Goal: Transaction & Acquisition: Book appointment/travel/reservation

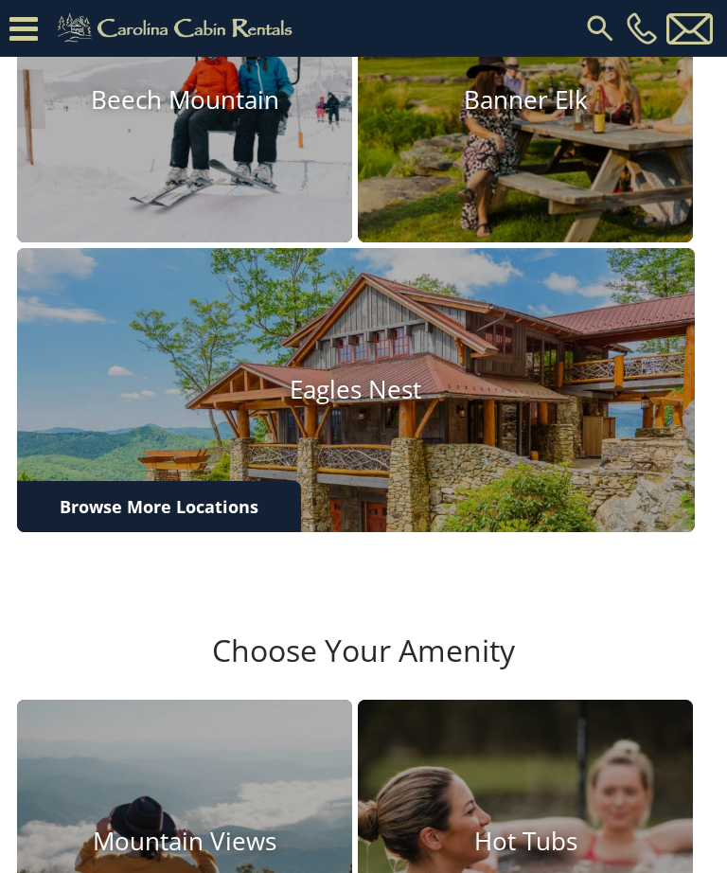
scroll to position [440, 0]
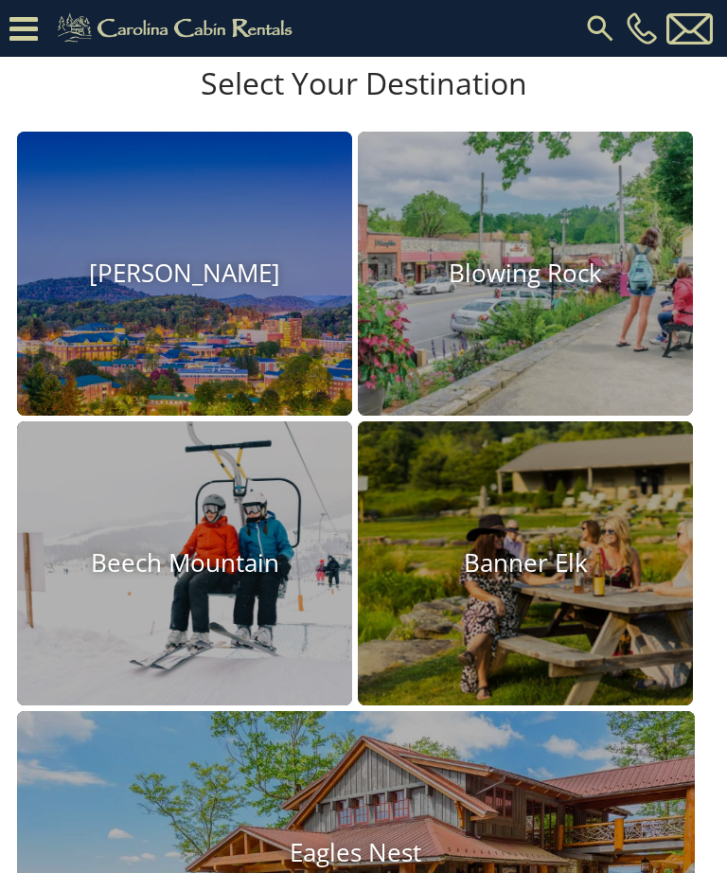
click at [236, 289] on h4 "Boone" at bounding box center [184, 273] width 335 height 29
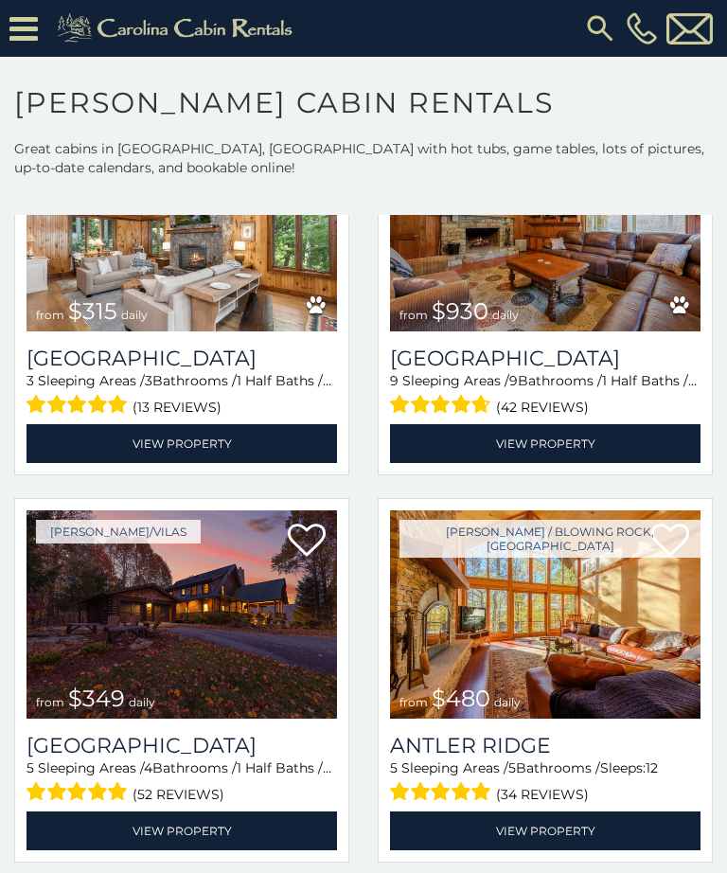
scroll to position [660, 0]
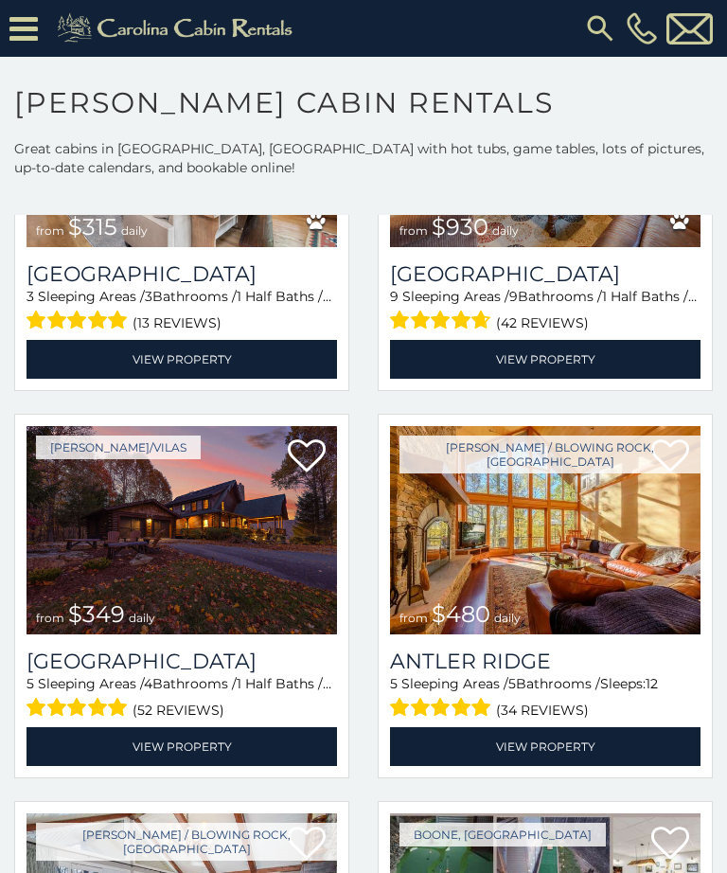
click at [62, 505] on img at bounding box center [182, 530] width 311 height 208
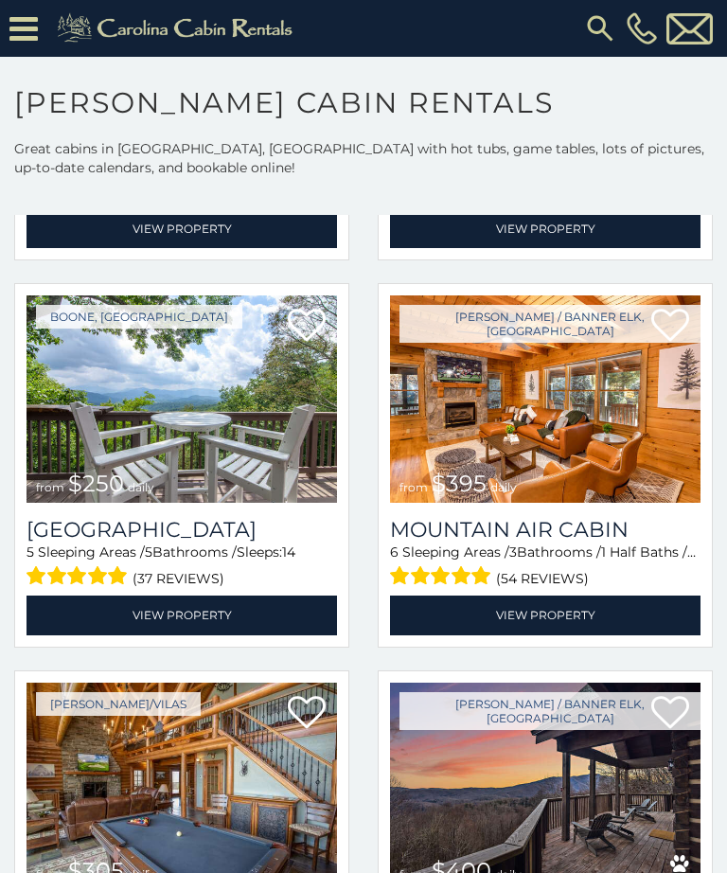
scroll to position [4934, 0]
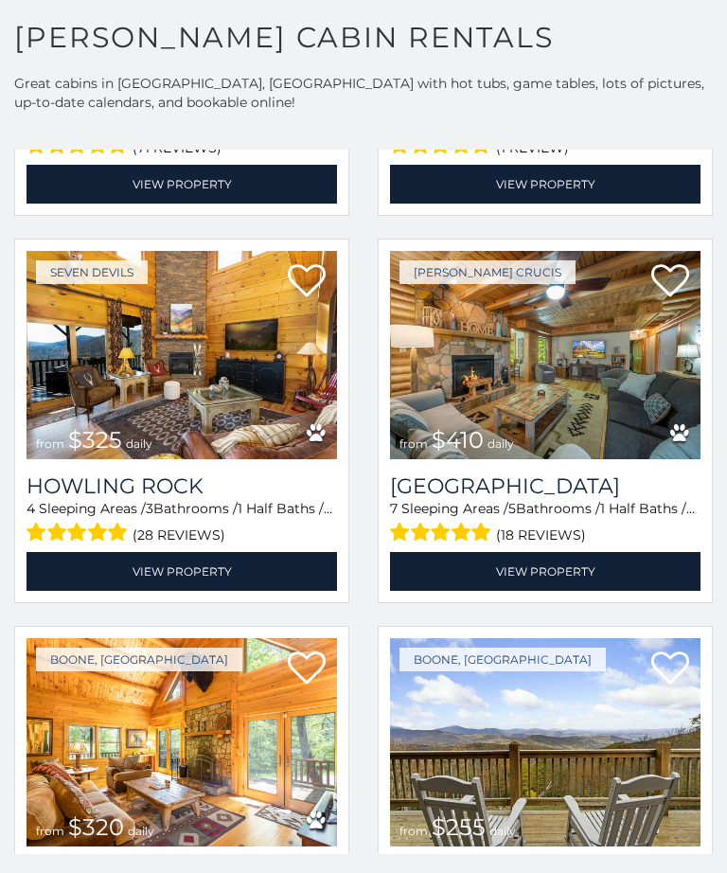
scroll to position [1773, 0]
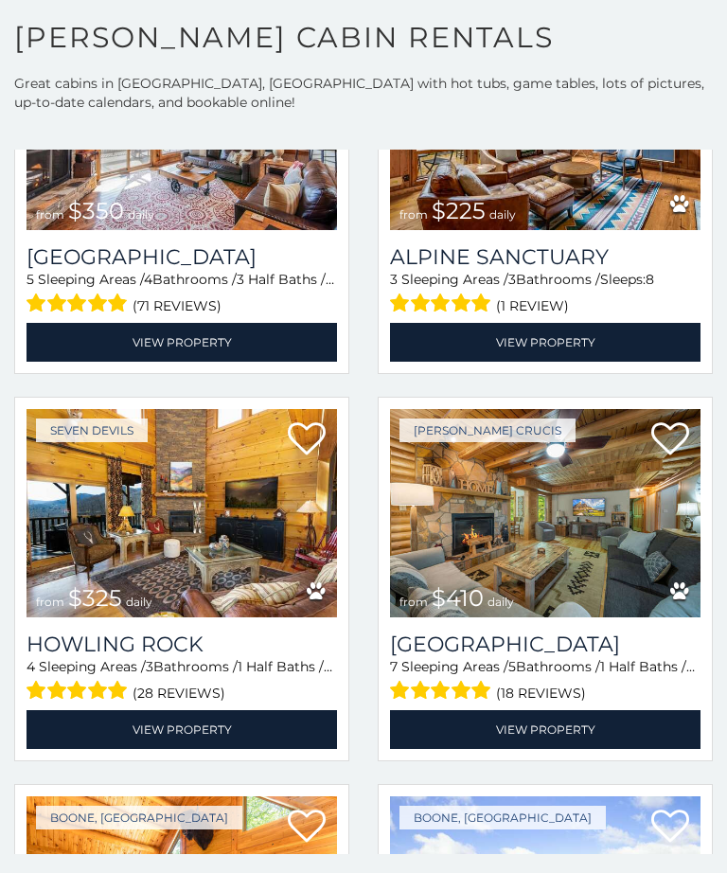
click at [543, 473] on img at bounding box center [545, 513] width 311 height 208
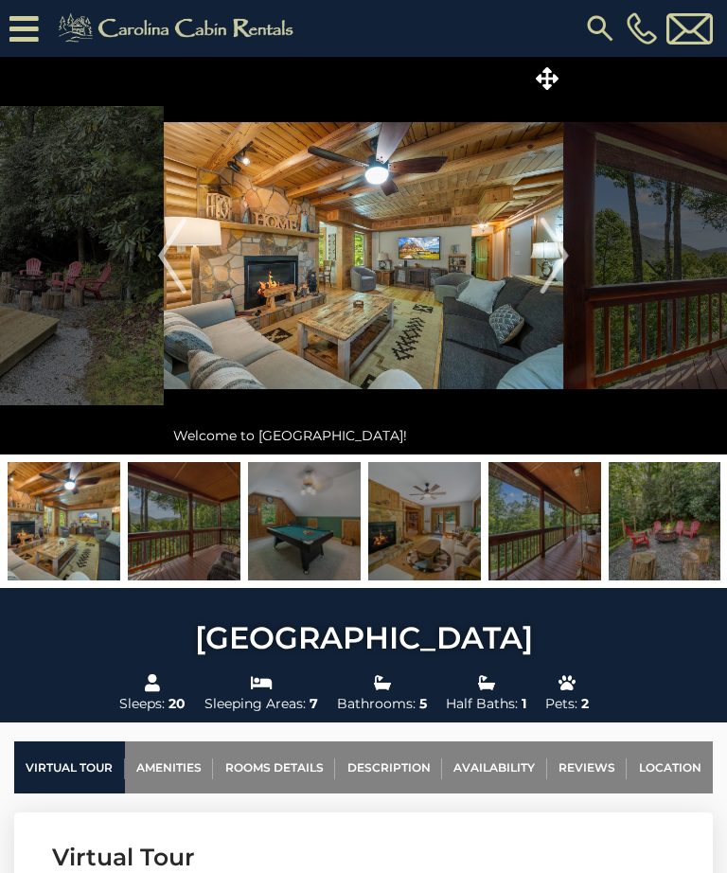
click at [560, 251] on img "Next" at bounding box center [555, 256] width 28 height 76
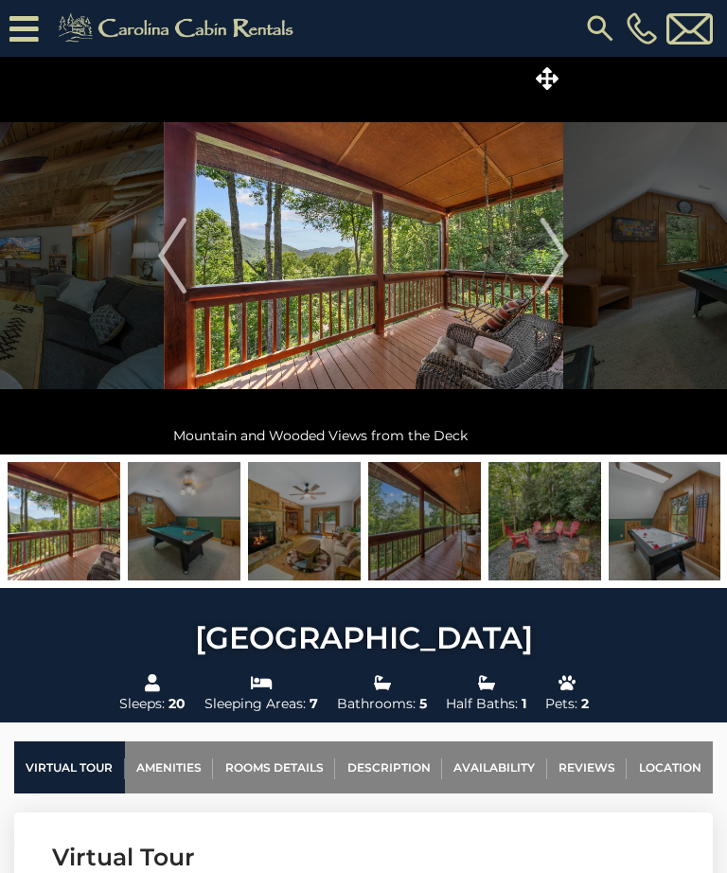
click at [161, 243] on img "Previous" at bounding box center [172, 256] width 28 height 76
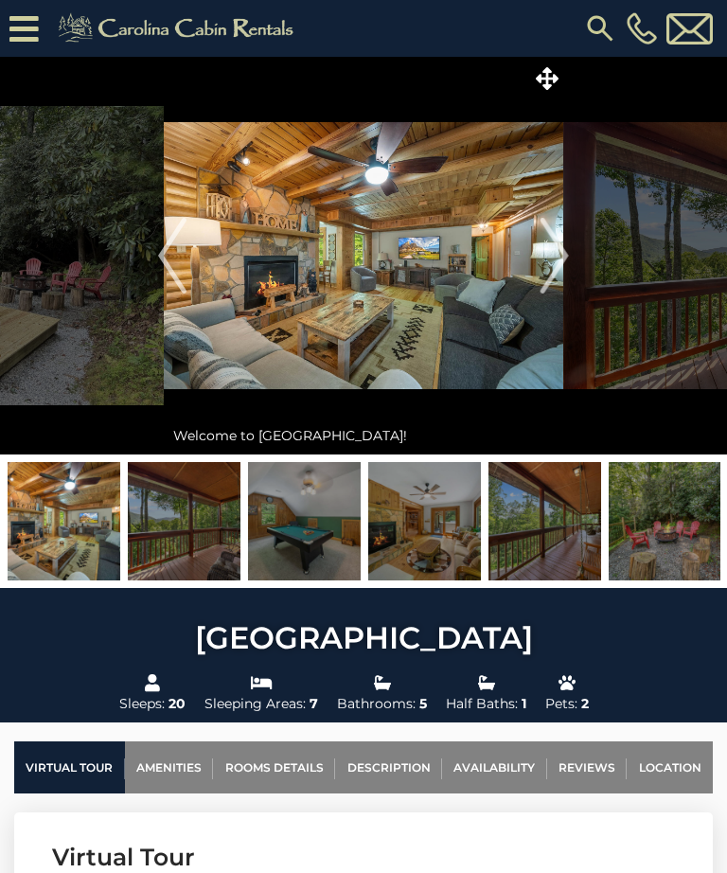
click at [567, 247] on img "Next" at bounding box center [555, 256] width 28 height 76
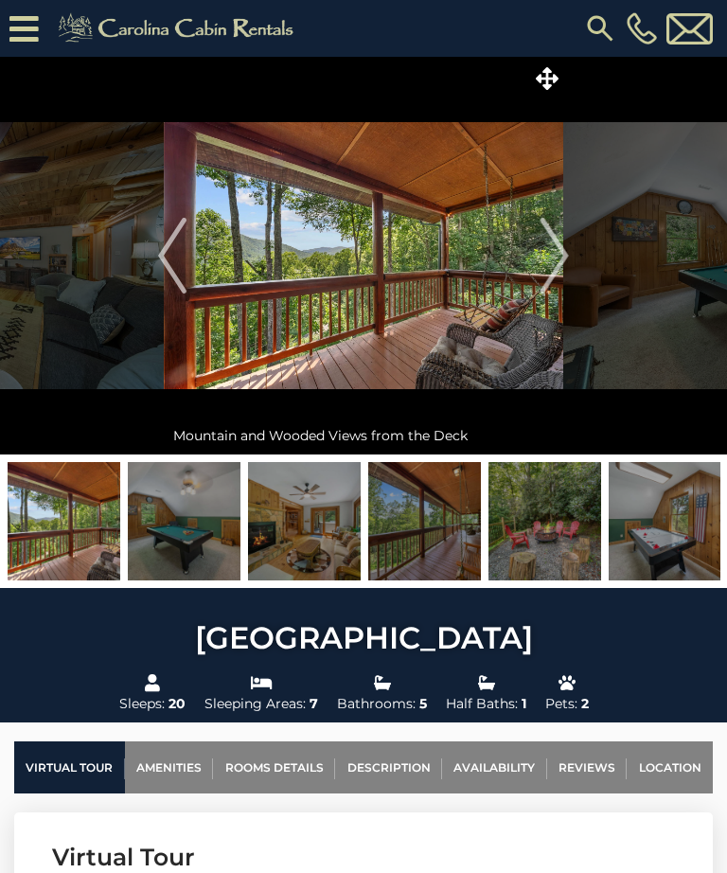
click at [529, 251] on img at bounding box center [364, 256] width 400 height 398
click at [555, 235] on img "Next" at bounding box center [555, 256] width 28 height 76
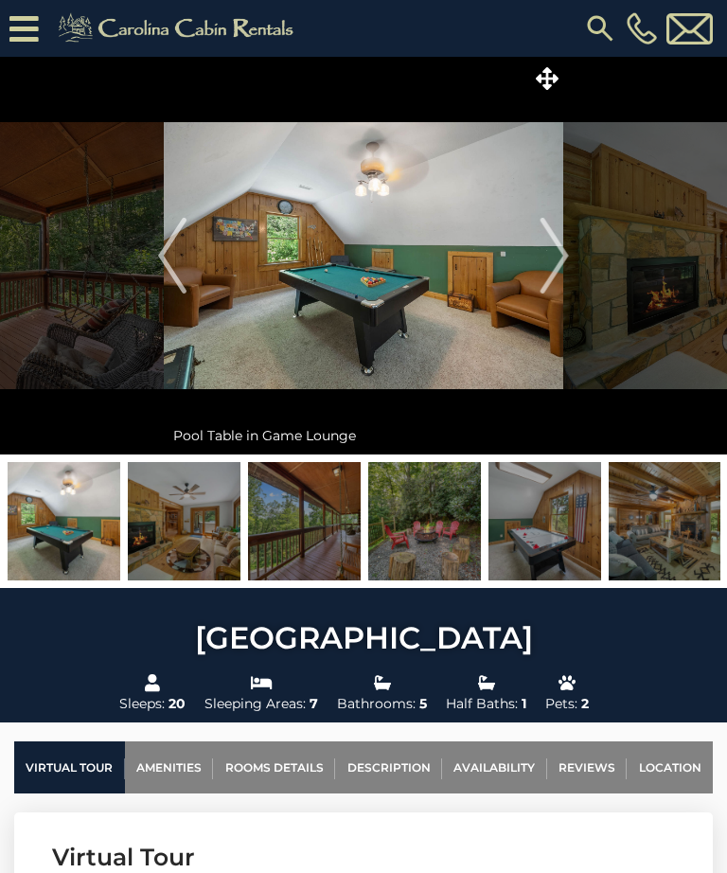
click at [559, 234] on img "Next" at bounding box center [555, 256] width 28 height 76
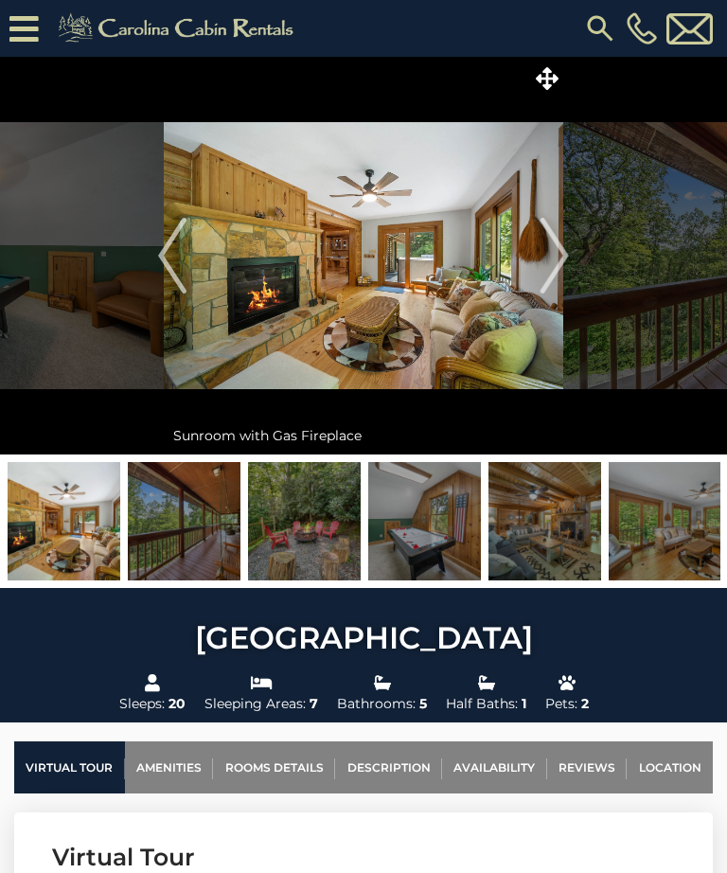
click at [561, 228] on img "Next" at bounding box center [555, 256] width 28 height 76
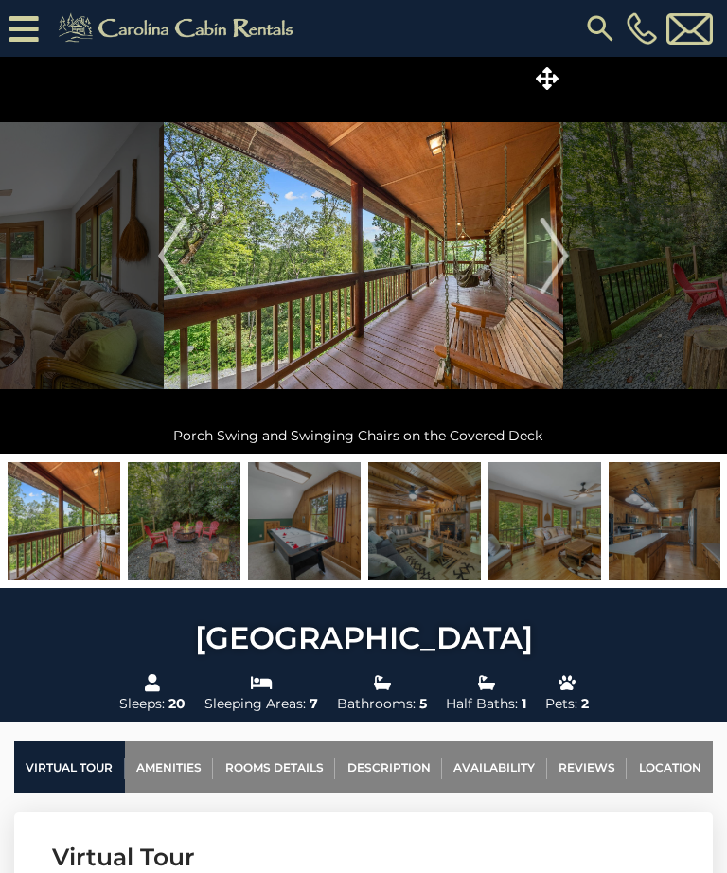
click at [564, 241] on img "Next" at bounding box center [555, 256] width 28 height 76
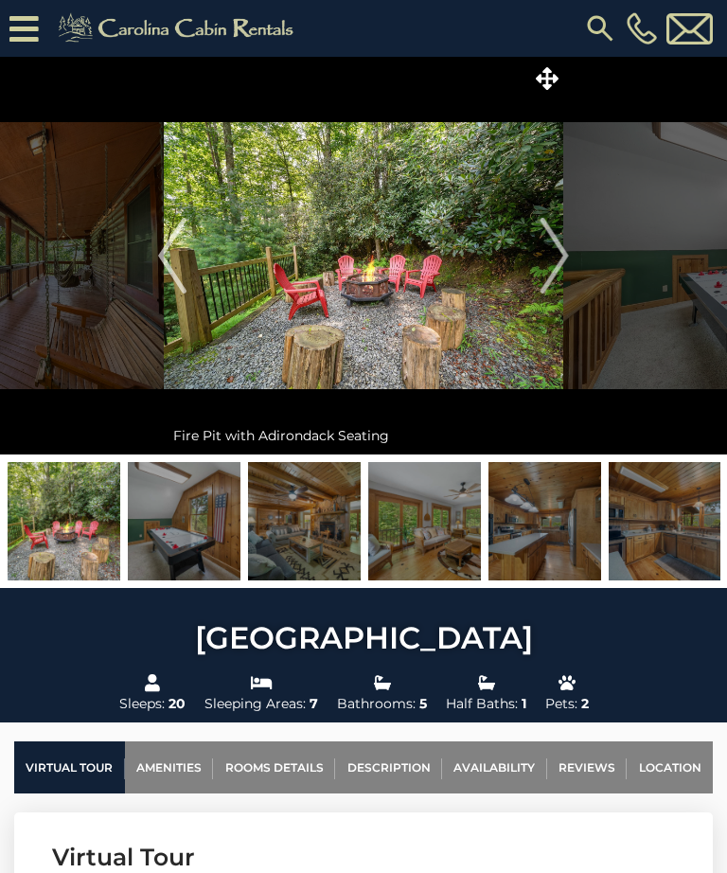
click at [562, 259] on img "Next" at bounding box center [555, 256] width 28 height 76
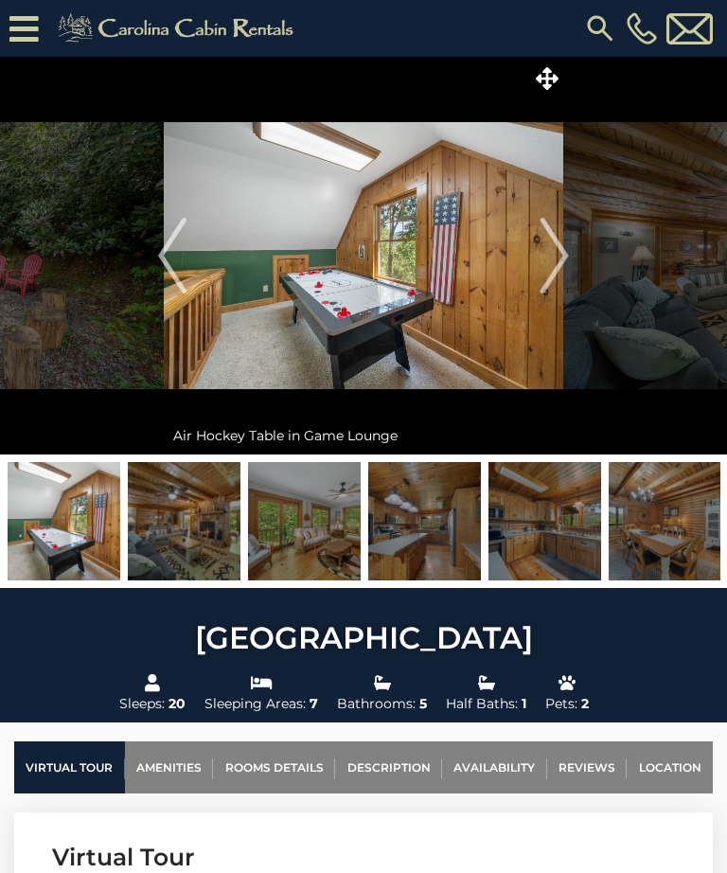
click at [567, 264] on img "Next" at bounding box center [555, 256] width 28 height 76
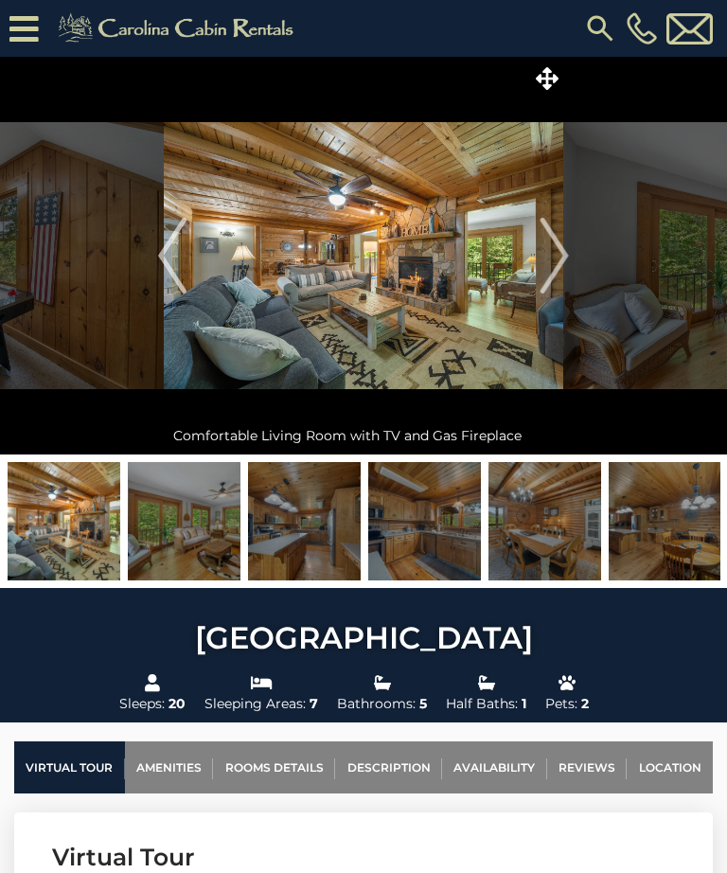
click at [562, 252] on img "Next" at bounding box center [555, 256] width 28 height 76
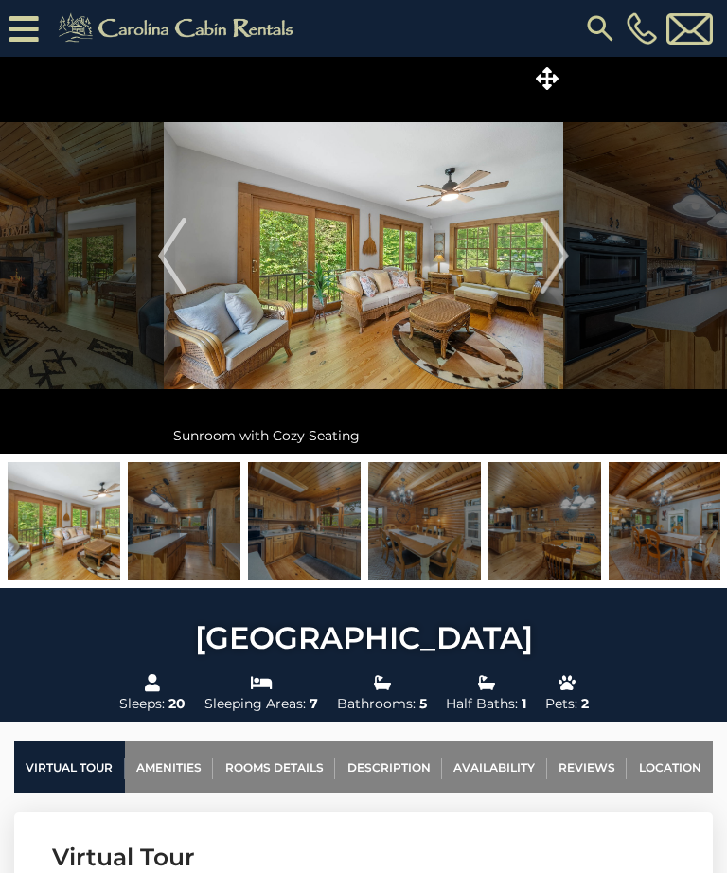
click at [178, 243] on img "Previous" at bounding box center [172, 256] width 28 height 76
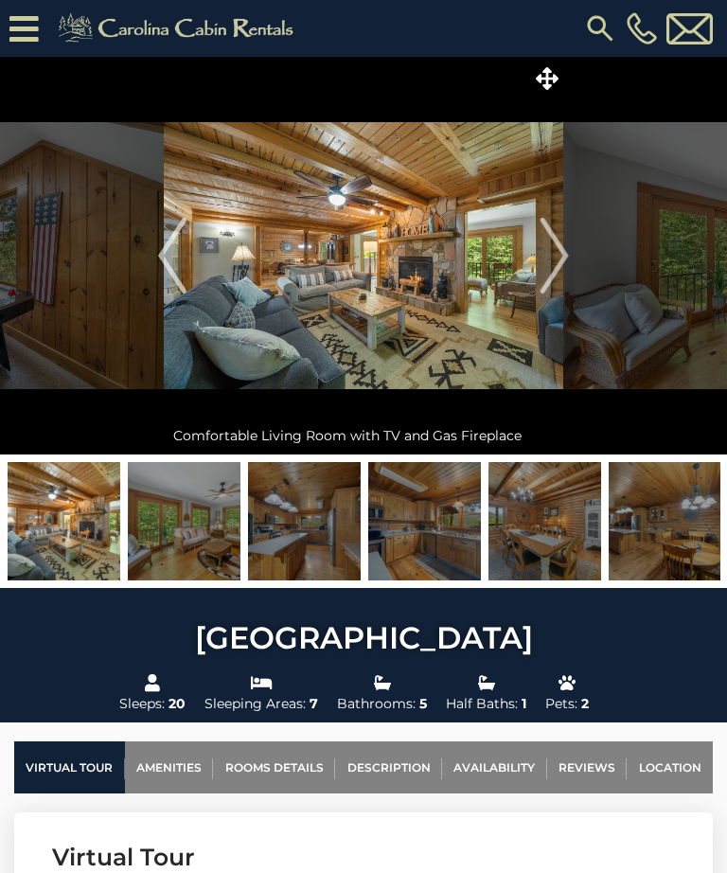
click at [562, 240] on img "Next" at bounding box center [555, 256] width 28 height 76
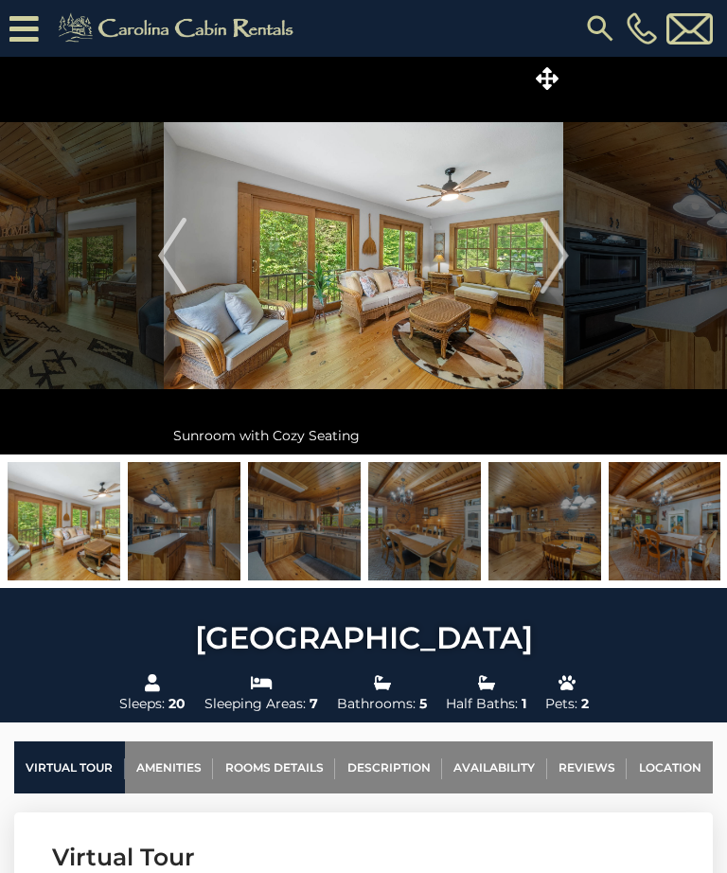
click at [558, 245] on img "Next" at bounding box center [555, 256] width 28 height 76
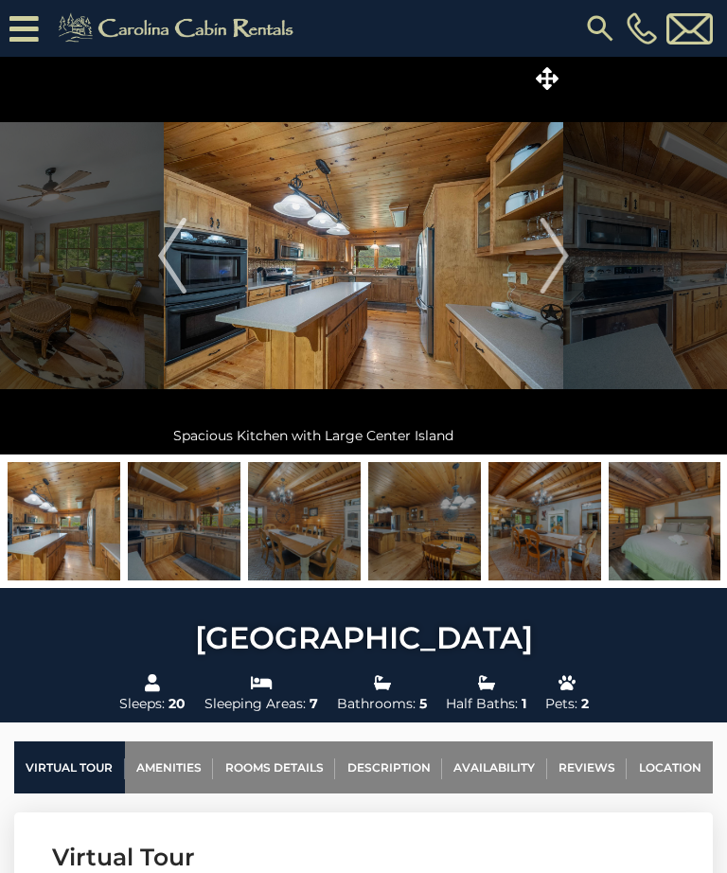
click at [545, 245] on img "Next" at bounding box center [555, 256] width 28 height 76
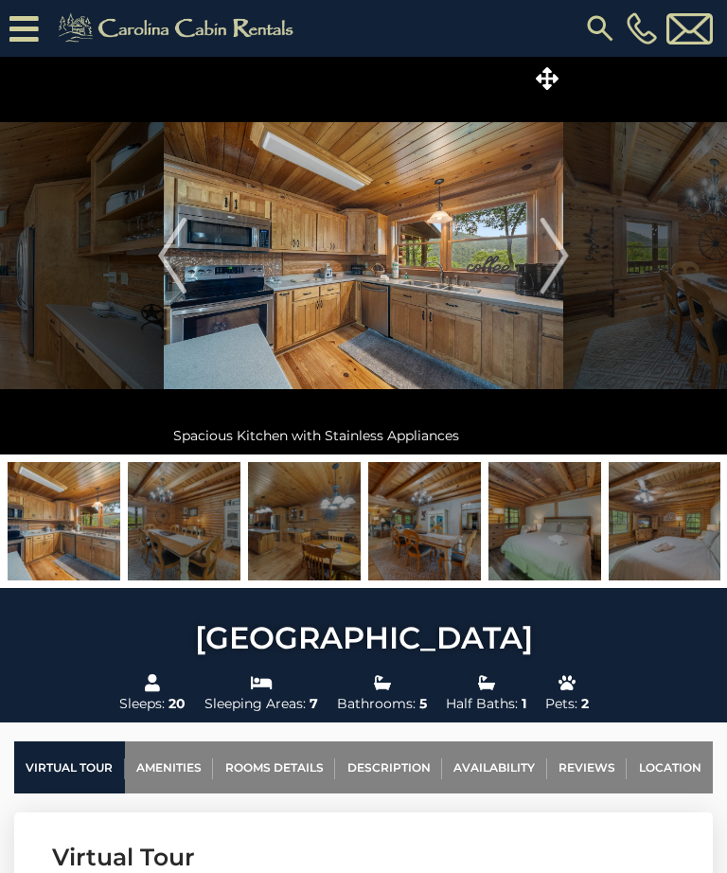
click at [554, 251] on img "Next" at bounding box center [555, 256] width 28 height 76
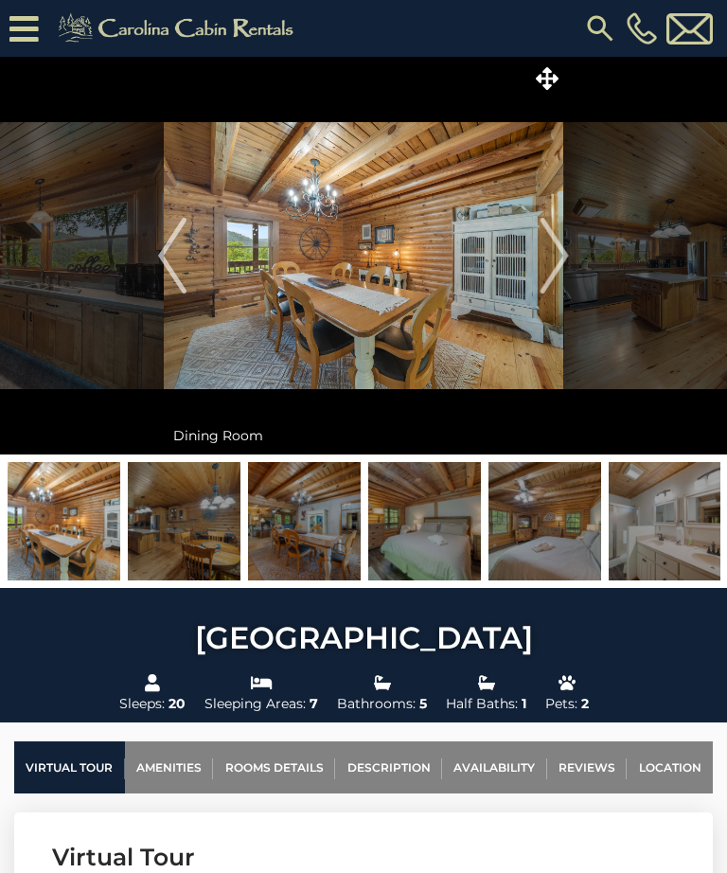
click at [551, 241] on img "Next" at bounding box center [555, 256] width 28 height 76
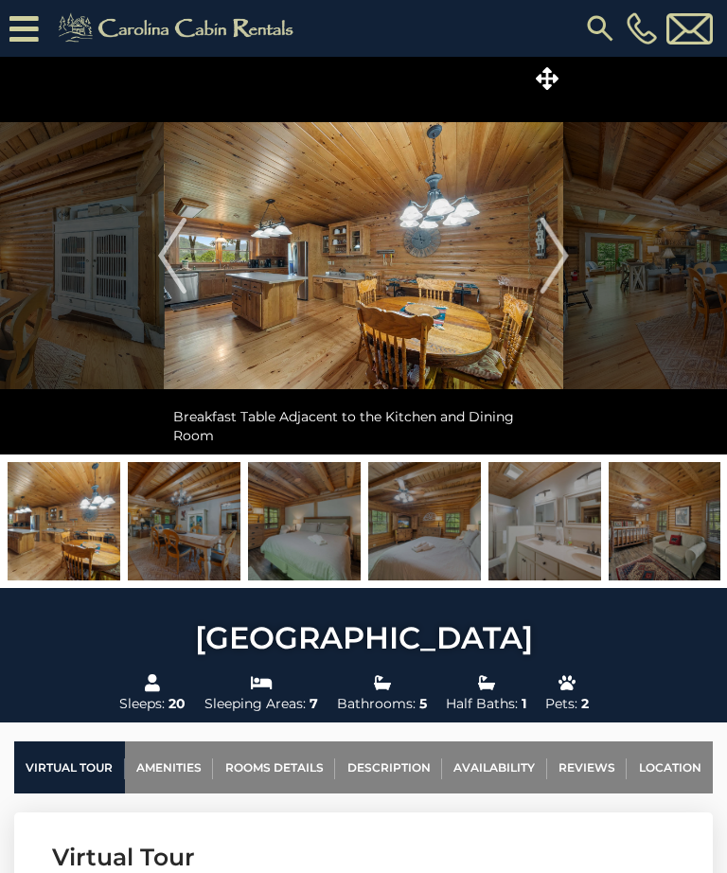
click at [562, 237] on img "Next" at bounding box center [555, 256] width 28 height 76
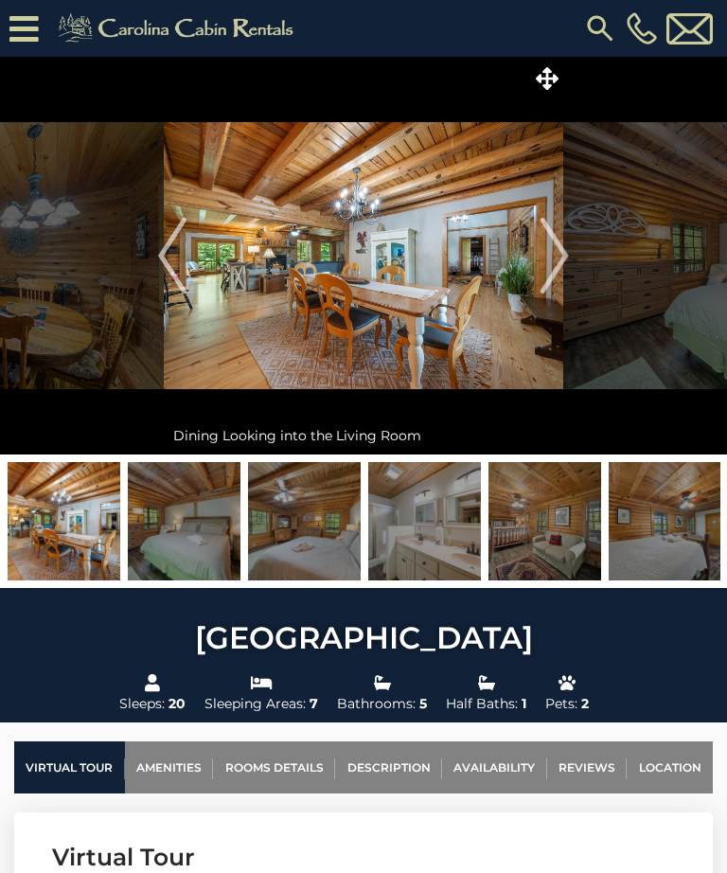
click at [561, 241] on img "Next" at bounding box center [555, 256] width 28 height 76
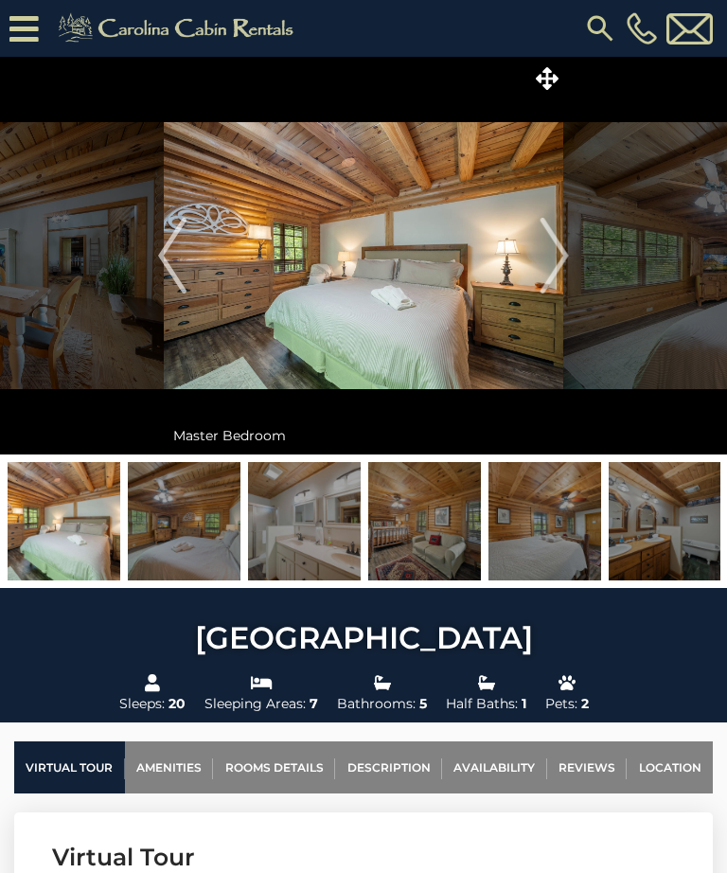
click at [560, 239] on img "Next" at bounding box center [555, 256] width 28 height 76
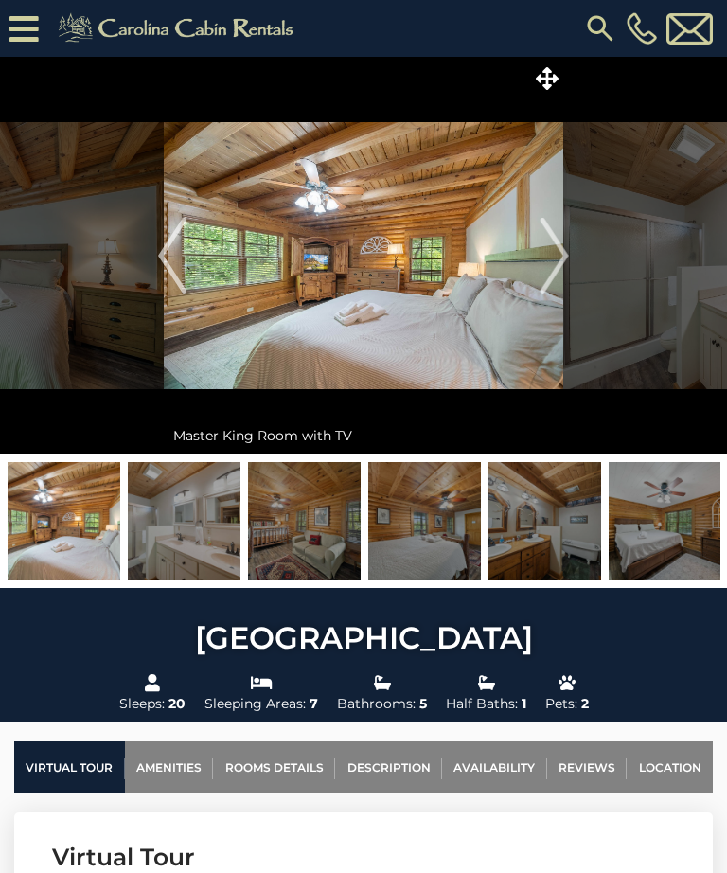
click at [551, 246] on img "Next" at bounding box center [555, 256] width 28 height 76
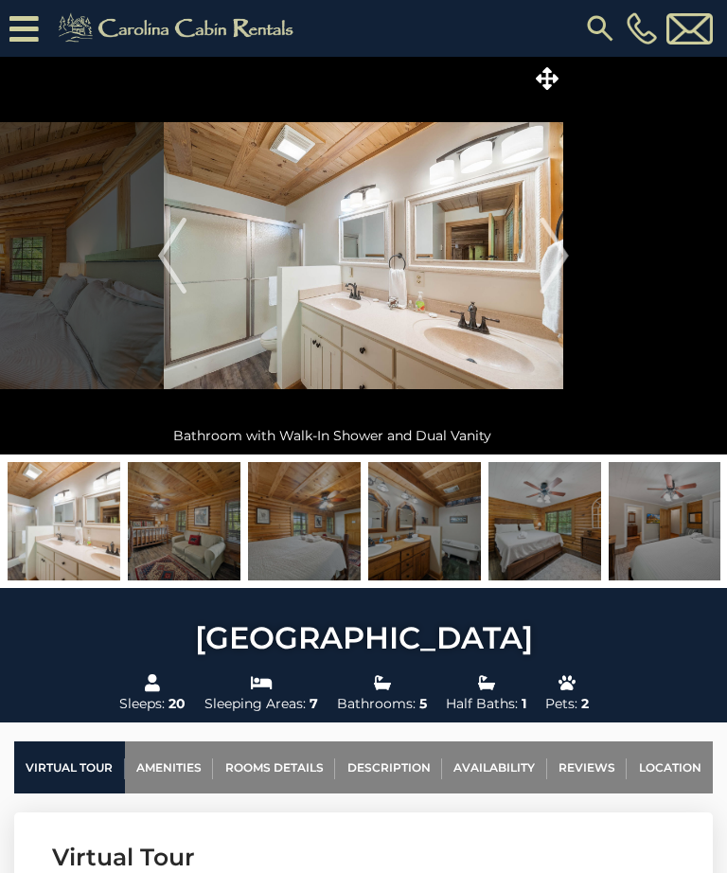
click at [551, 245] on img "Next" at bounding box center [555, 256] width 28 height 76
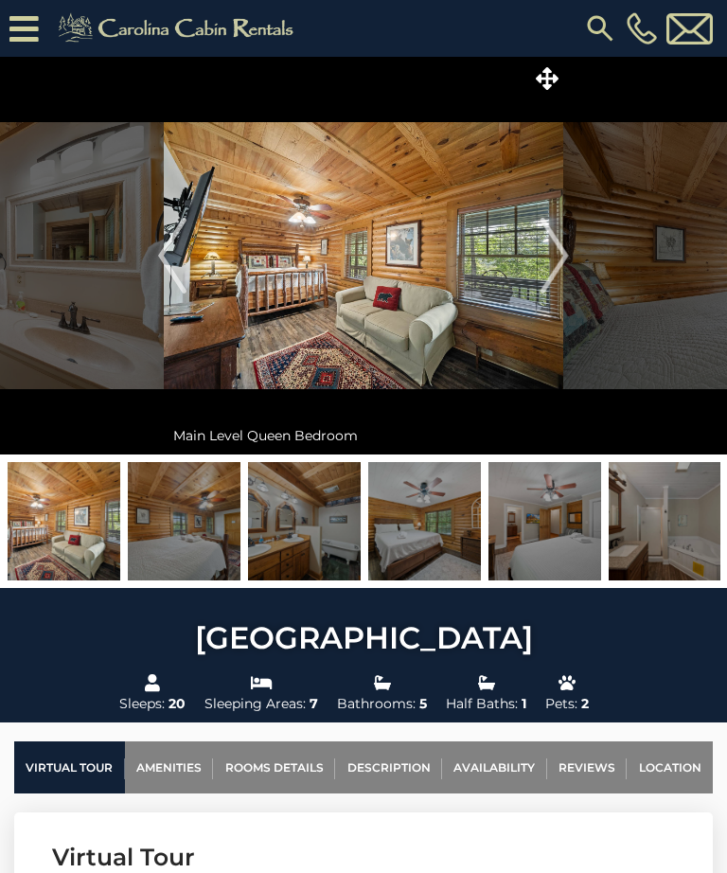
click at [548, 250] on img "Next" at bounding box center [555, 256] width 28 height 76
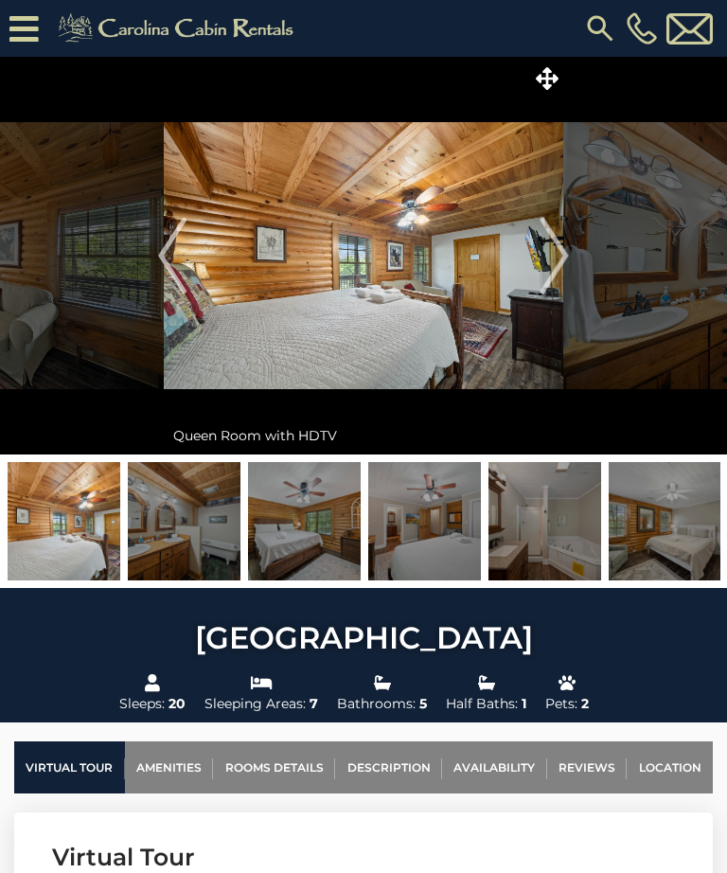
click at [551, 248] on img "Next" at bounding box center [555, 256] width 28 height 76
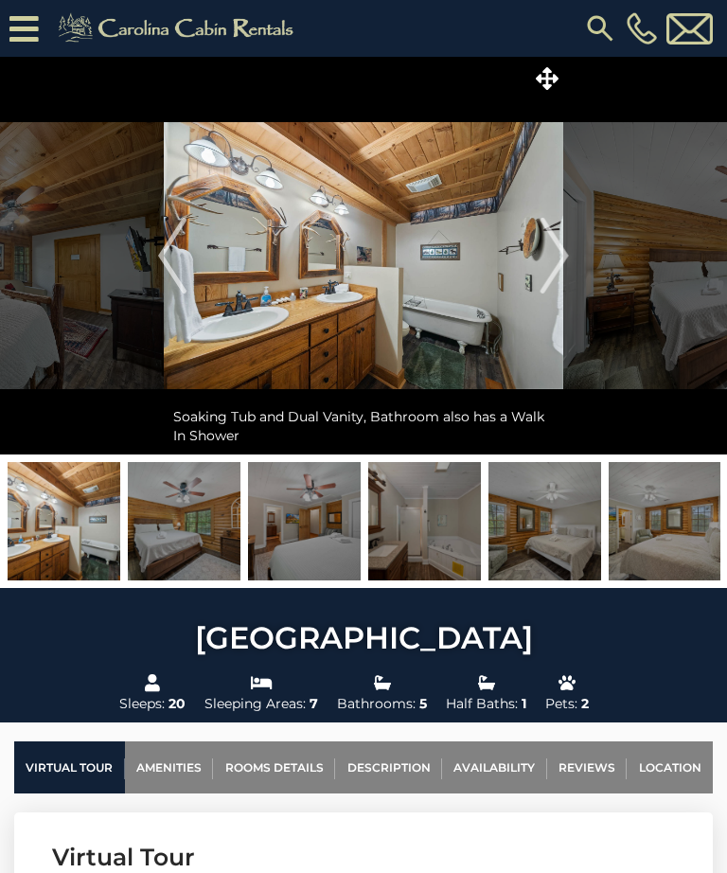
click at [549, 253] on img "Next" at bounding box center [555, 256] width 28 height 76
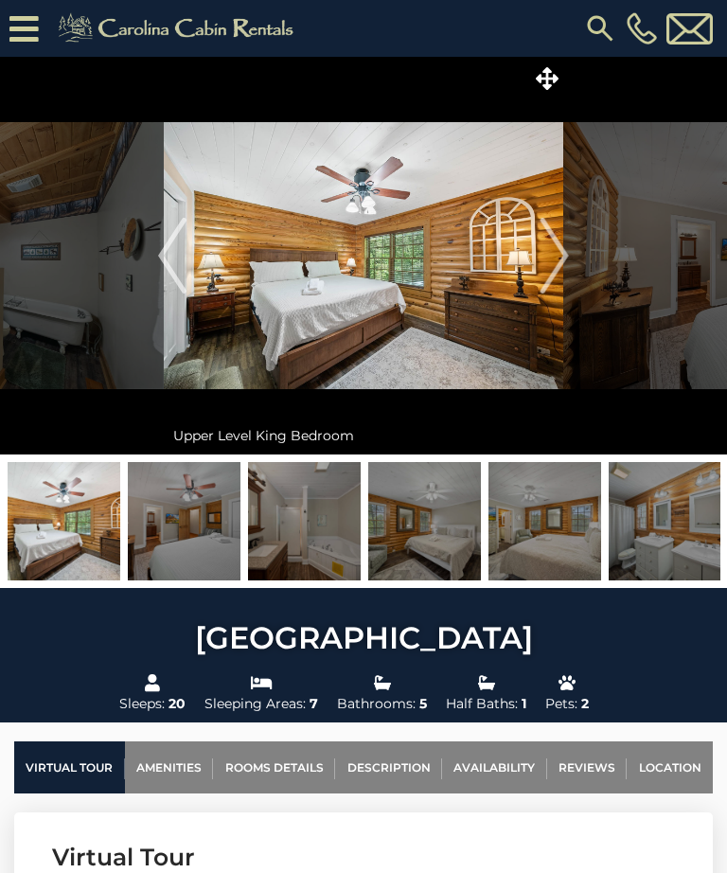
click at [546, 245] on img "Next" at bounding box center [555, 256] width 28 height 76
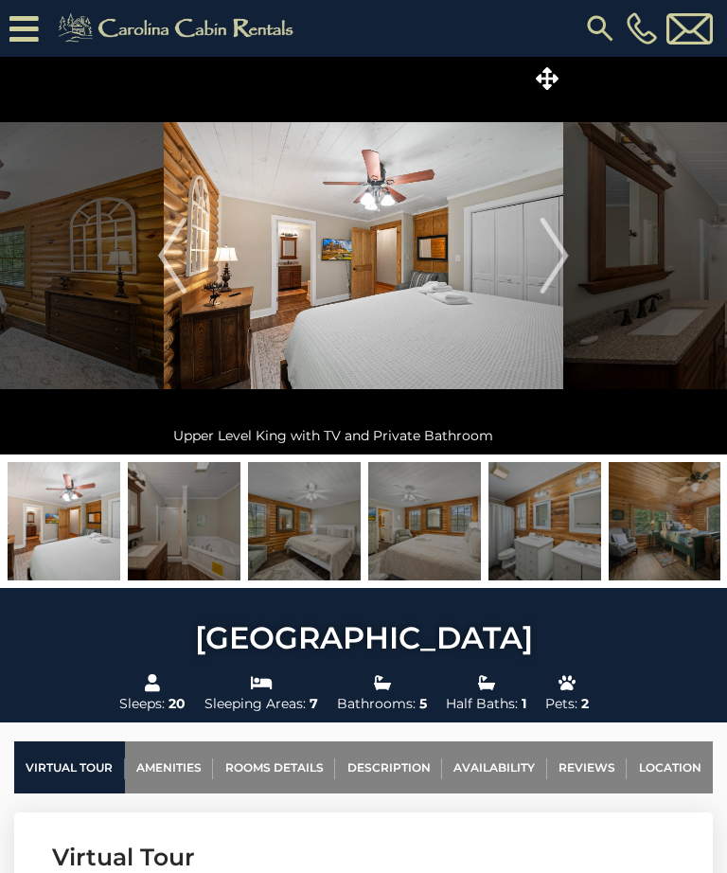
click at [549, 237] on img "Next" at bounding box center [555, 256] width 28 height 76
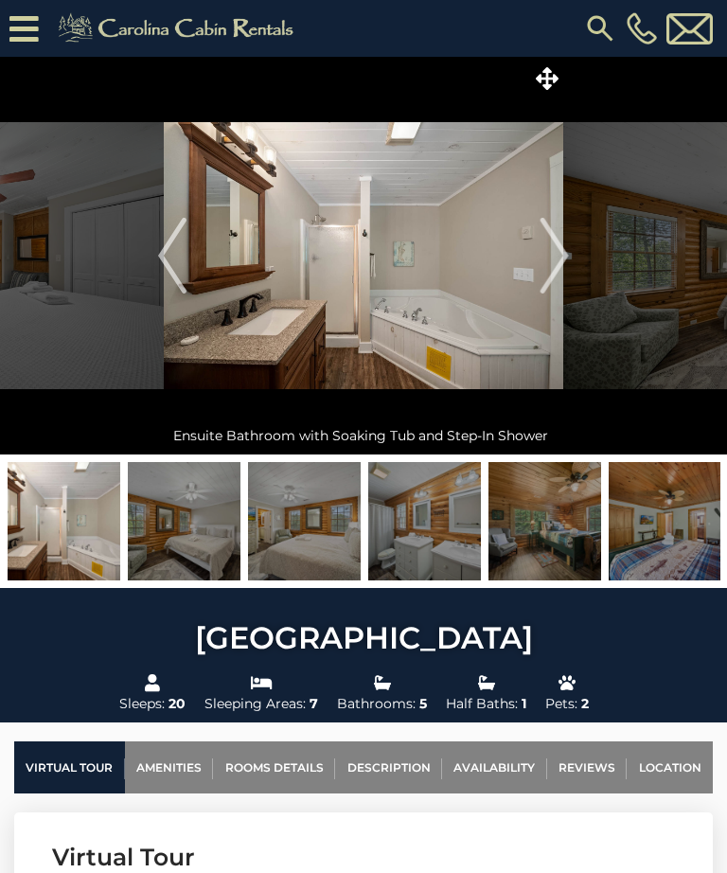
click at [544, 242] on img "Next" at bounding box center [555, 256] width 28 height 76
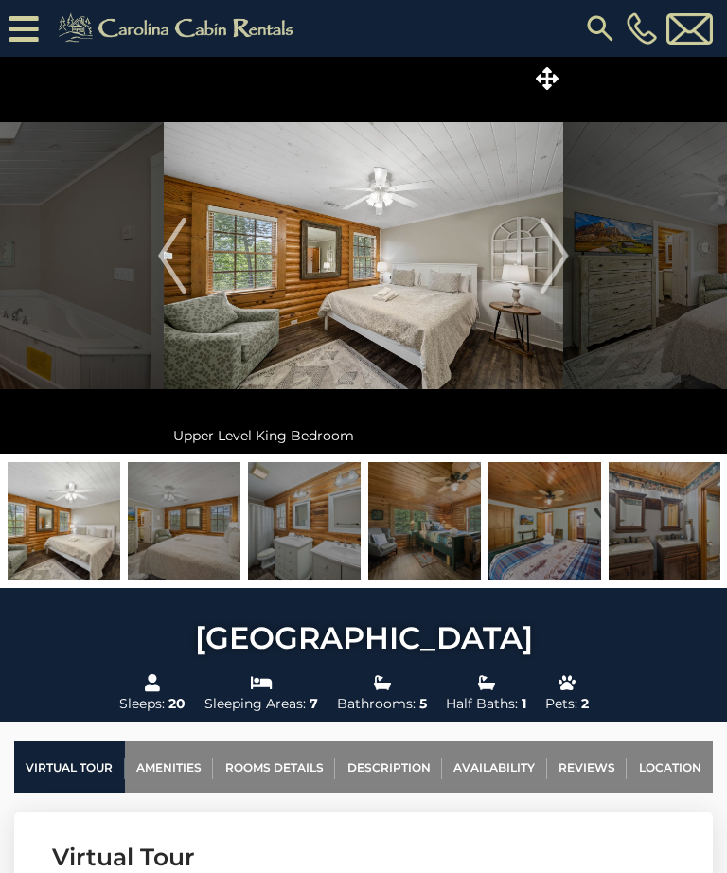
click at [543, 261] on img "Next" at bounding box center [555, 256] width 28 height 76
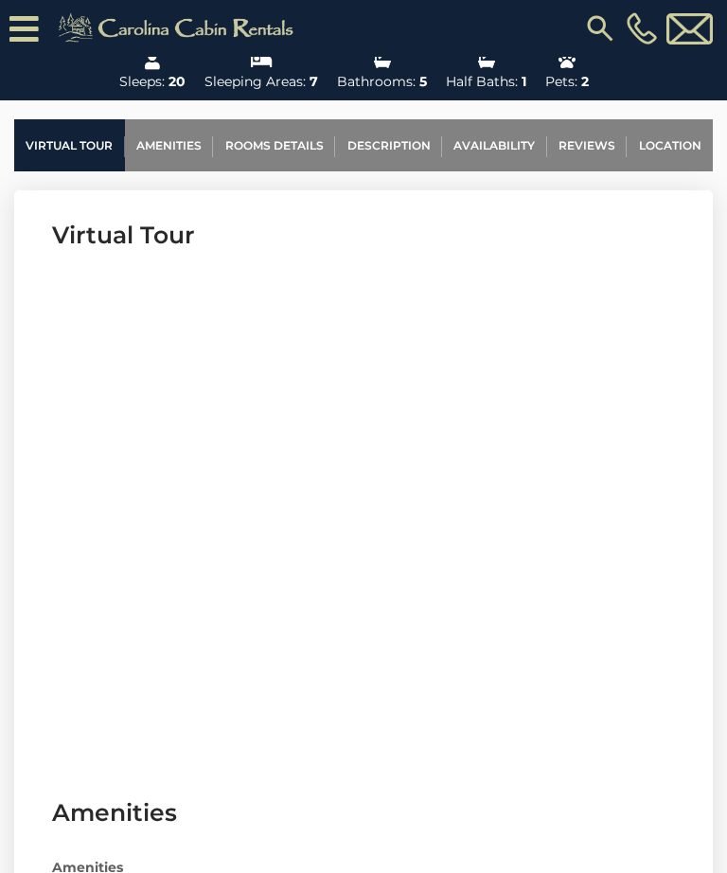
scroll to position [661, 0]
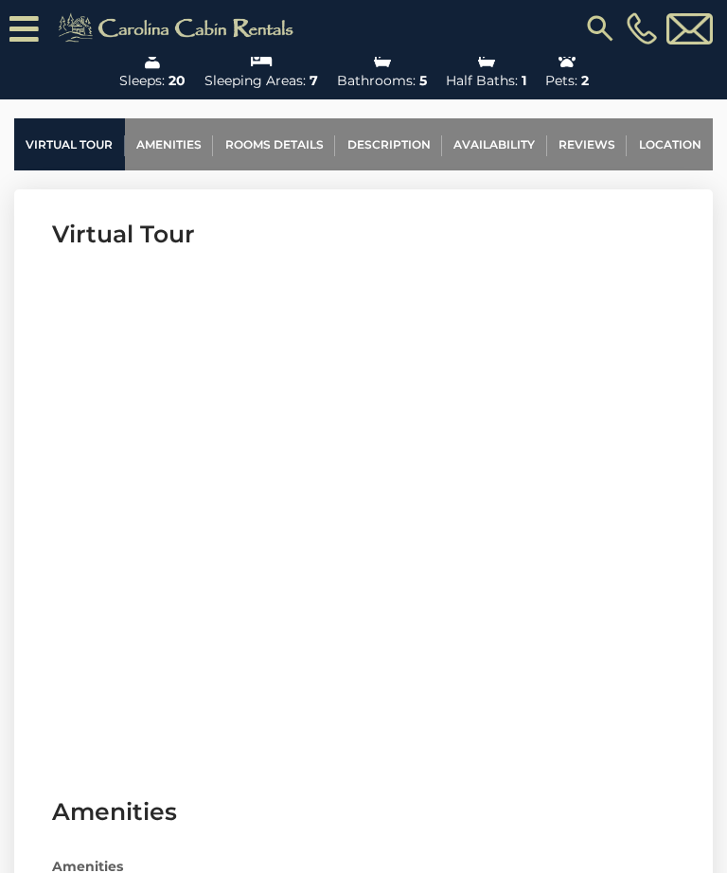
click at [508, 152] on link "Availability" at bounding box center [494, 144] width 105 height 52
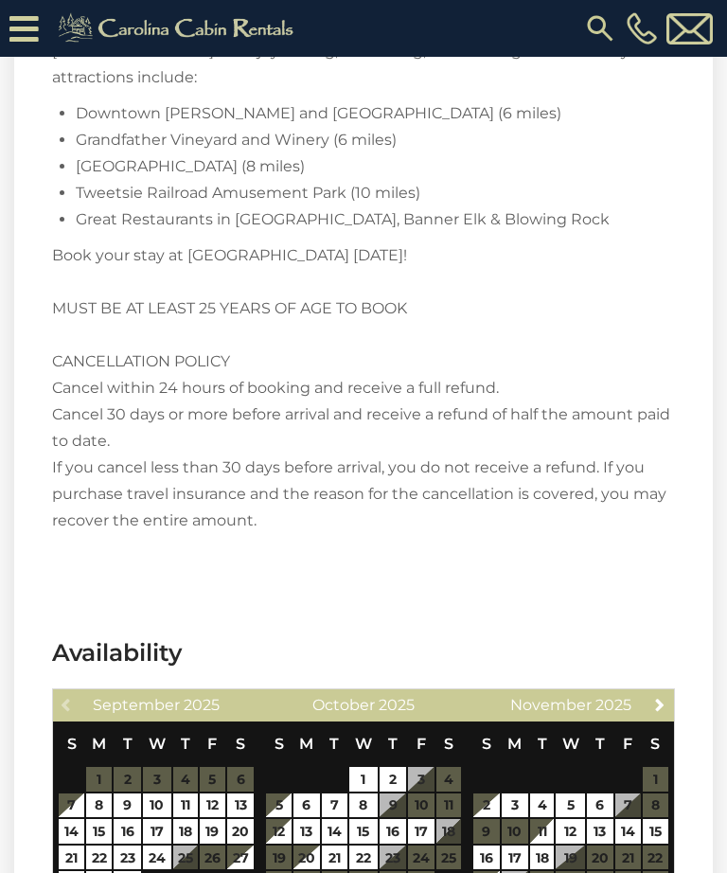
scroll to position [4841, 0]
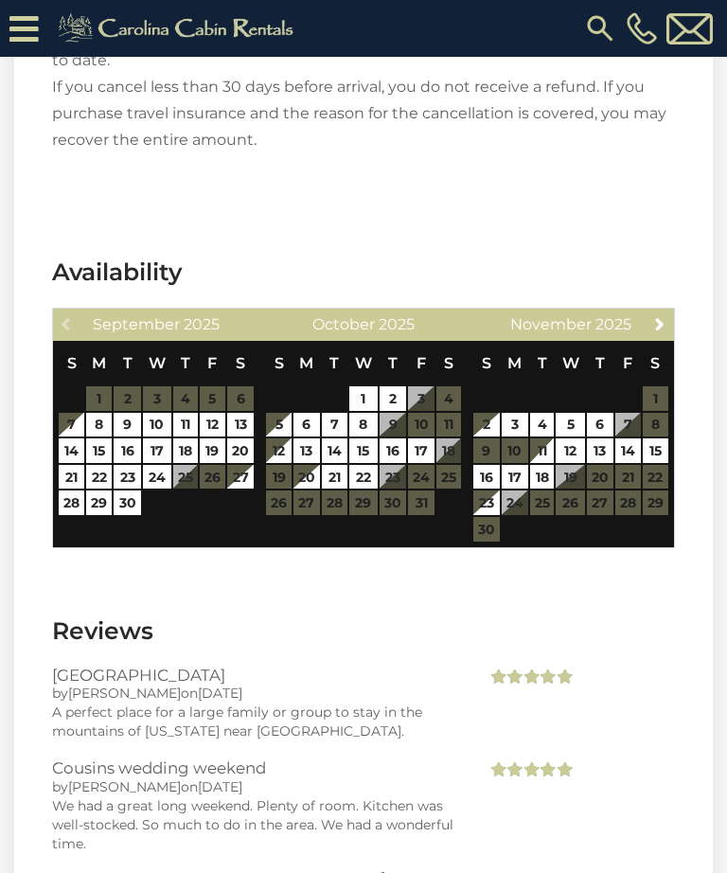
click at [660, 308] on div "Previous September 2025 S M T W T F S 1 2 3 4 5 6 7 8 9 10 11 12 13 14 15 16 17…" at bounding box center [363, 428] width 623 height 241
click at [662, 312] on link "Next" at bounding box center [661, 324] width 24 height 24
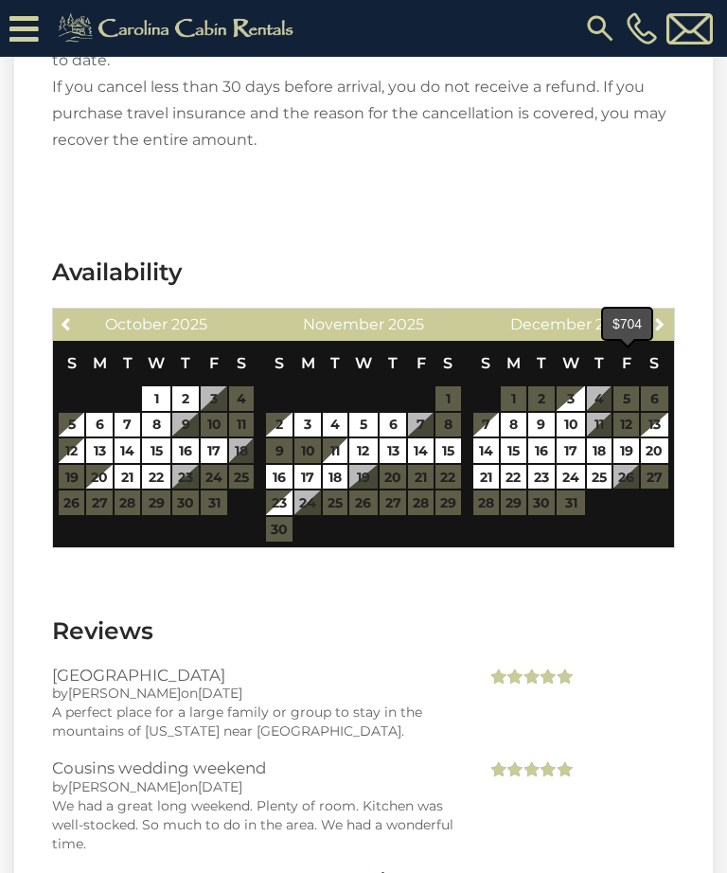
click at [626, 438] on link "19" at bounding box center [627, 450] width 26 height 25
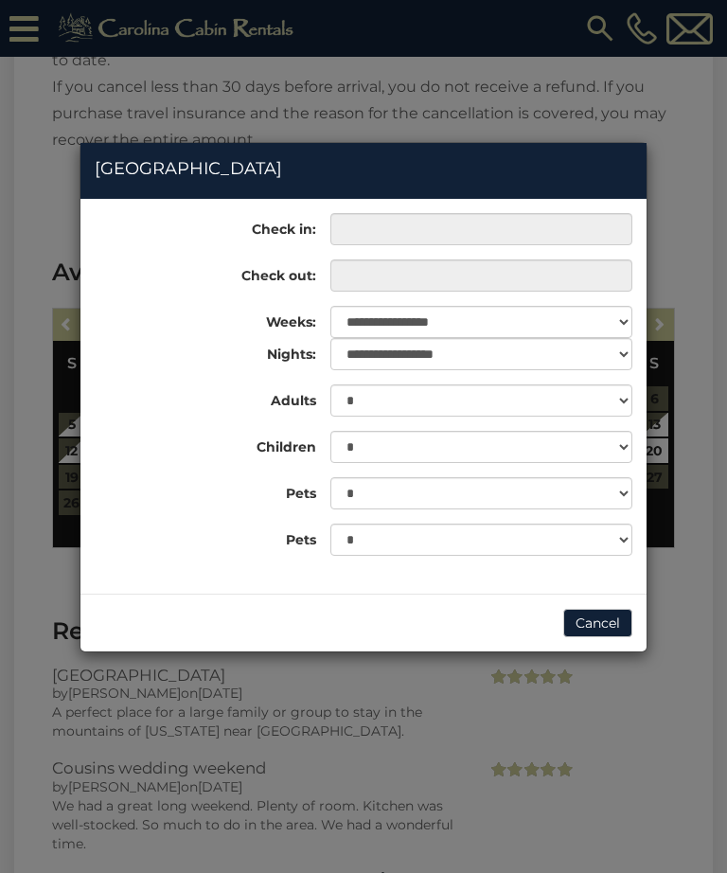
click at [646, 477] on div "* * *" at bounding box center [481, 493] width 330 height 32
click at [575, 232] on input "text" at bounding box center [481, 229] width 302 height 32
click at [589, 615] on button "Cancel" at bounding box center [597, 623] width 69 height 28
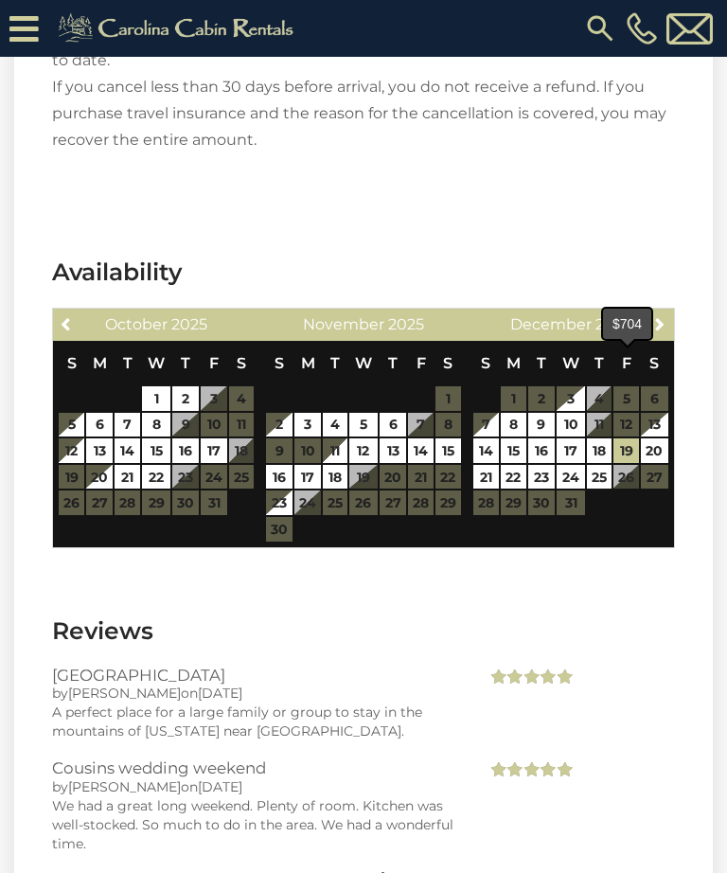
click at [633, 438] on link "19" at bounding box center [627, 450] width 26 height 25
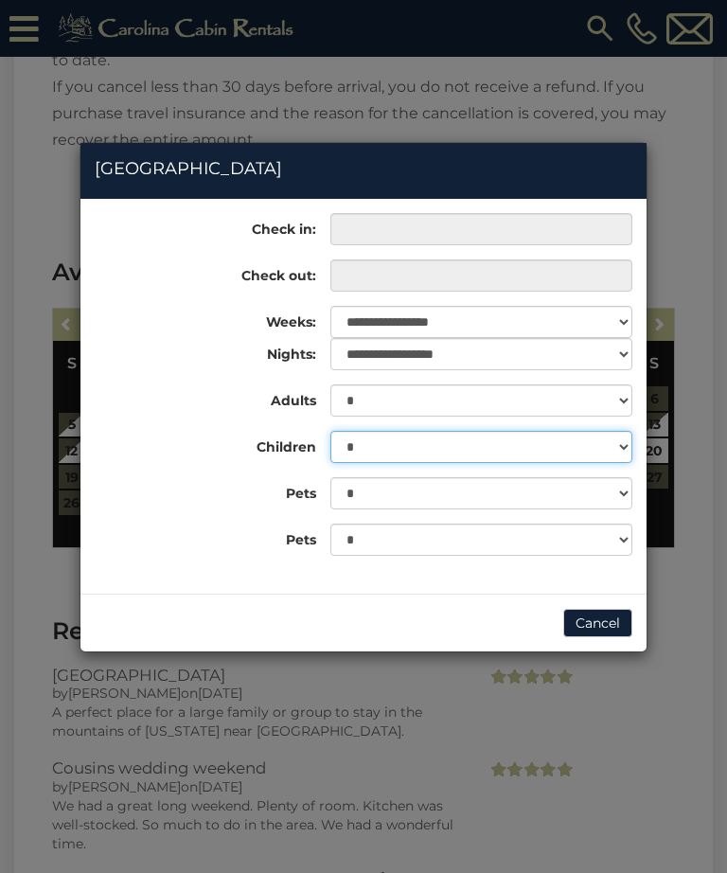
click at [492, 398] on div "**********" at bounding box center [363, 391] width 566 height 357
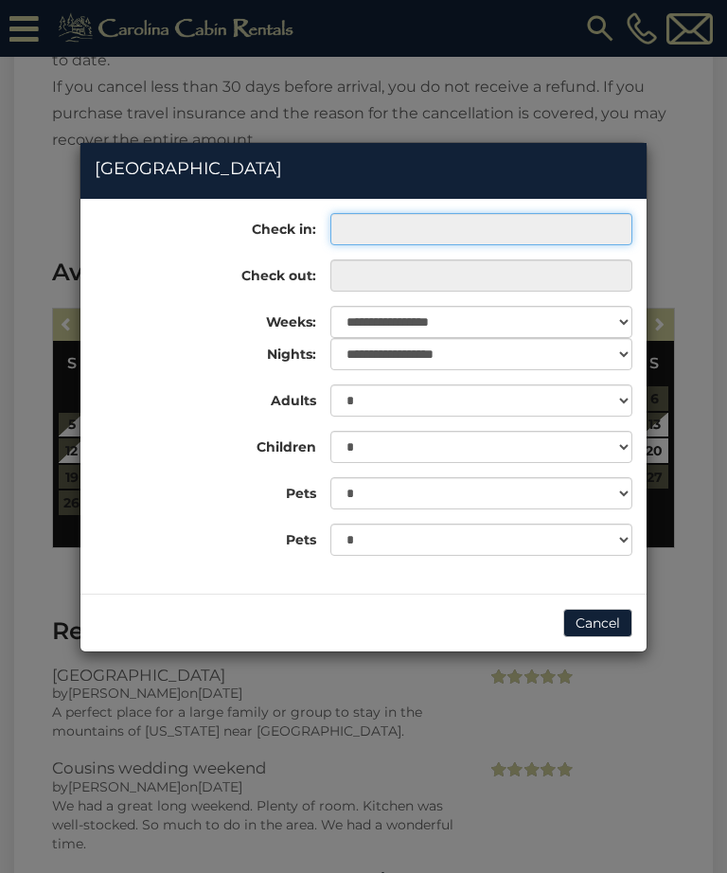
click at [575, 216] on input "text" at bounding box center [481, 229] width 302 height 32
click at [565, 227] on input "text" at bounding box center [481, 229] width 302 height 32
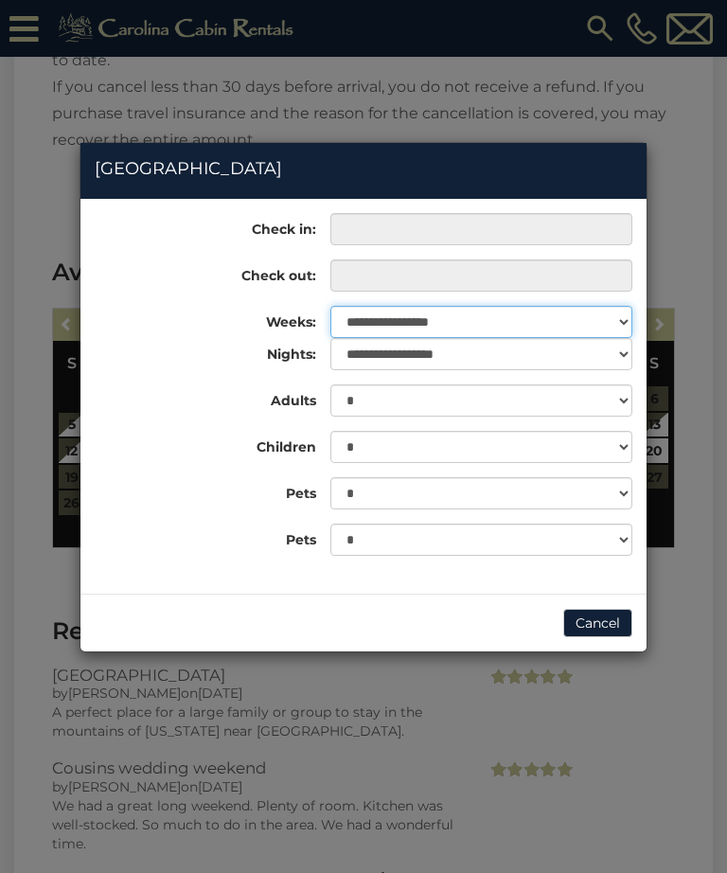
click at [562, 322] on select "**********" at bounding box center [481, 322] width 302 height 32
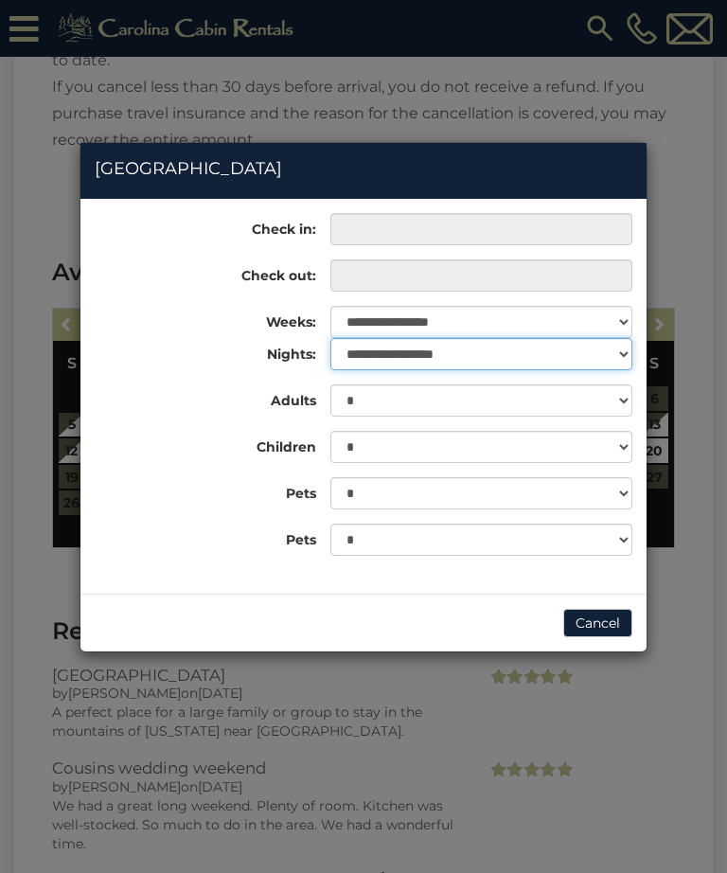
click at [580, 346] on select "**********" at bounding box center [481, 354] width 302 height 32
click at [612, 348] on select "**********" at bounding box center [481, 354] width 302 height 32
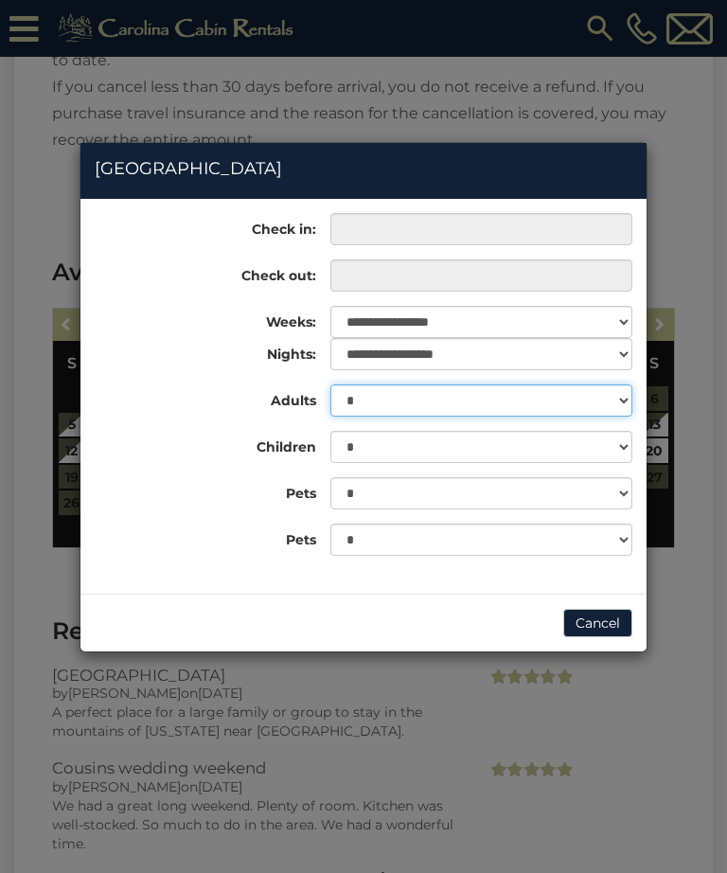
click at [615, 401] on select "* * * * * * * * * ** ** ** ** ** ** ** ** ** ** **" at bounding box center [481, 400] width 302 height 32
select select "**"
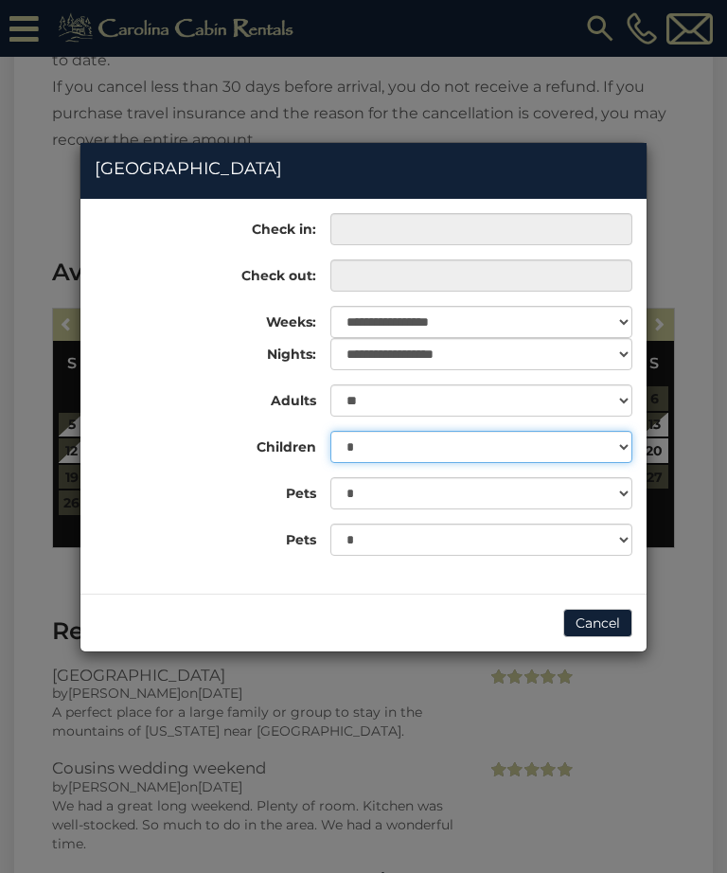
click at [540, 449] on select "* * * * * * * * * * ** ** ** ** ** ** ** ** ** ** **" at bounding box center [481, 447] width 302 height 32
select select "**"
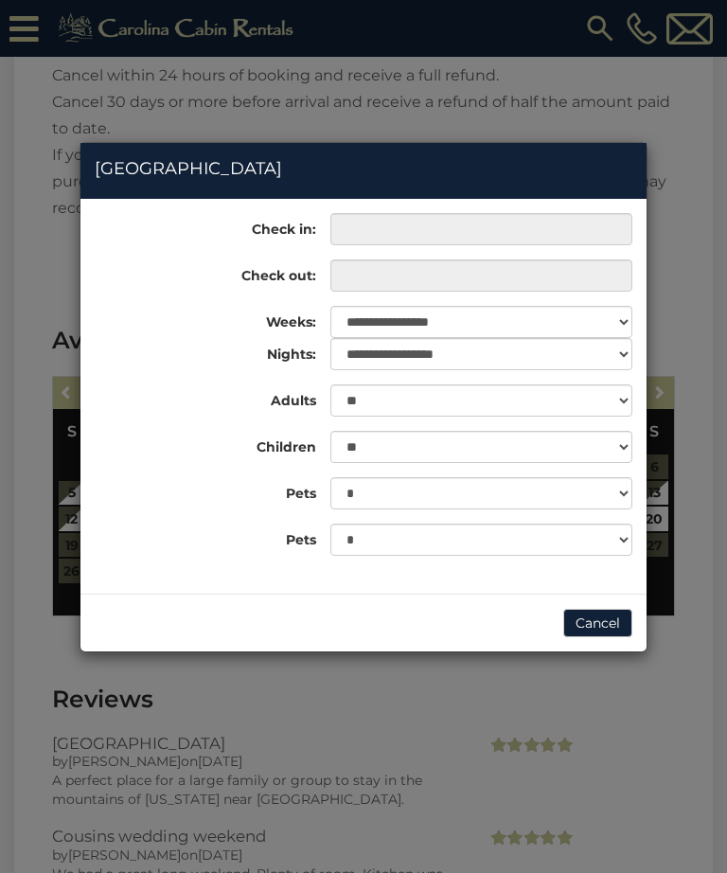
scroll to position [4767, 0]
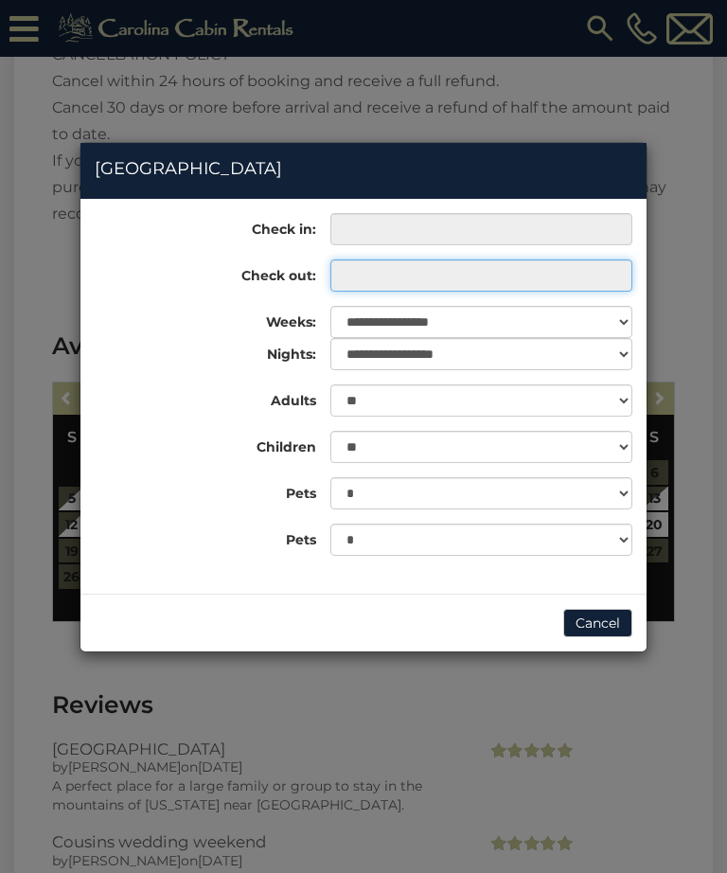
click at [588, 269] on input "text" at bounding box center [481, 275] width 302 height 32
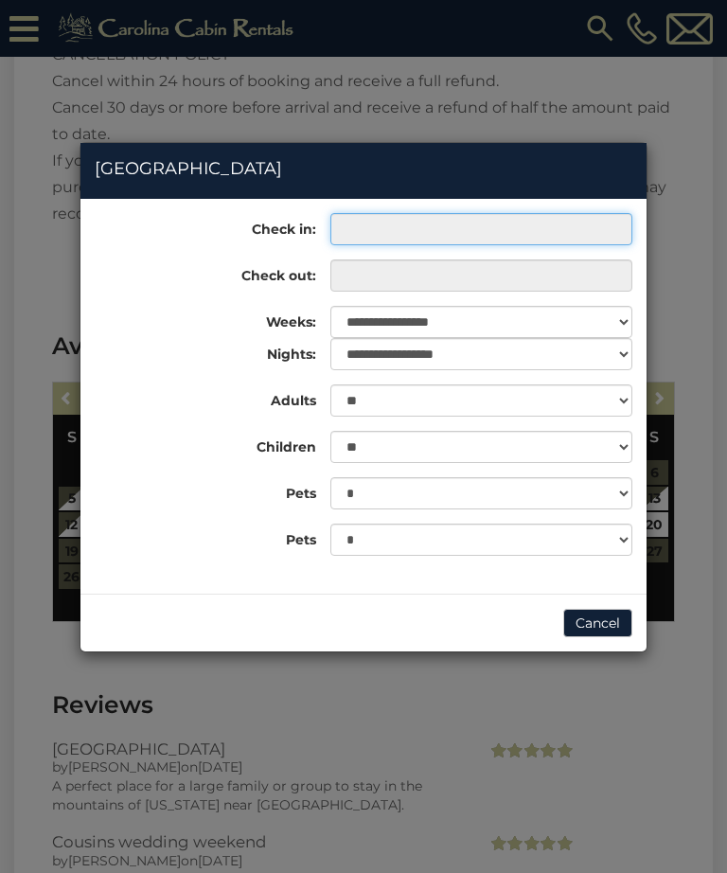
click at [602, 219] on input "text" at bounding box center [481, 229] width 302 height 32
click at [602, 223] on input "text" at bounding box center [481, 229] width 302 height 32
click at [547, 229] on input "text" at bounding box center [481, 229] width 302 height 32
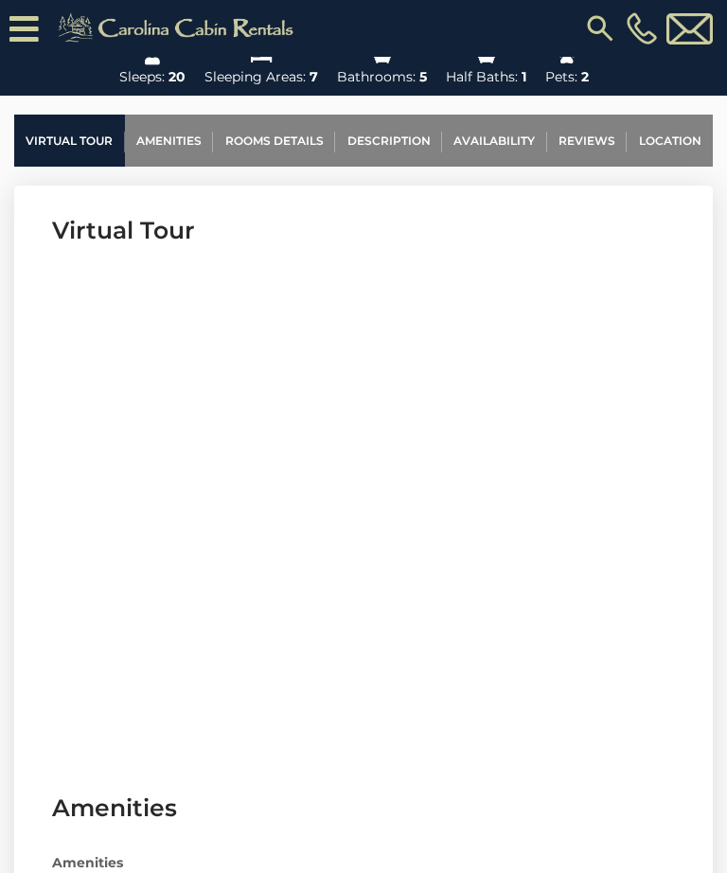
scroll to position [562, 0]
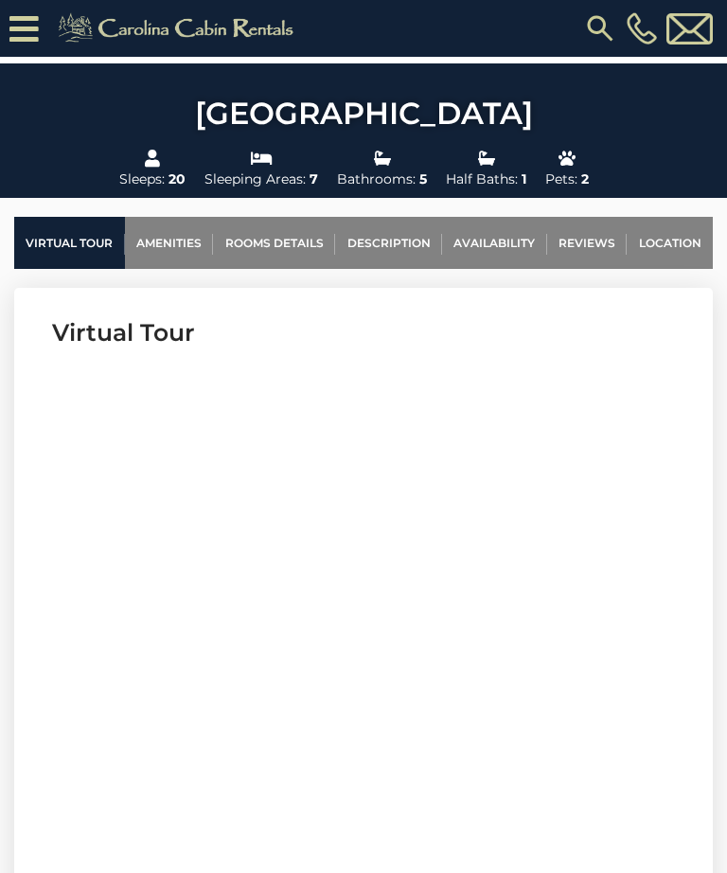
click at [490, 246] on link "Availability" at bounding box center [494, 243] width 105 height 52
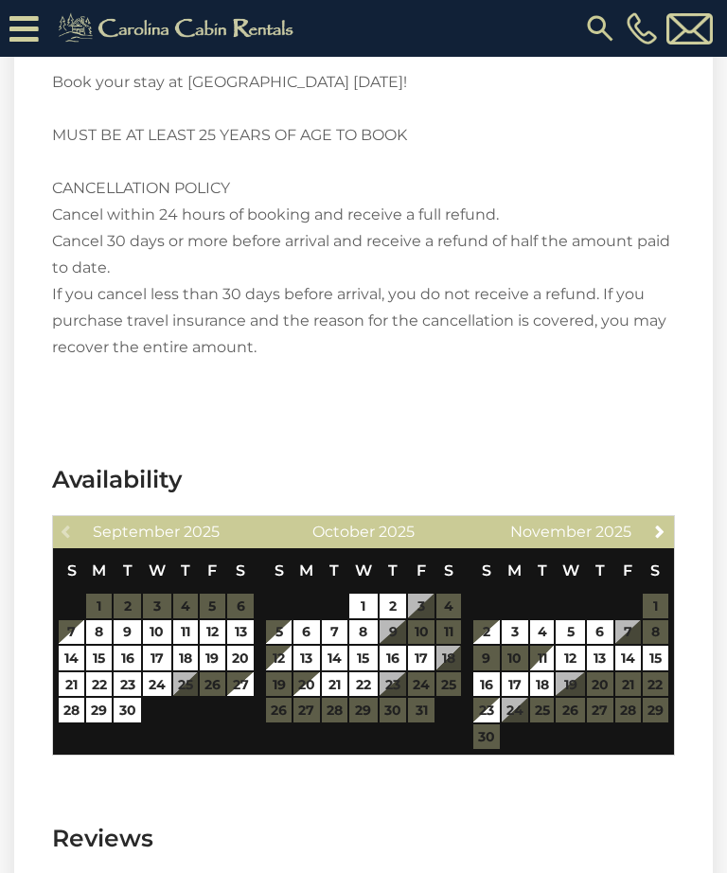
scroll to position [4634, 0]
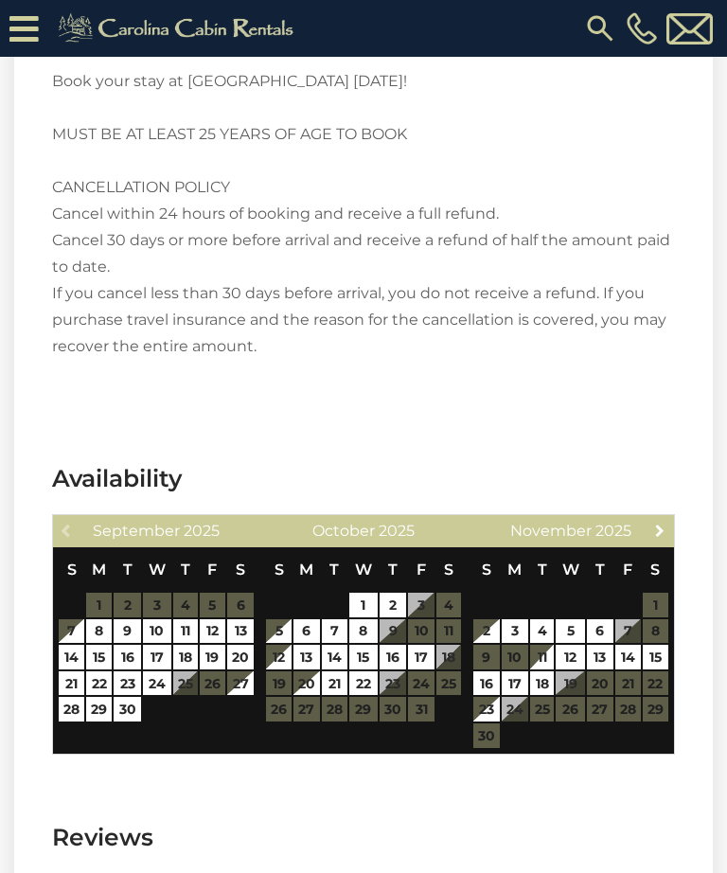
click at [658, 523] on span "Next" at bounding box center [659, 530] width 15 height 15
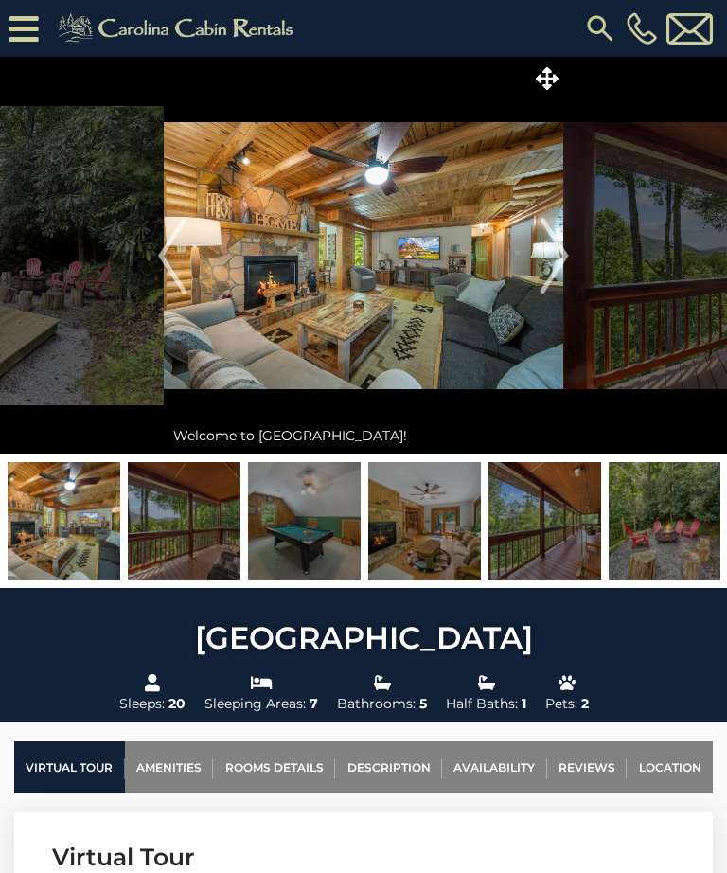
click at [554, 257] on img "Next" at bounding box center [555, 256] width 28 height 76
click at [561, 263] on img "Next" at bounding box center [555, 256] width 28 height 76
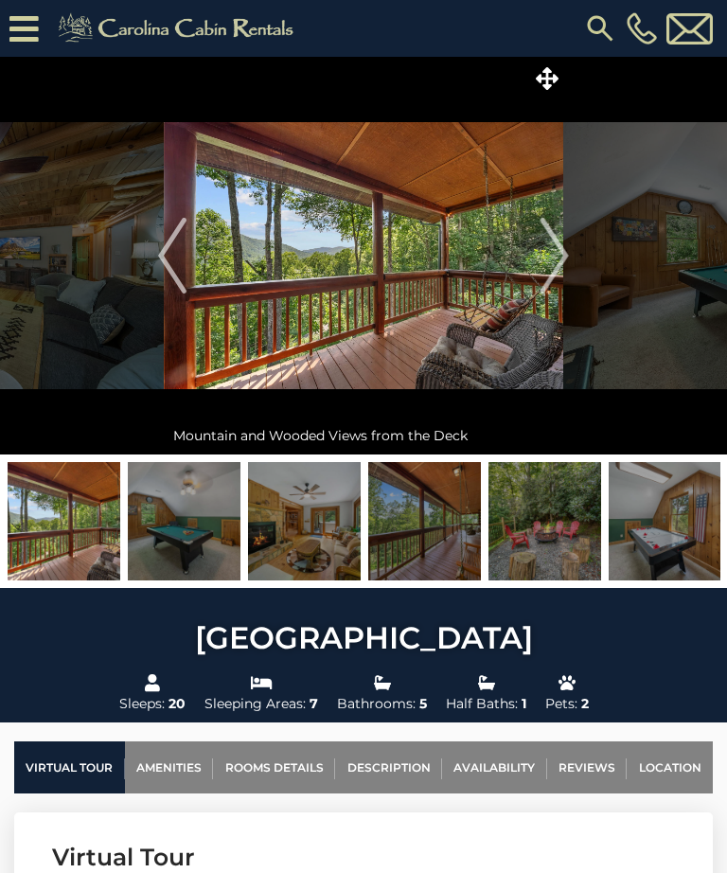
click at [545, 83] on icon at bounding box center [547, 78] width 23 height 23
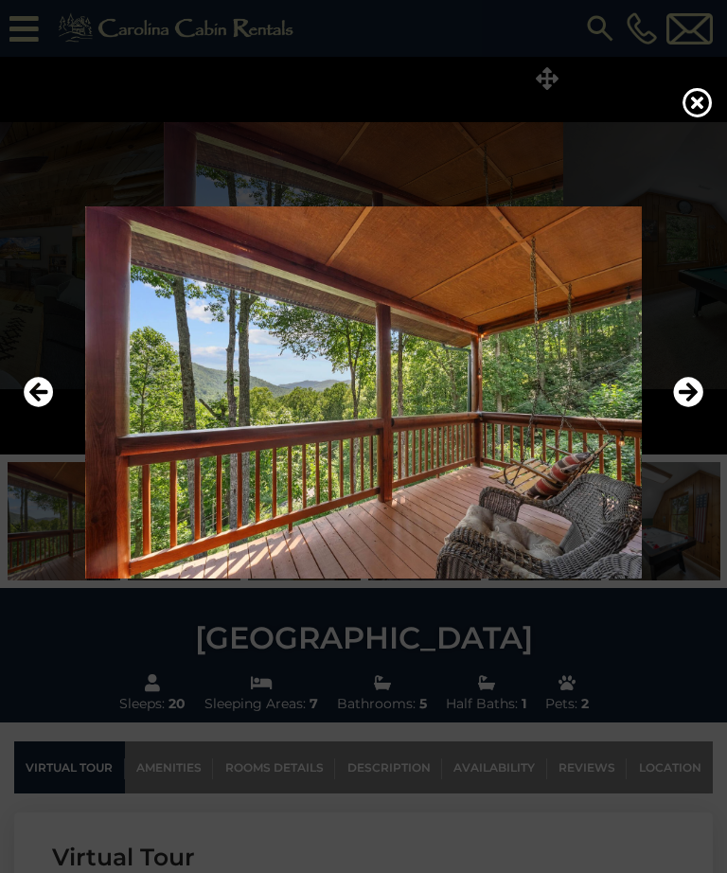
click at [673, 407] on icon "Next" at bounding box center [688, 392] width 30 height 30
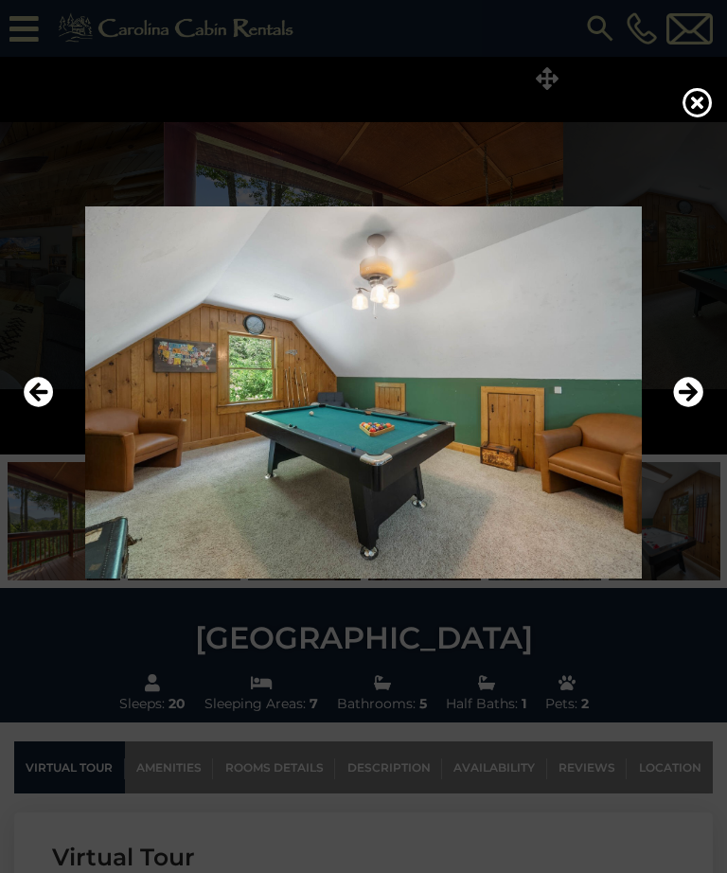
click at [688, 407] on icon "Next" at bounding box center [688, 392] width 30 height 30
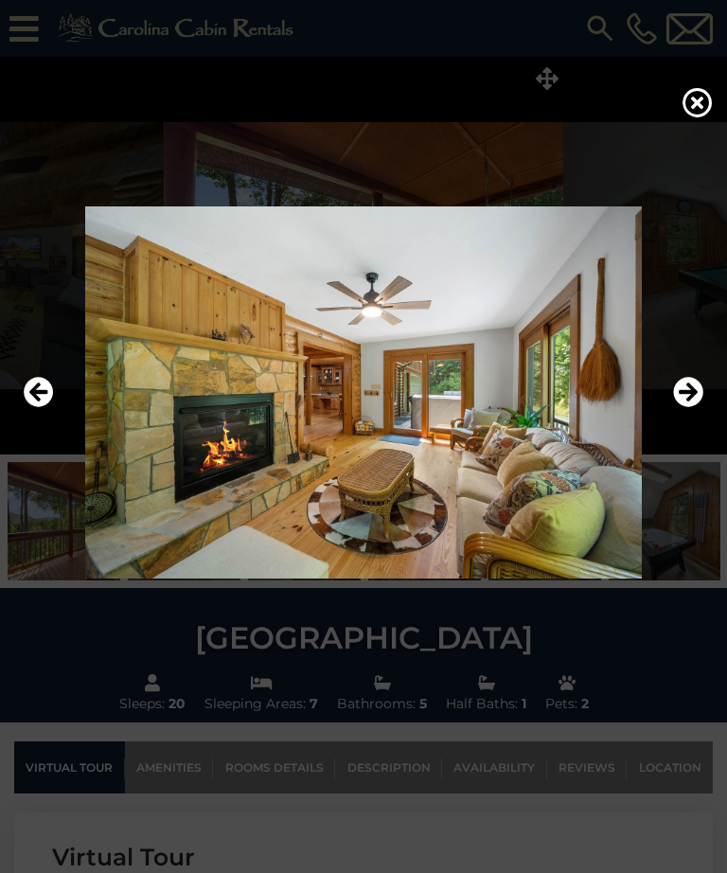
click at [690, 407] on icon "Next" at bounding box center [688, 392] width 30 height 30
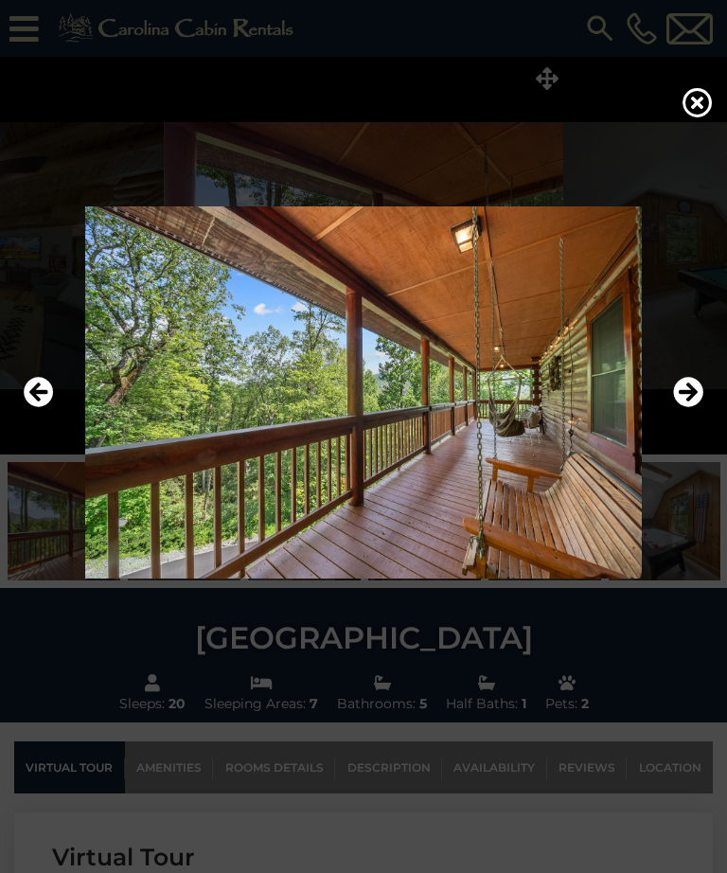
click at [687, 405] on icon "Next" at bounding box center [688, 392] width 30 height 30
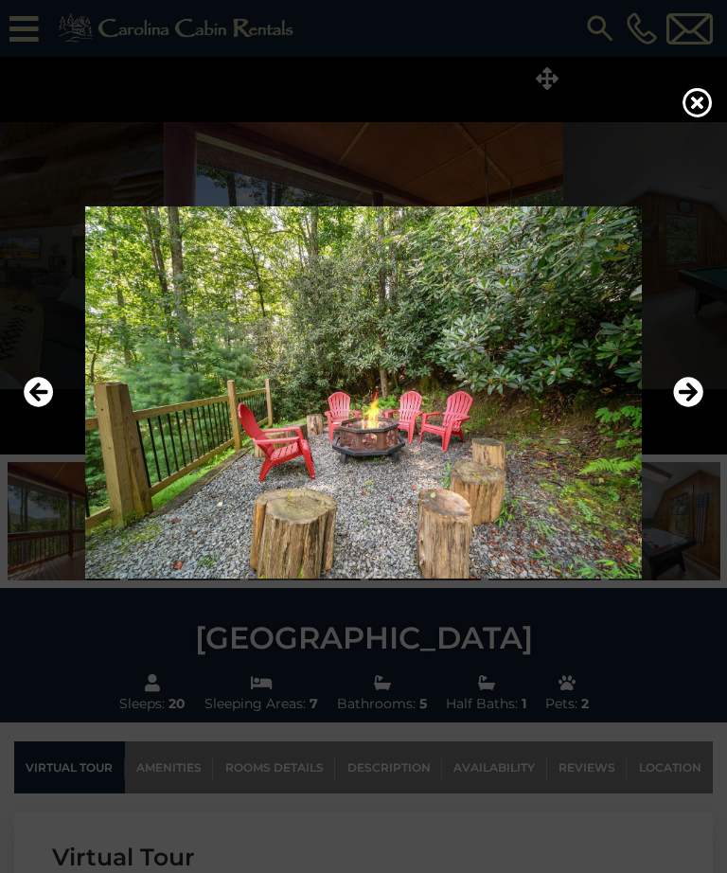
click at [685, 399] on button "Next" at bounding box center [688, 393] width 30 height 44
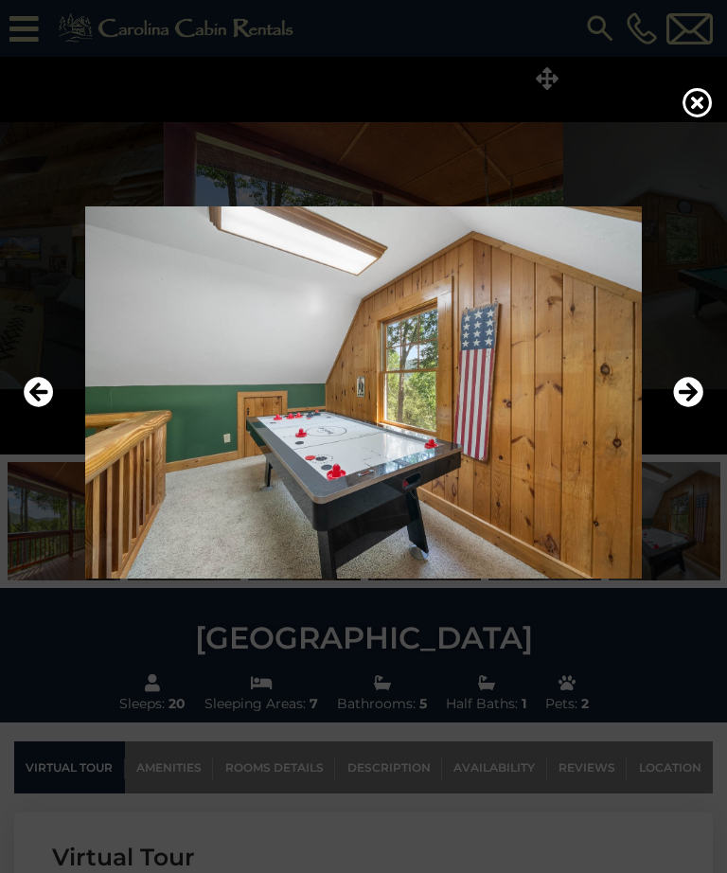
click at [685, 407] on icon "Next" at bounding box center [688, 392] width 30 height 30
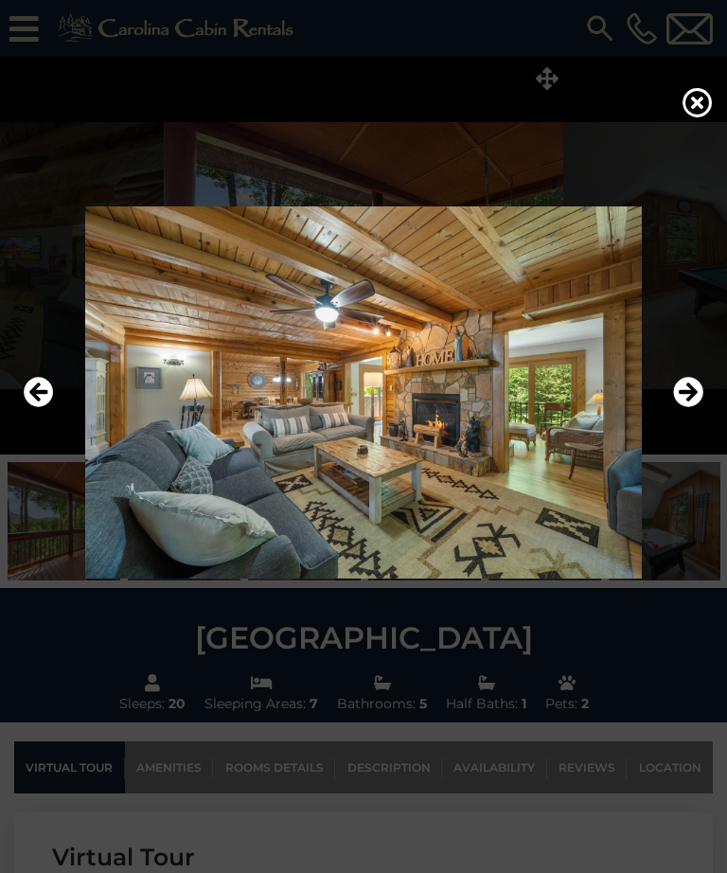
click at [685, 403] on icon "Next" at bounding box center [688, 392] width 30 height 30
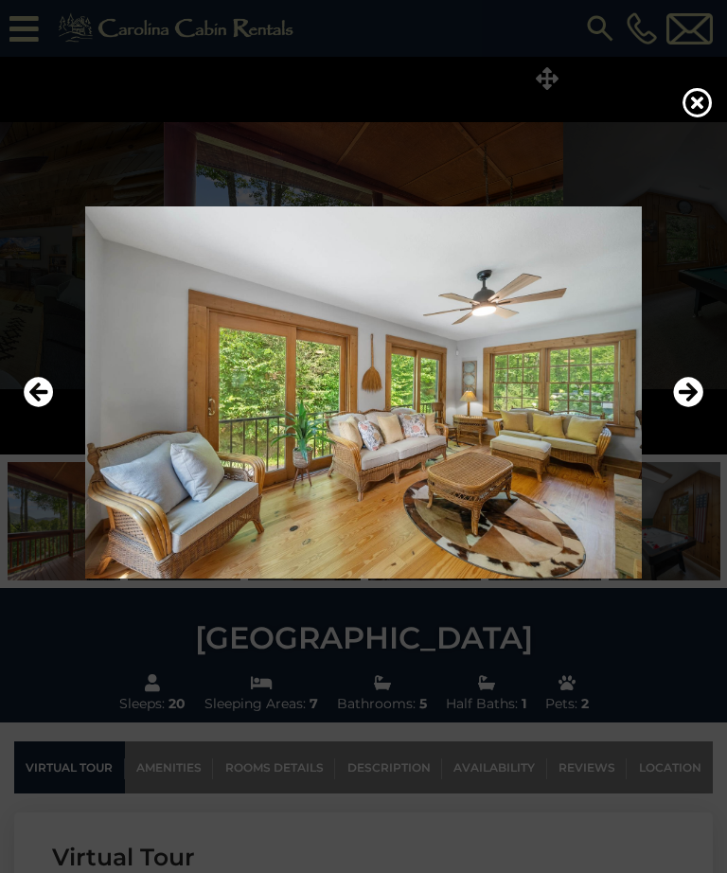
click at [684, 401] on button "Next" at bounding box center [688, 393] width 30 height 44
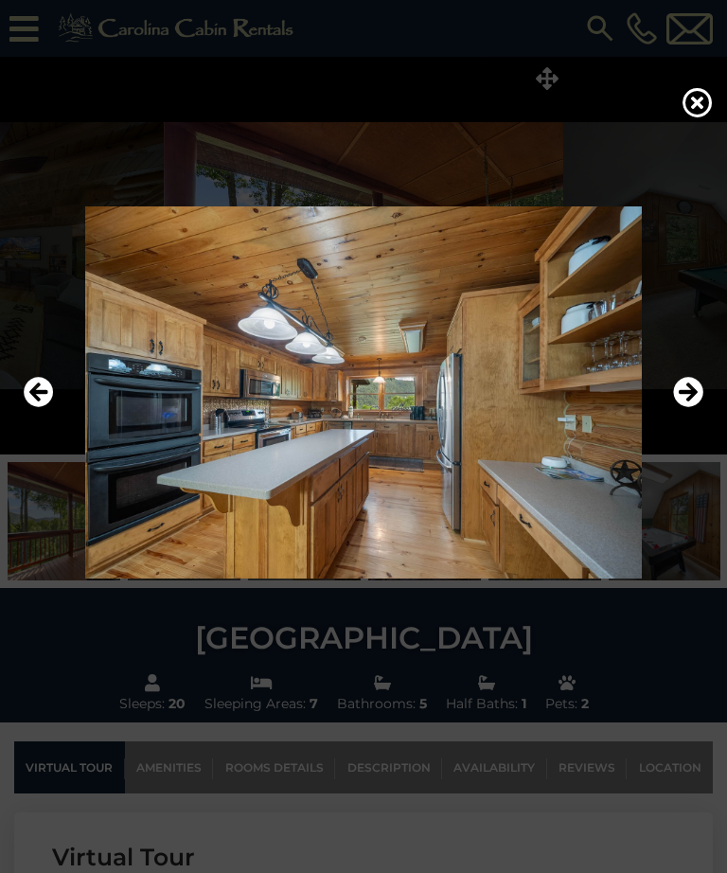
click at [684, 389] on img at bounding box center [363, 392] width 689 height 372
click at [700, 403] on icon "Next" at bounding box center [688, 392] width 30 height 30
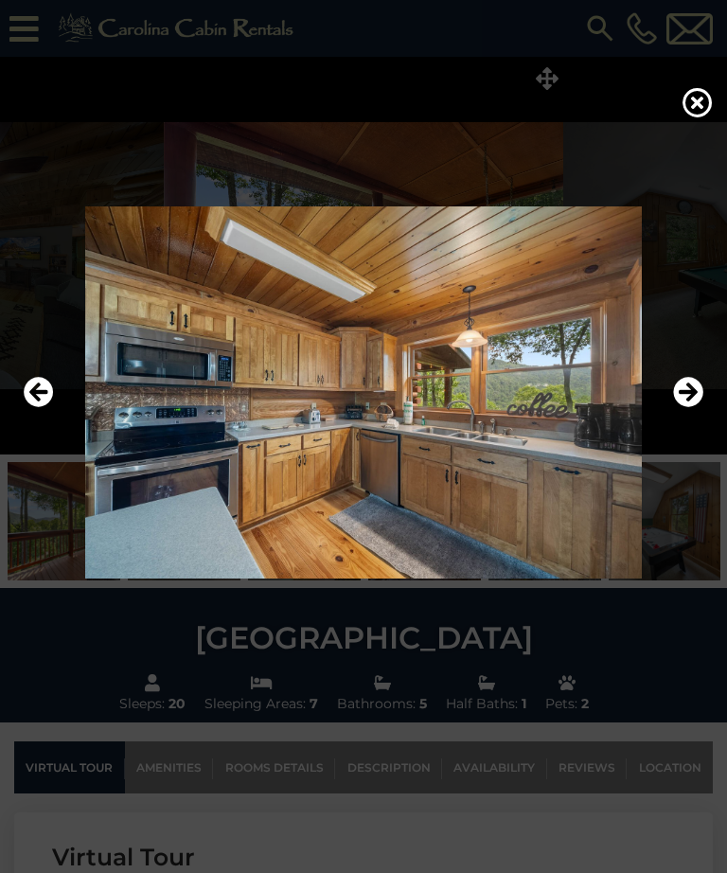
click at [687, 407] on icon "Next" at bounding box center [688, 392] width 30 height 30
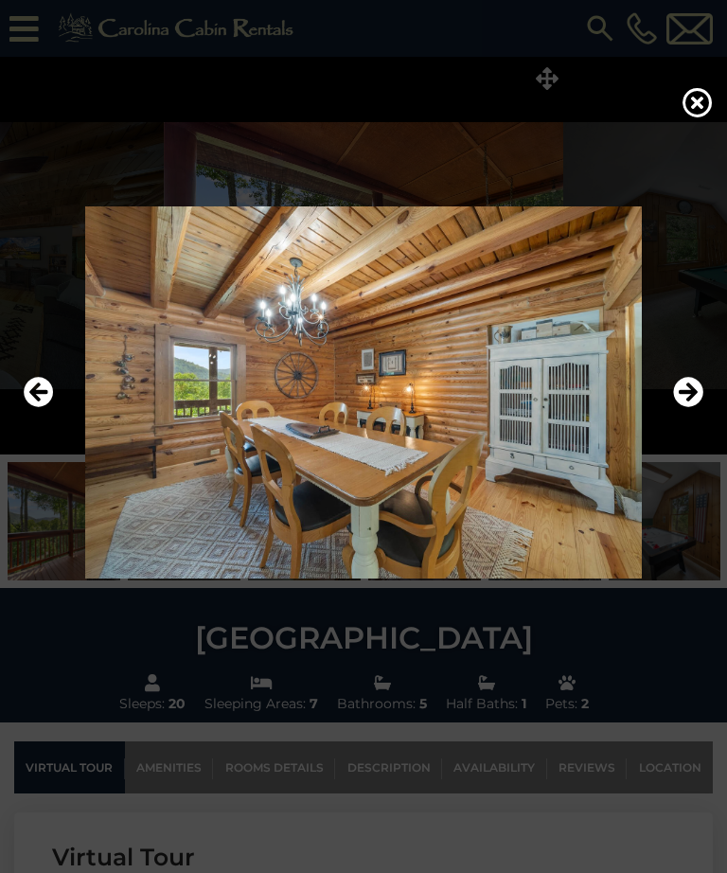
click at [687, 407] on icon "Next" at bounding box center [688, 392] width 30 height 30
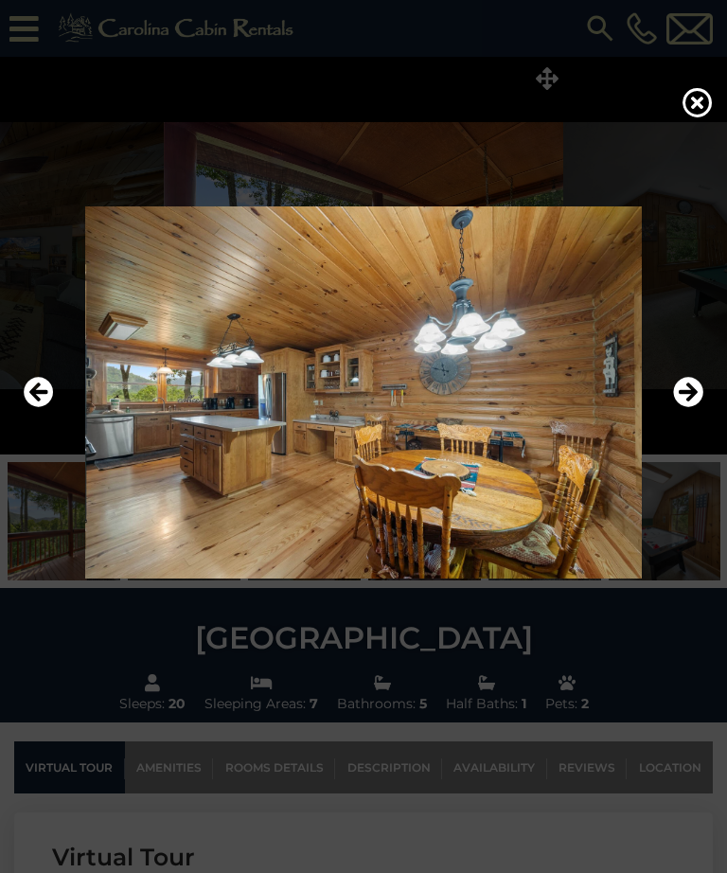
click at [685, 407] on icon "Next" at bounding box center [688, 392] width 30 height 30
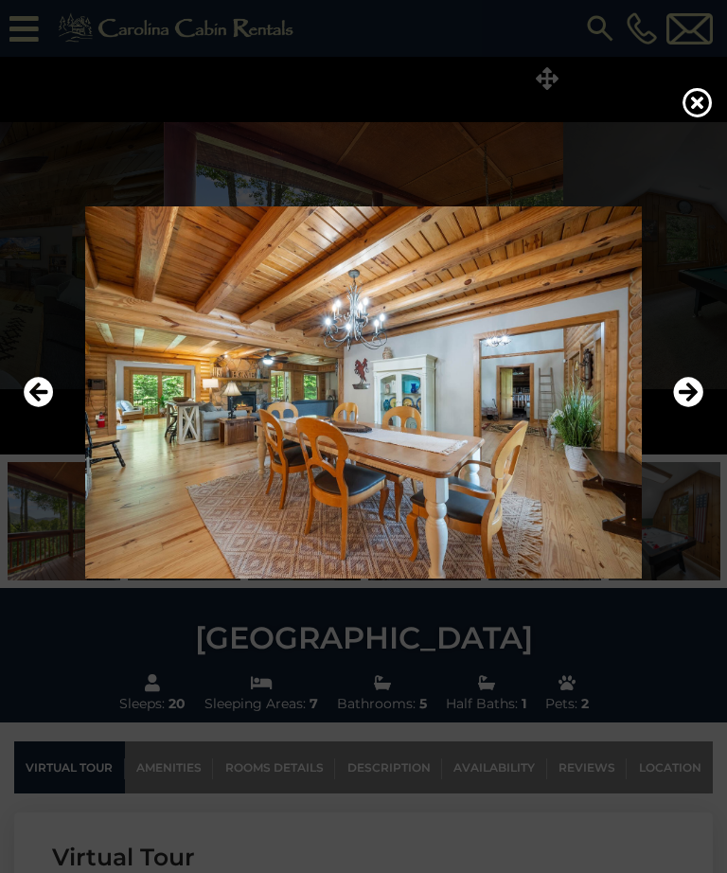
click at [679, 401] on button "Next" at bounding box center [688, 393] width 30 height 44
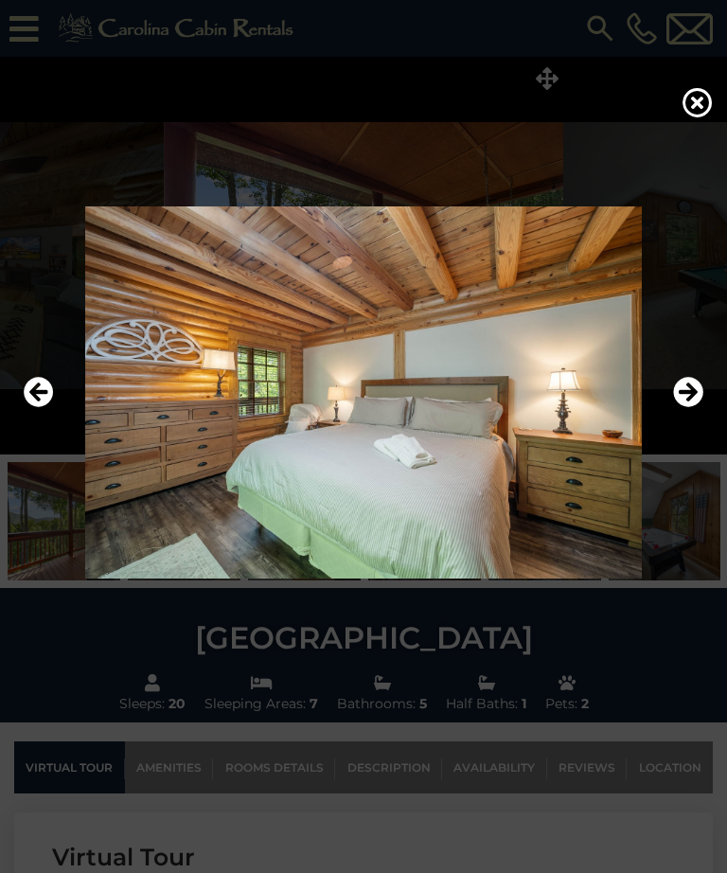
click at [680, 407] on icon "Next" at bounding box center [688, 392] width 30 height 30
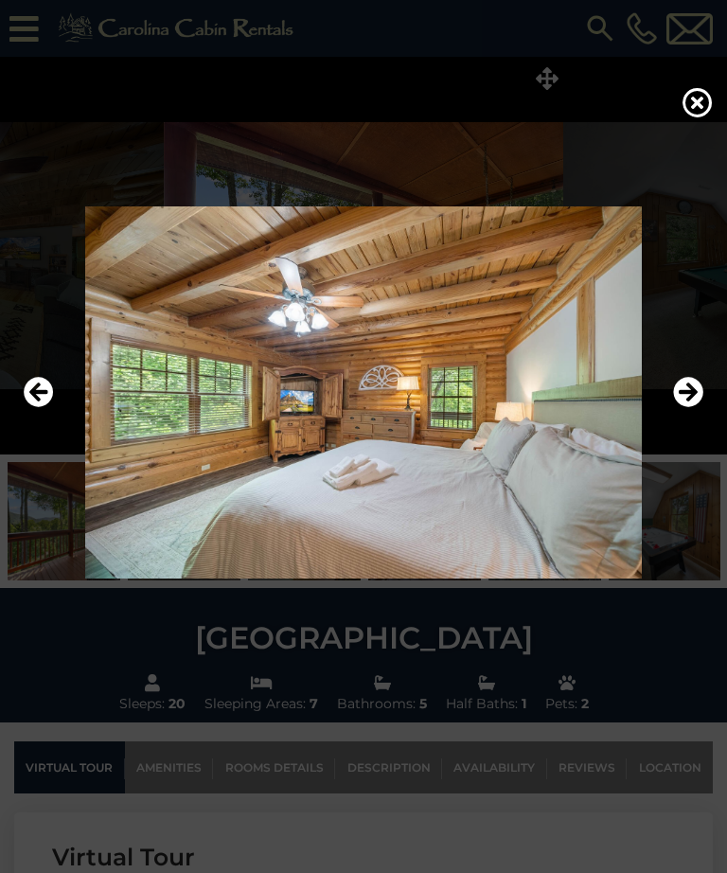
click at [685, 407] on icon "Next" at bounding box center [688, 392] width 30 height 30
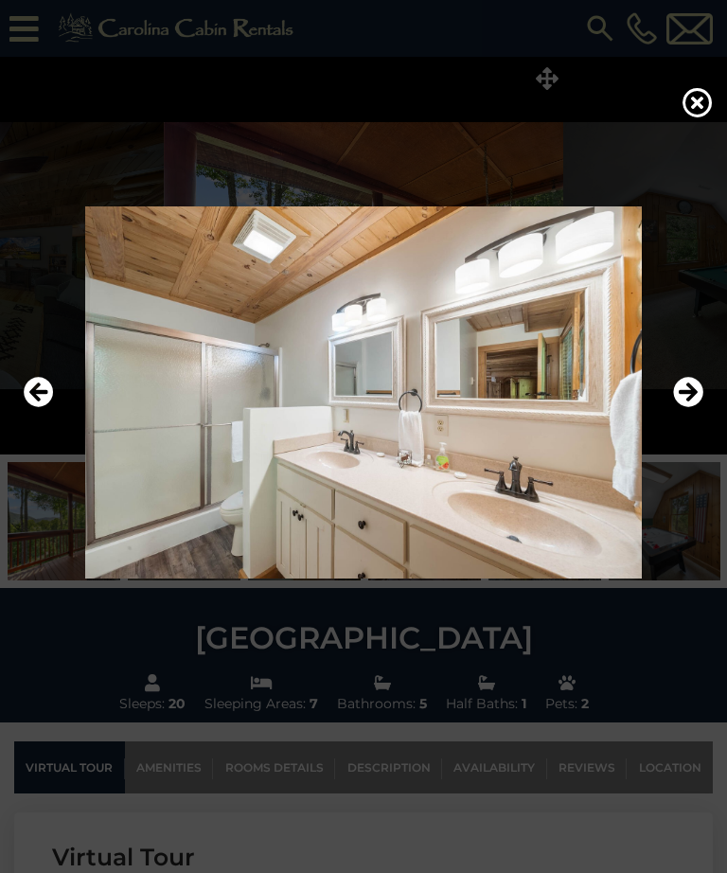
click at [685, 407] on icon "Next" at bounding box center [688, 392] width 30 height 30
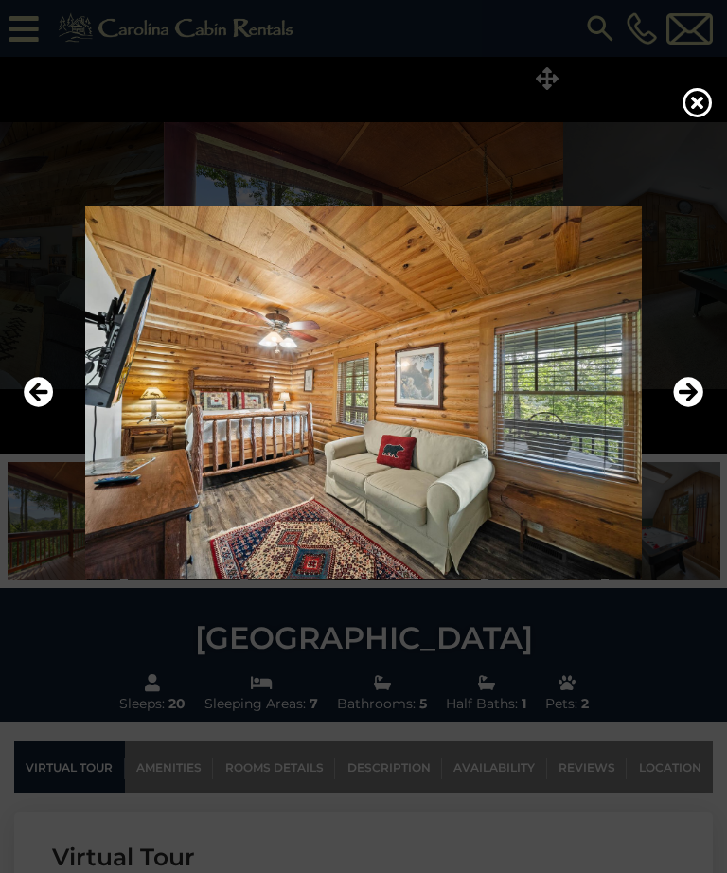
click at [682, 407] on icon "Next" at bounding box center [688, 392] width 30 height 30
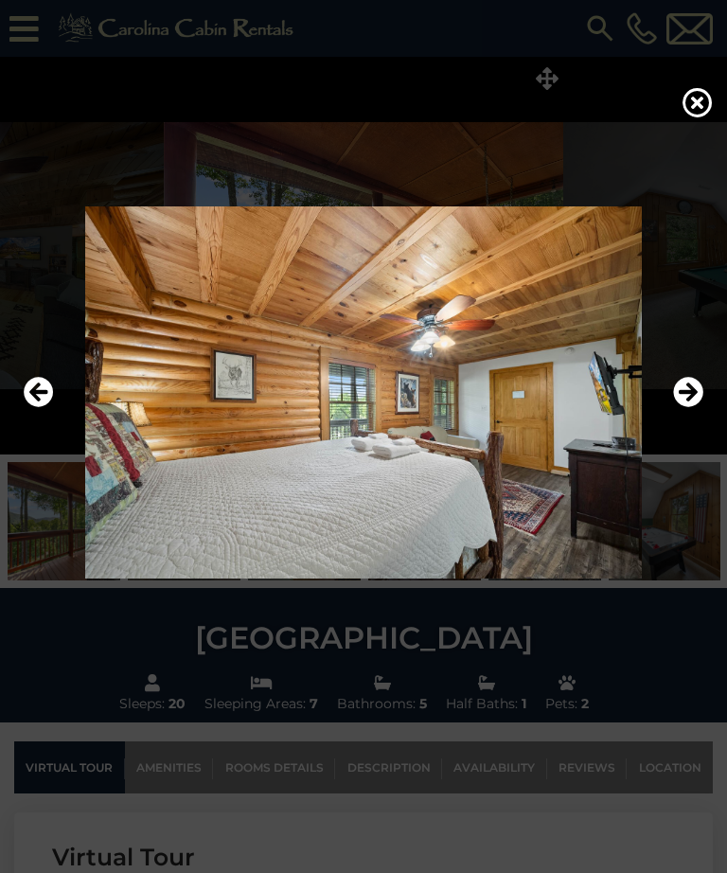
click at [680, 407] on icon "Next" at bounding box center [688, 392] width 30 height 30
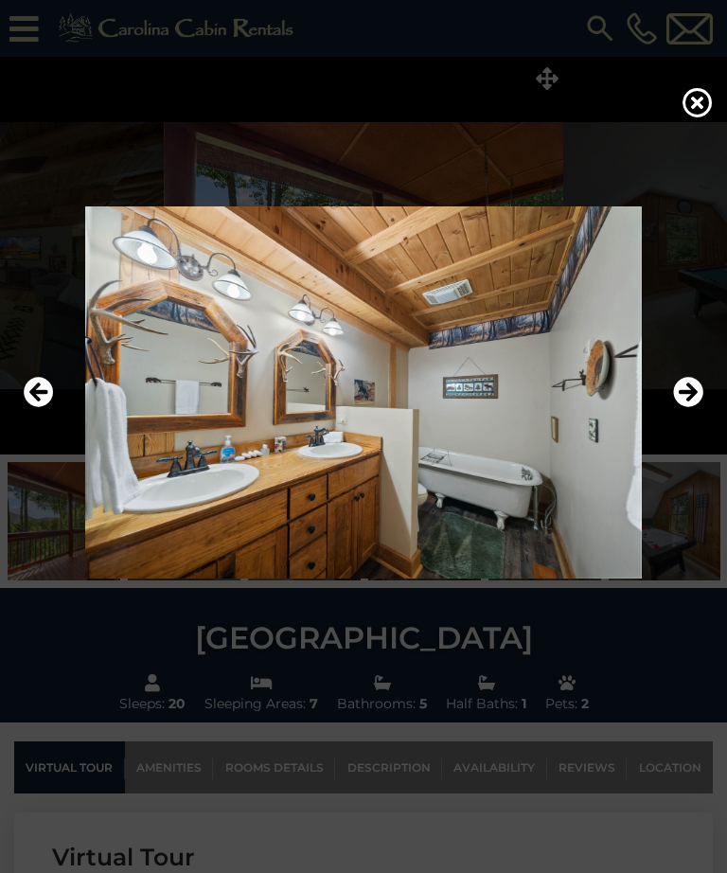
click at [678, 407] on icon "Next" at bounding box center [688, 392] width 30 height 30
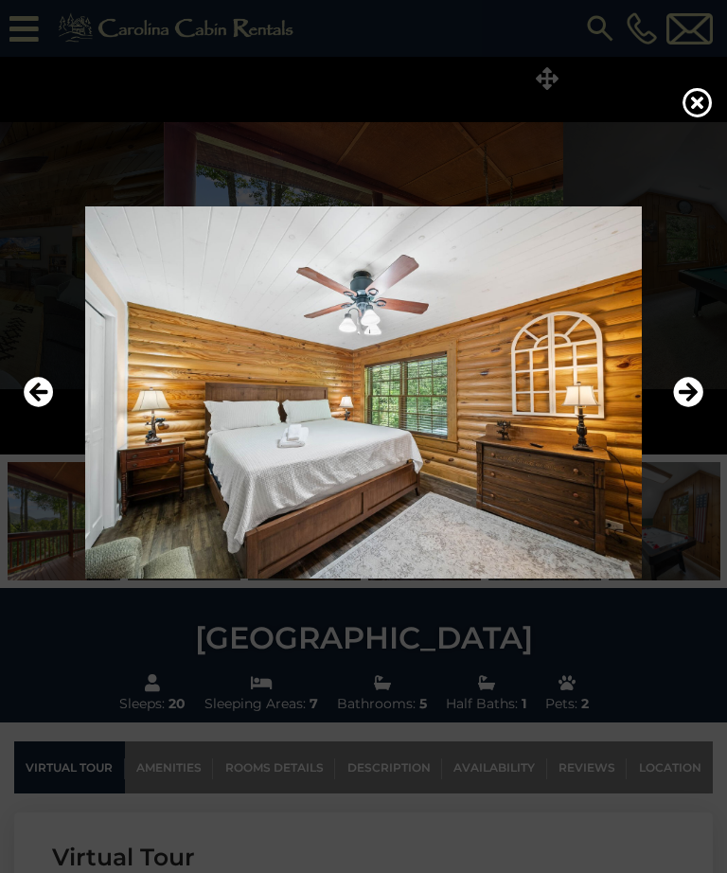
click at [679, 407] on icon "Next" at bounding box center [688, 392] width 30 height 30
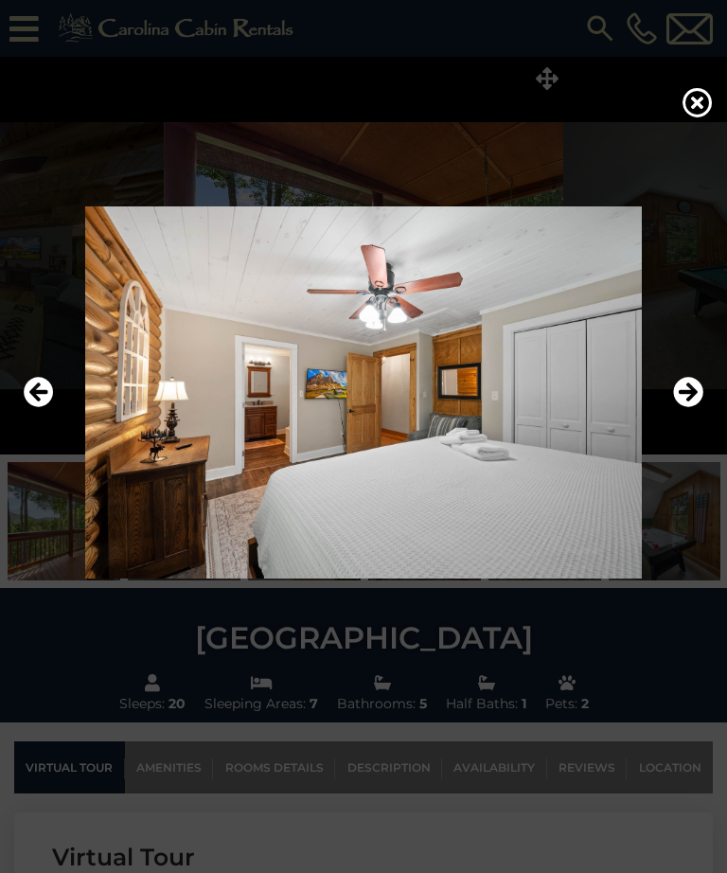
click at [677, 407] on icon "Next" at bounding box center [688, 392] width 30 height 30
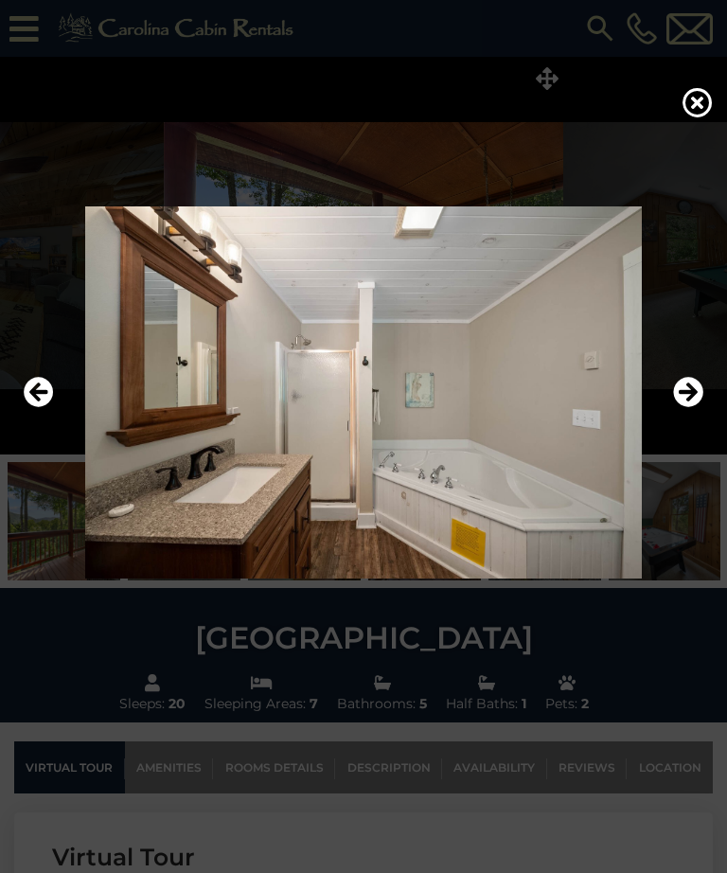
click at [704, 425] on img at bounding box center [363, 392] width 689 height 372
click at [686, 407] on icon "Next" at bounding box center [688, 392] width 30 height 30
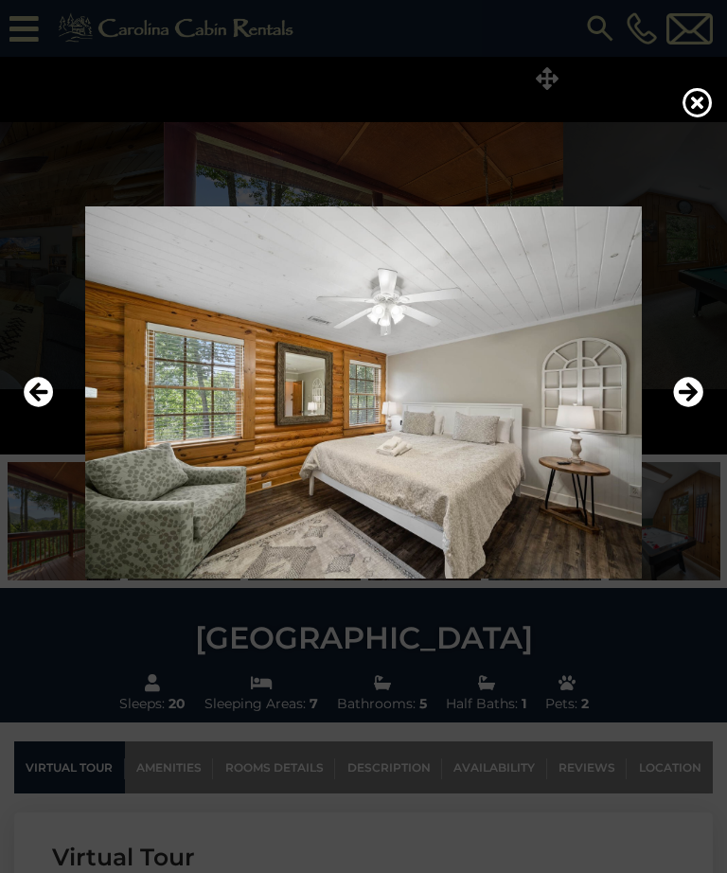
click at [693, 407] on icon "Next" at bounding box center [688, 392] width 30 height 30
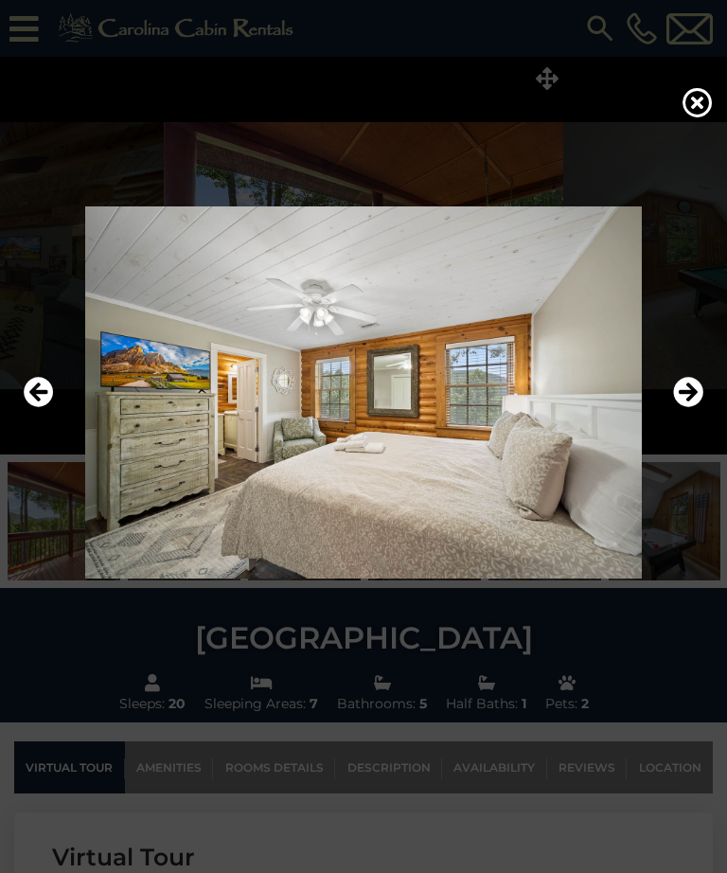
click at [689, 407] on icon "Next" at bounding box center [688, 392] width 30 height 30
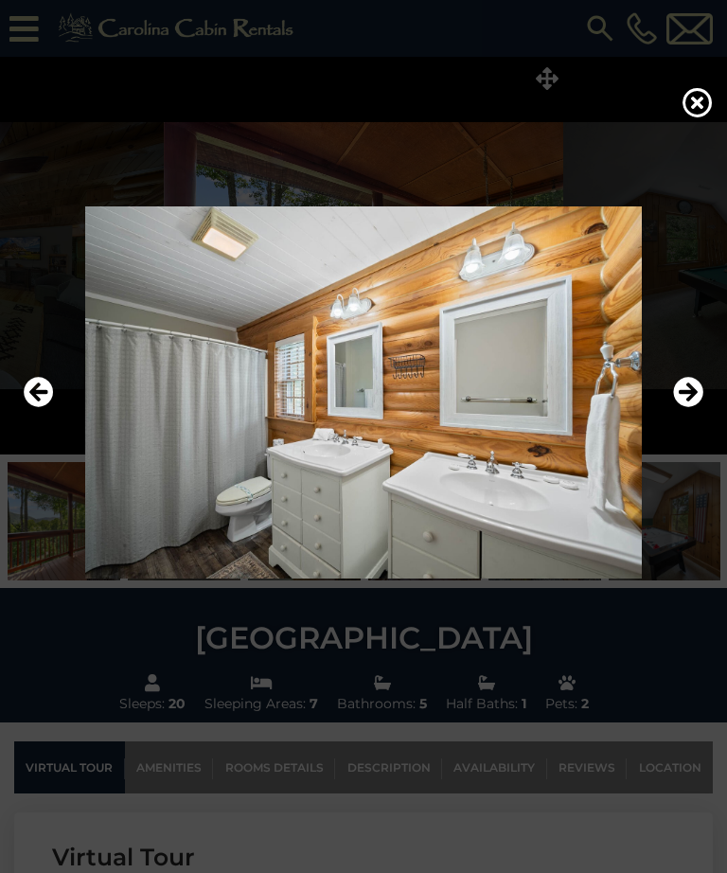
click at [685, 407] on icon "Next" at bounding box center [688, 392] width 30 height 30
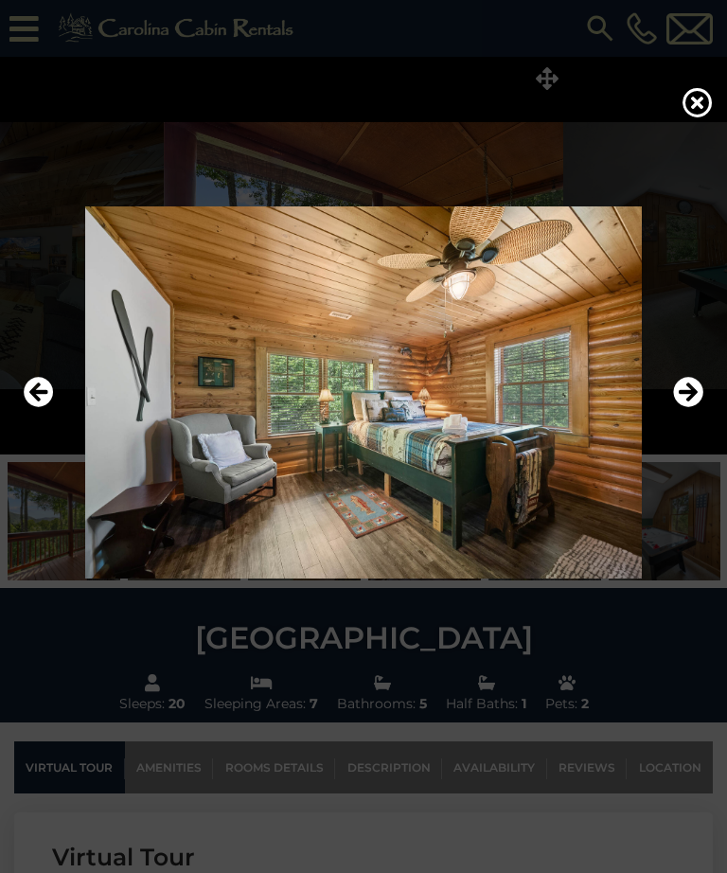
click at [678, 407] on icon "Next" at bounding box center [688, 392] width 30 height 30
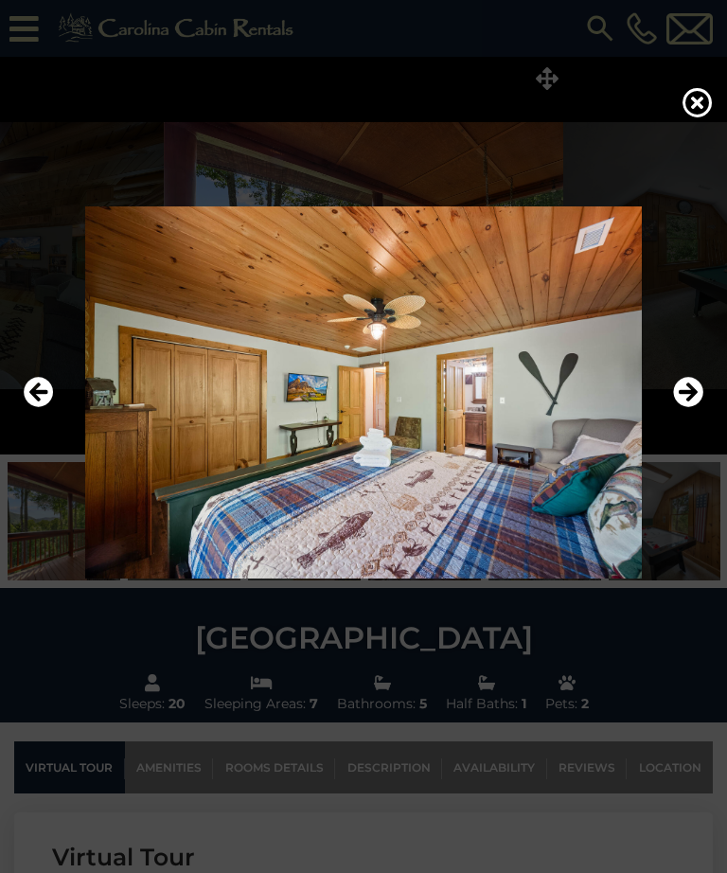
click at [673, 403] on icon "Next" at bounding box center [688, 392] width 30 height 30
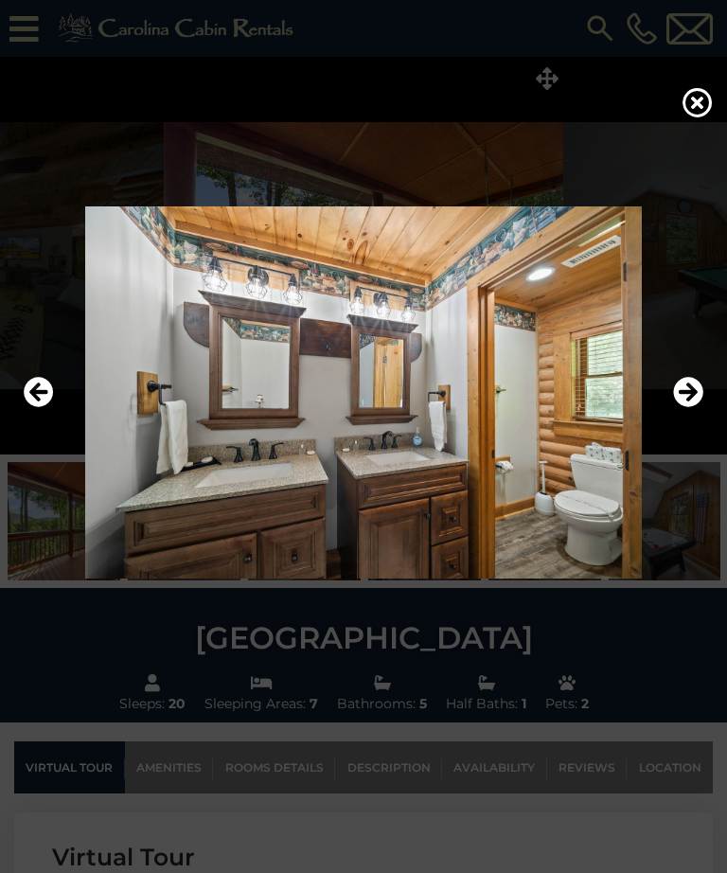
click at [674, 406] on icon "Next" at bounding box center [688, 392] width 30 height 30
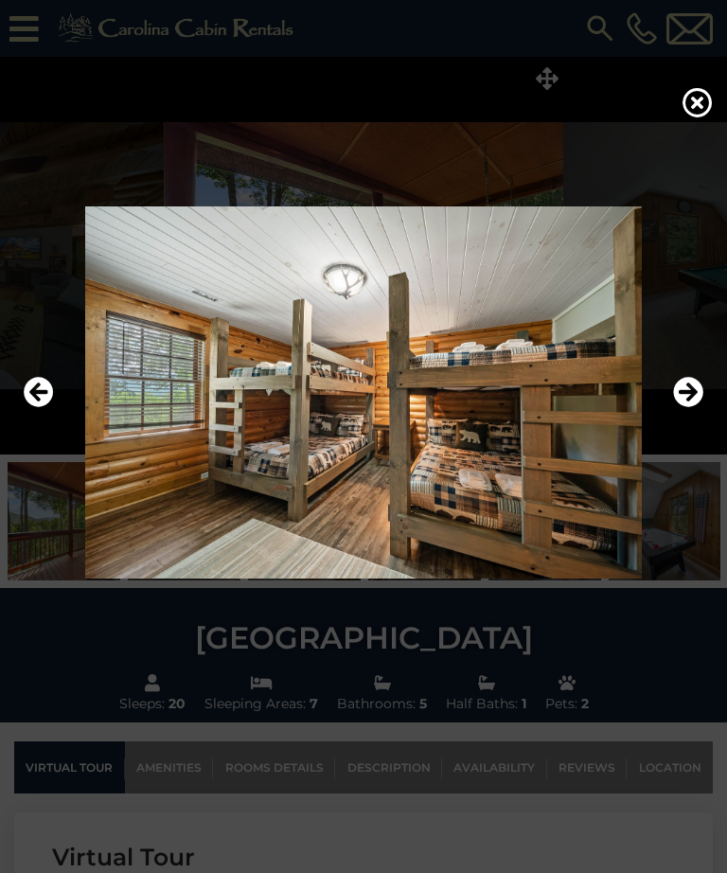
click at [696, 407] on icon "Next" at bounding box center [688, 392] width 30 height 30
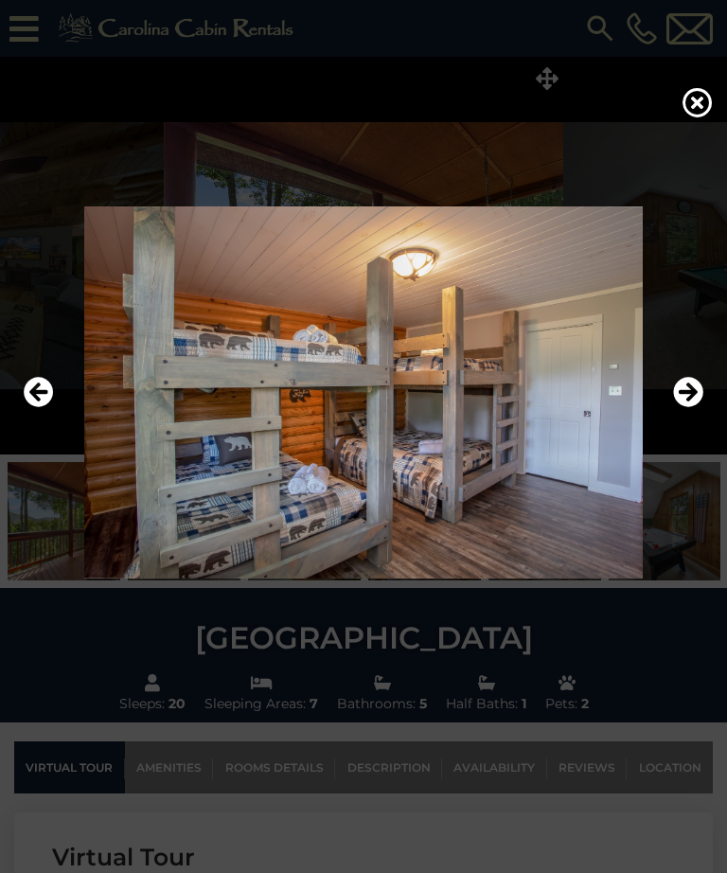
click at [707, 428] on img at bounding box center [363, 392] width 689 height 372
click at [700, 407] on icon "Next" at bounding box center [688, 392] width 30 height 30
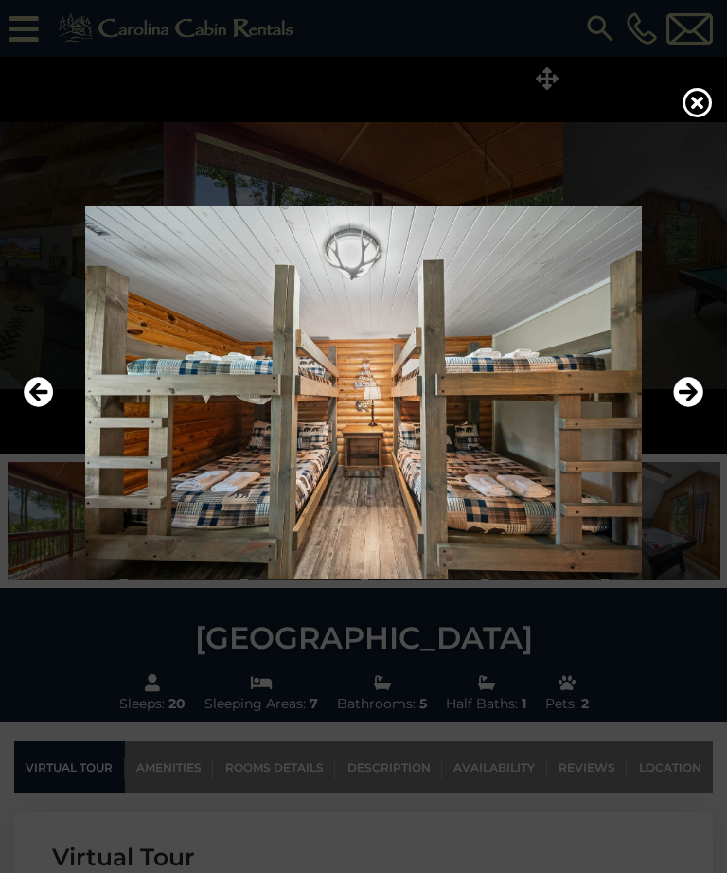
click at [687, 407] on icon "Next" at bounding box center [688, 392] width 30 height 30
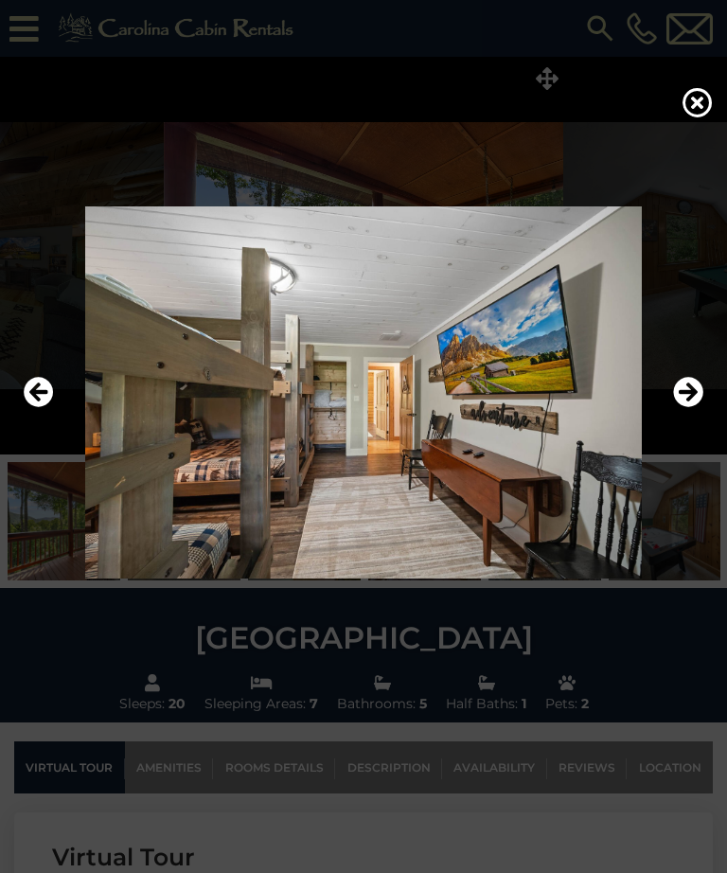
click at [684, 407] on icon "Next" at bounding box center [688, 392] width 30 height 30
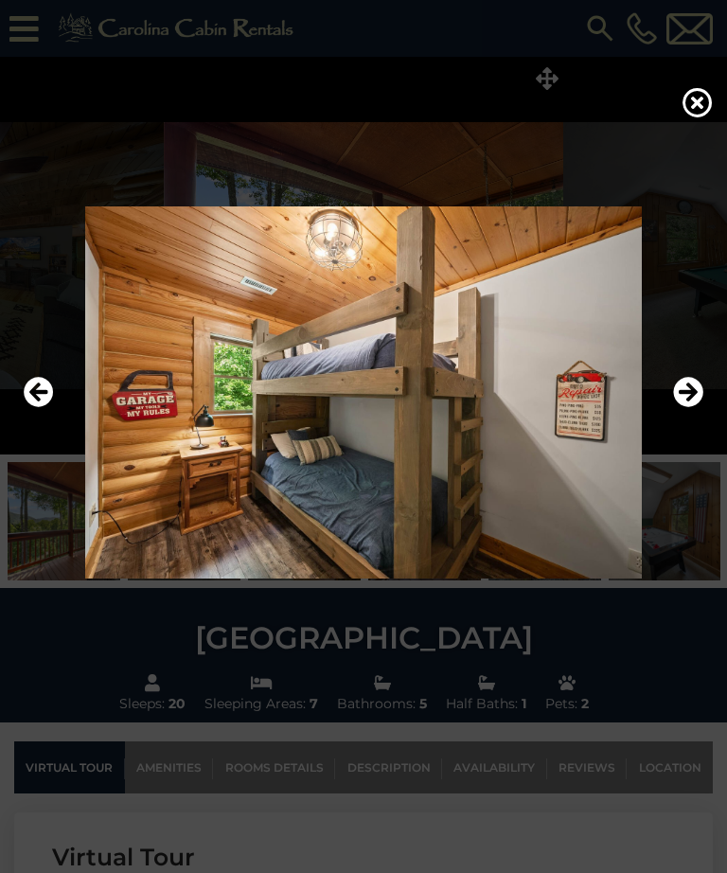
click at [679, 407] on icon "Next" at bounding box center [688, 392] width 30 height 30
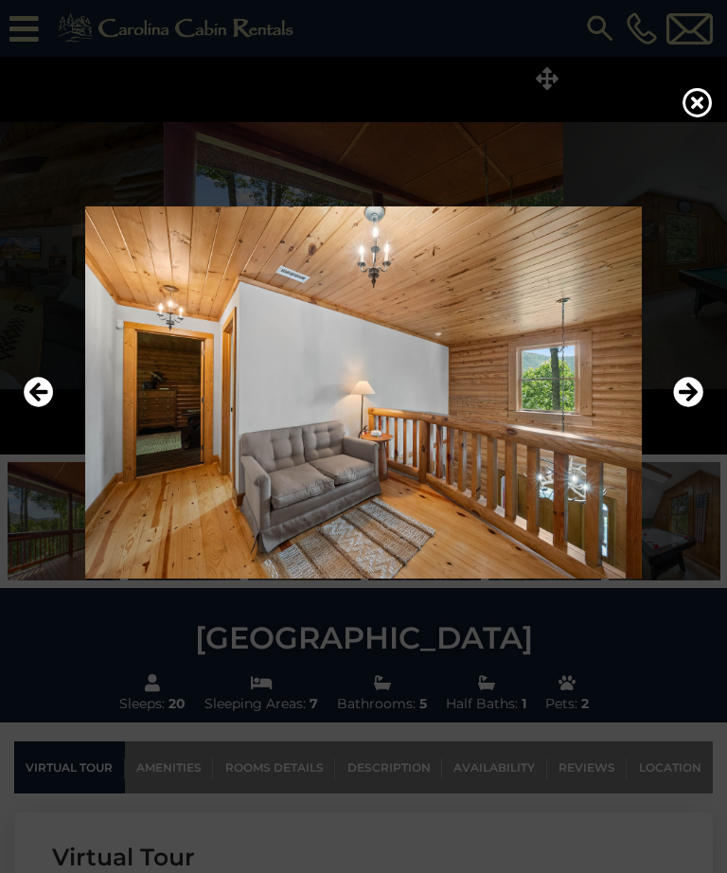
click at [683, 407] on icon "Next" at bounding box center [688, 392] width 30 height 30
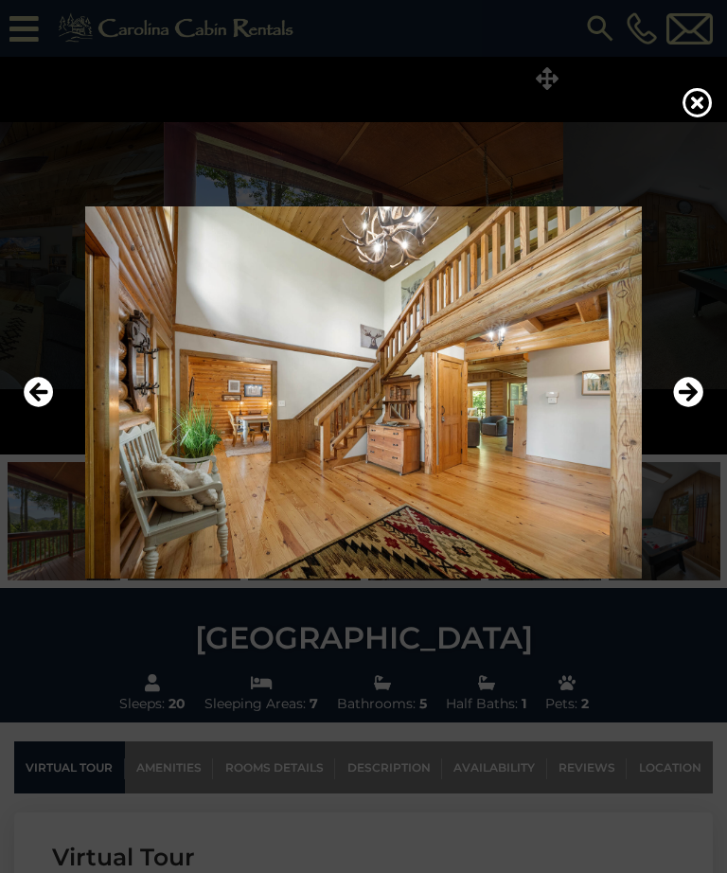
click at [698, 407] on icon "Next" at bounding box center [688, 392] width 30 height 30
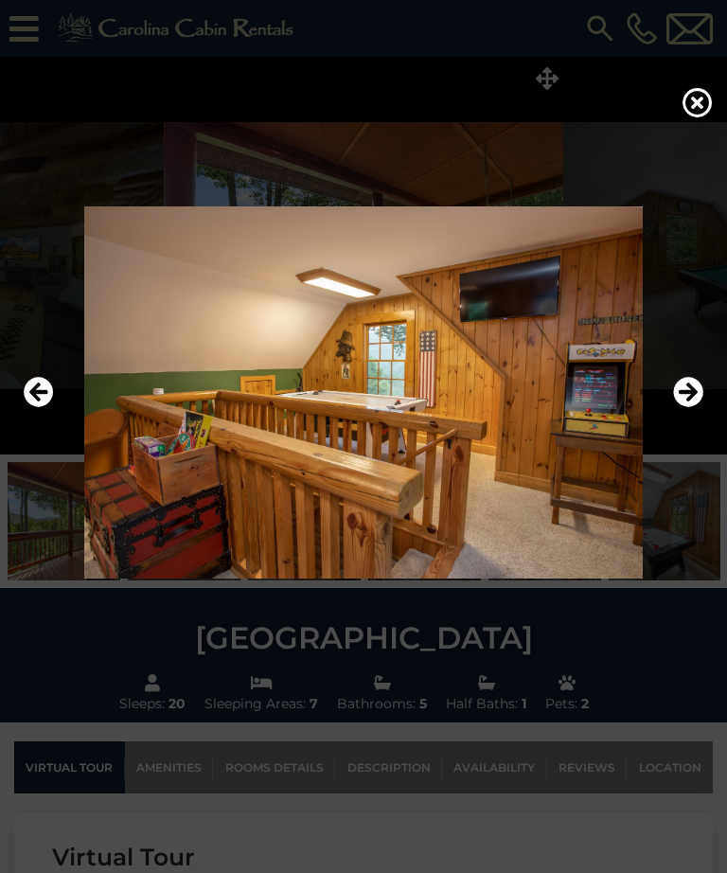
click at [685, 407] on icon "Next" at bounding box center [688, 392] width 30 height 30
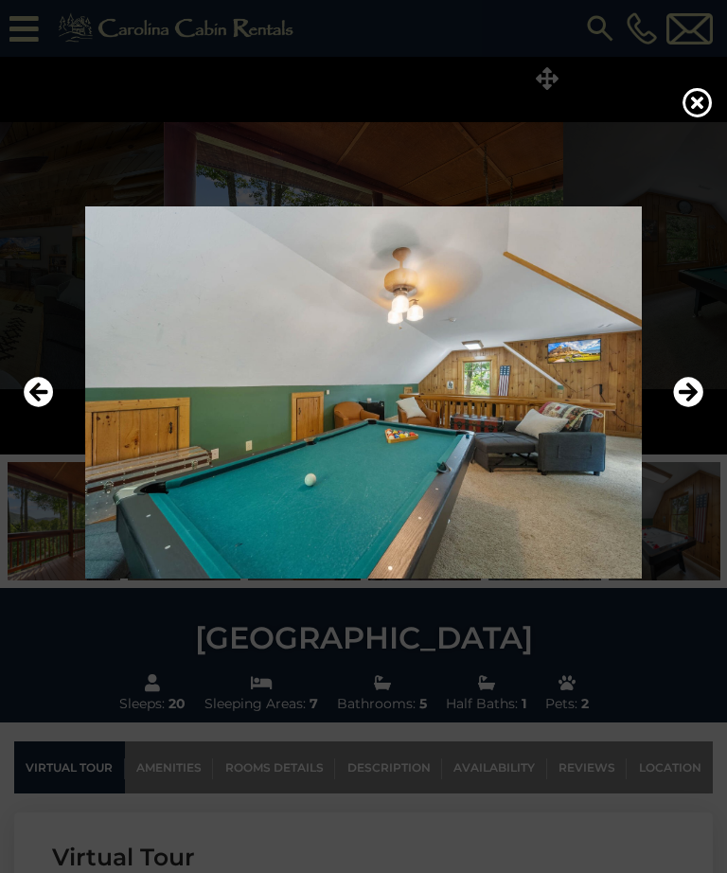
click at [678, 407] on icon "Next" at bounding box center [688, 392] width 30 height 30
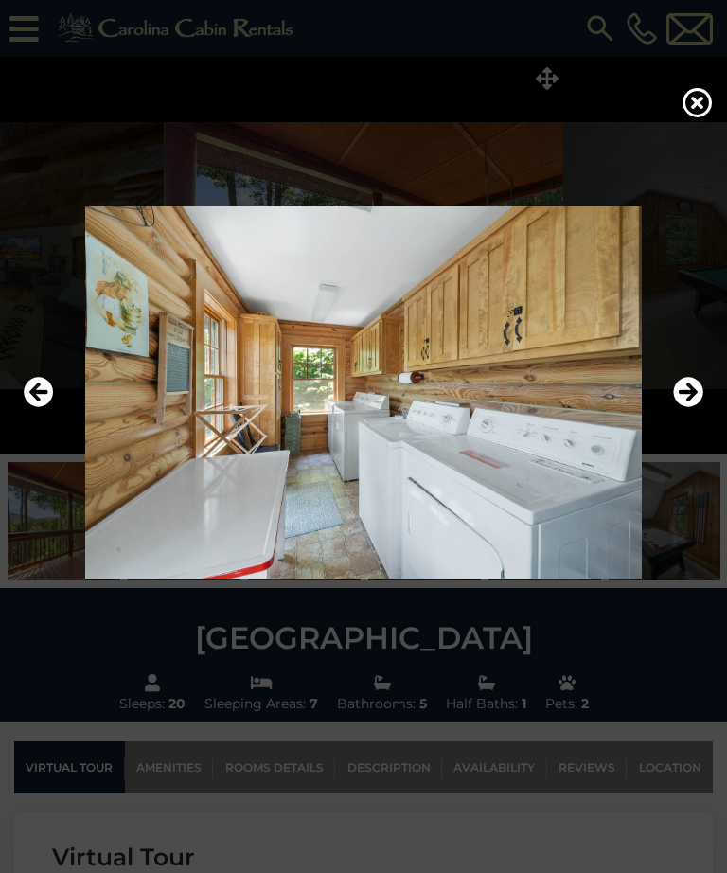
click at [687, 407] on icon "Next" at bounding box center [688, 392] width 30 height 30
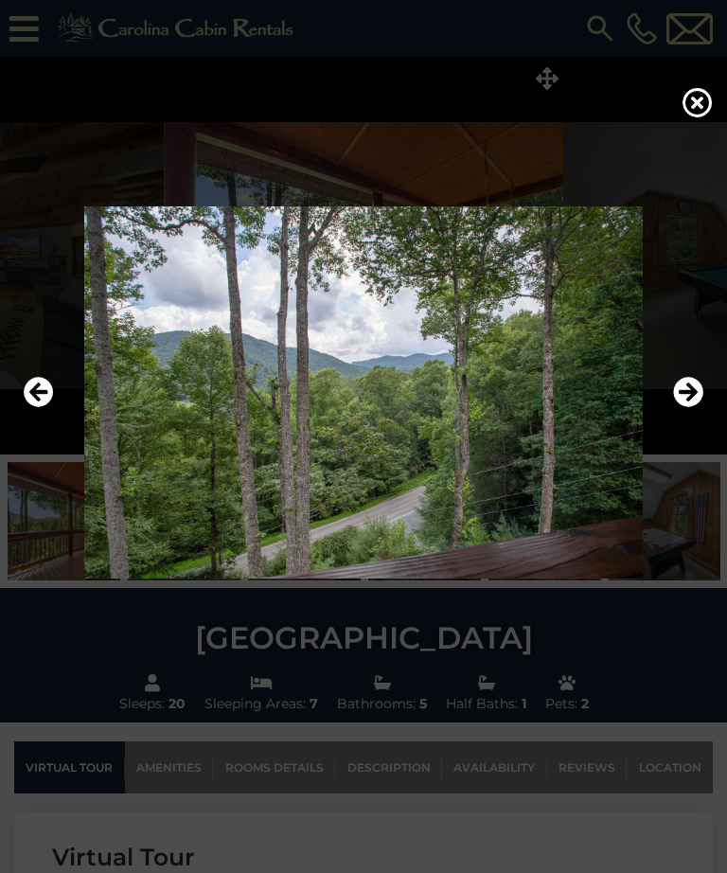
click at [680, 407] on icon "Next" at bounding box center [688, 392] width 30 height 30
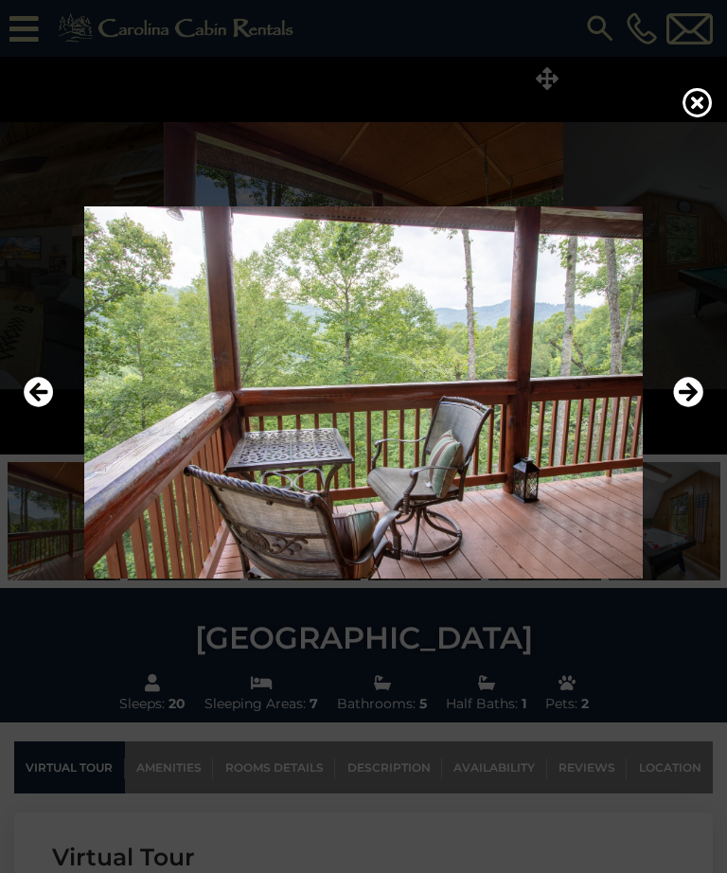
click at [687, 407] on icon "Next" at bounding box center [688, 392] width 30 height 30
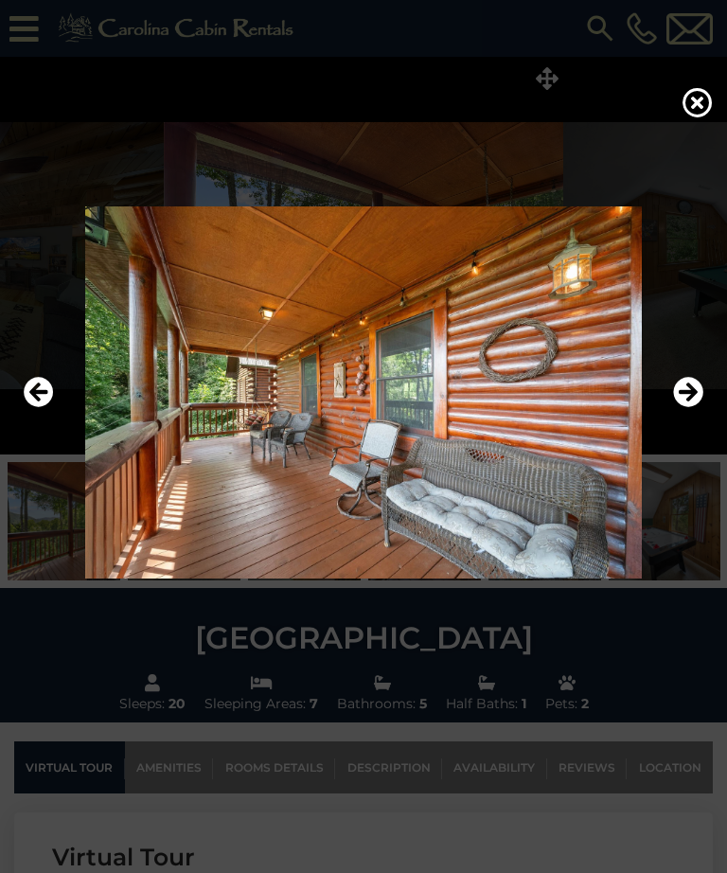
click at [679, 407] on icon "Next" at bounding box center [688, 392] width 30 height 30
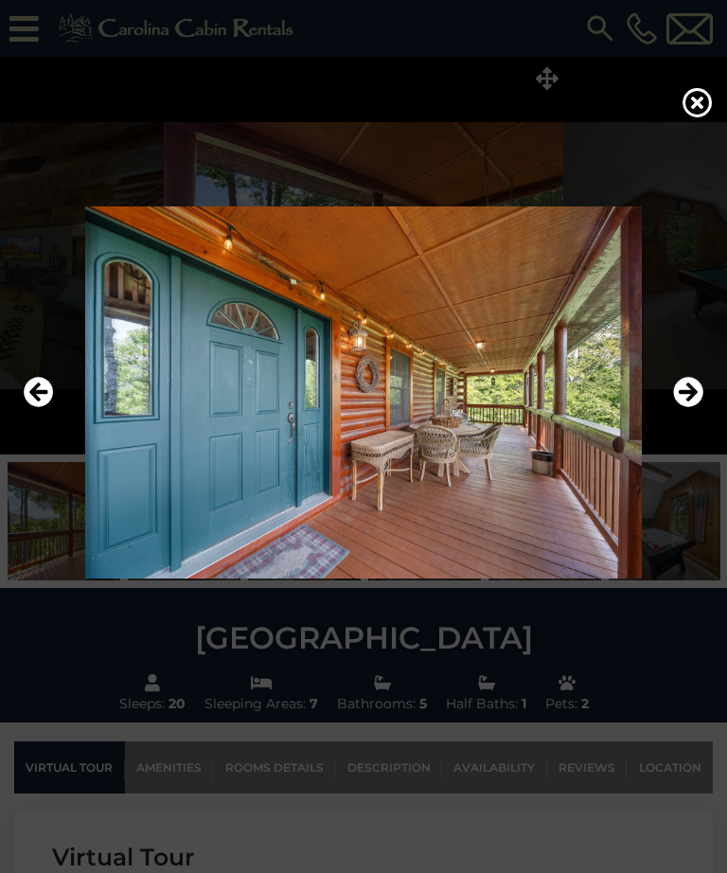
click at [683, 407] on icon "Next" at bounding box center [688, 392] width 30 height 30
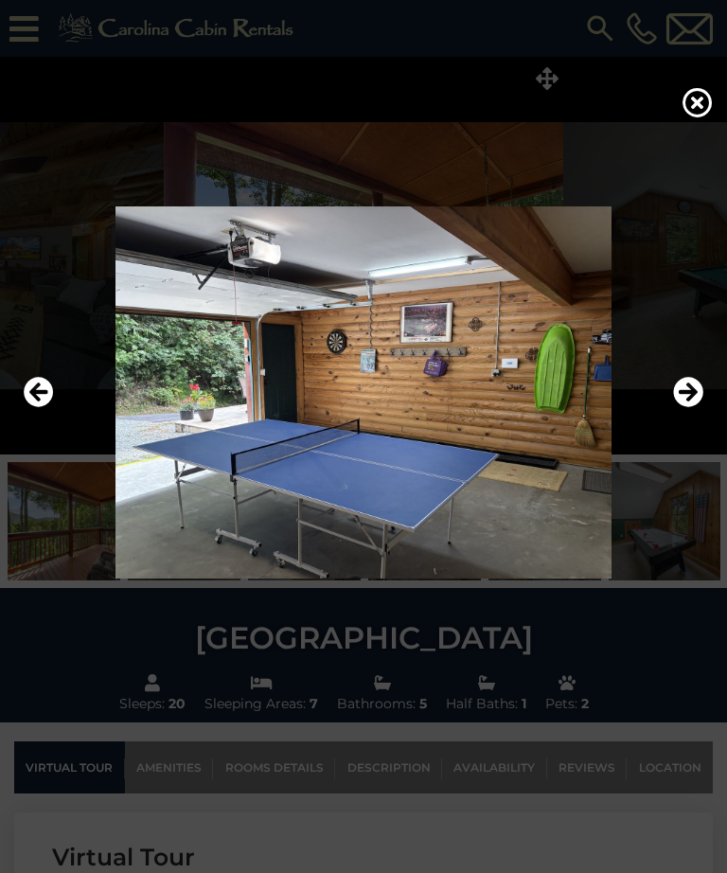
click at [682, 407] on icon "Next" at bounding box center [688, 392] width 30 height 30
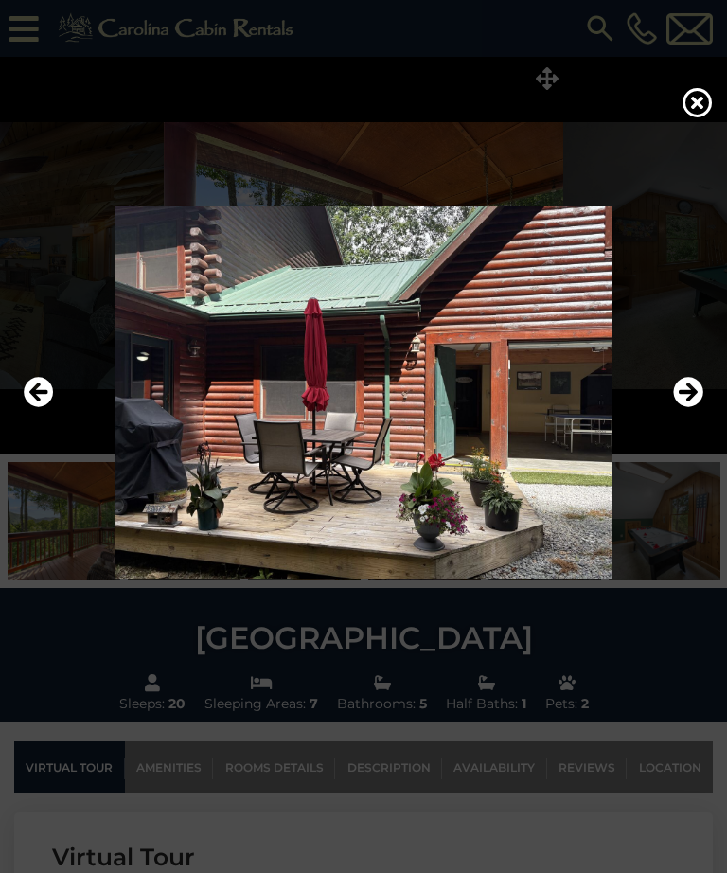
click at [679, 415] on button "Next" at bounding box center [688, 393] width 30 height 44
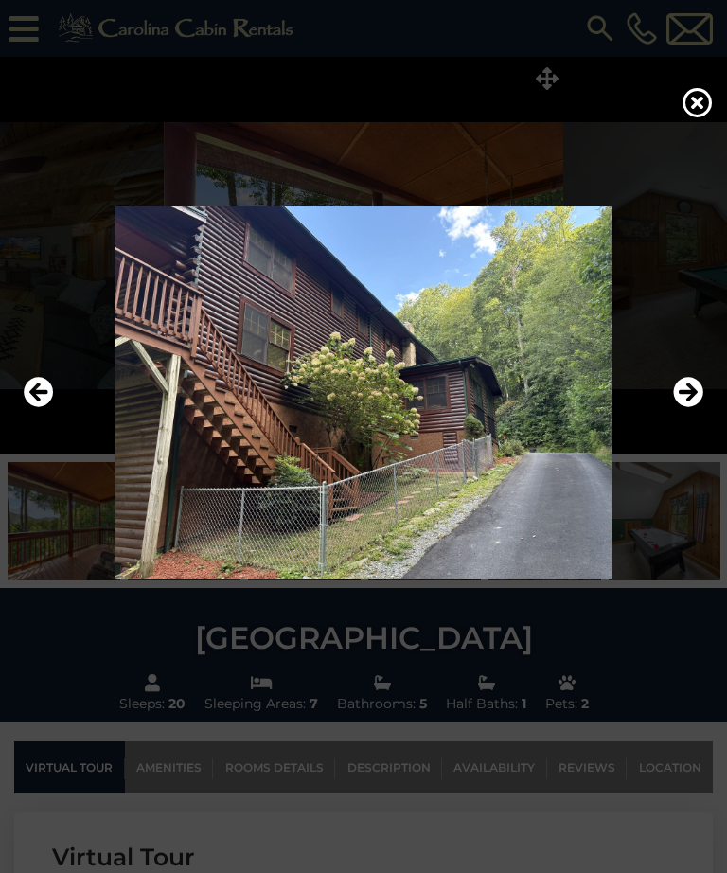
click at [681, 415] on button "Next" at bounding box center [688, 393] width 30 height 44
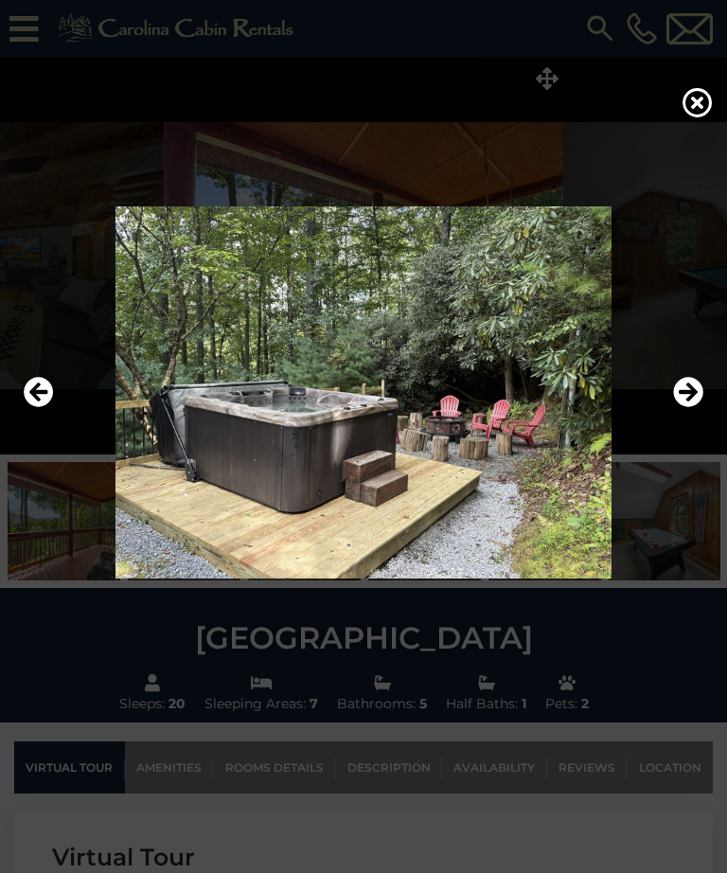
click at [682, 415] on button "Next" at bounding box center [688, 393] width 30 height 44
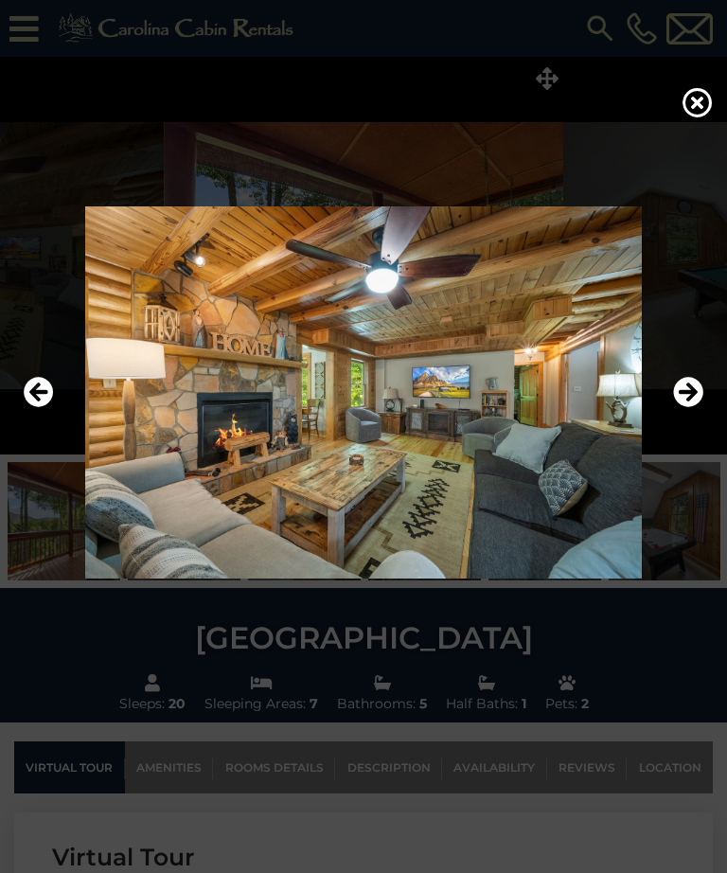
click at [679, 407] on icon "Next" at bounding box center [688, 392] width 30 height 30
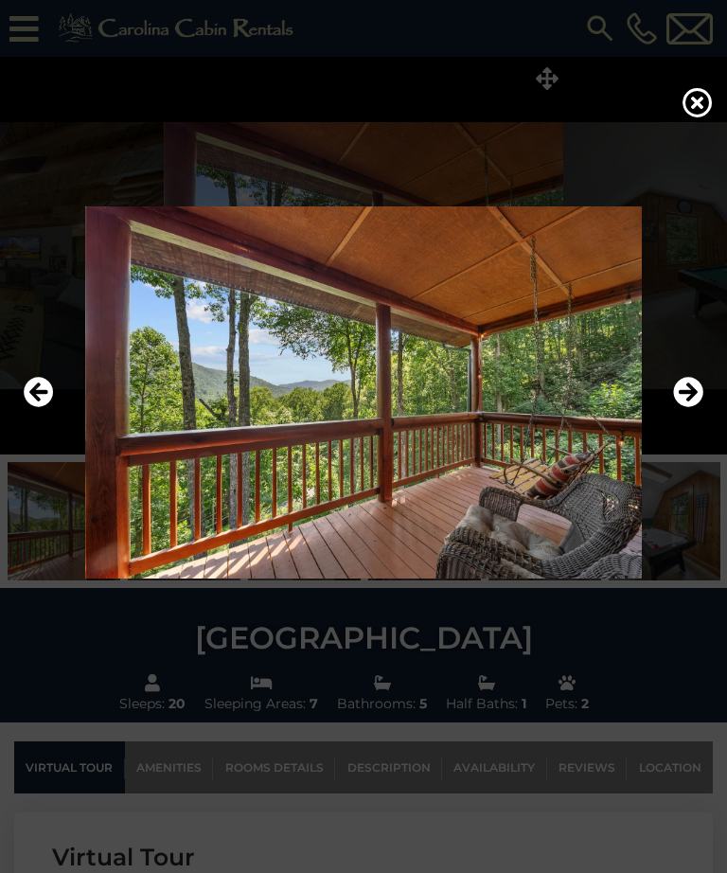
click at [679, 407] on icon "Next" at bounding box center [688, 392] width 30 height 30
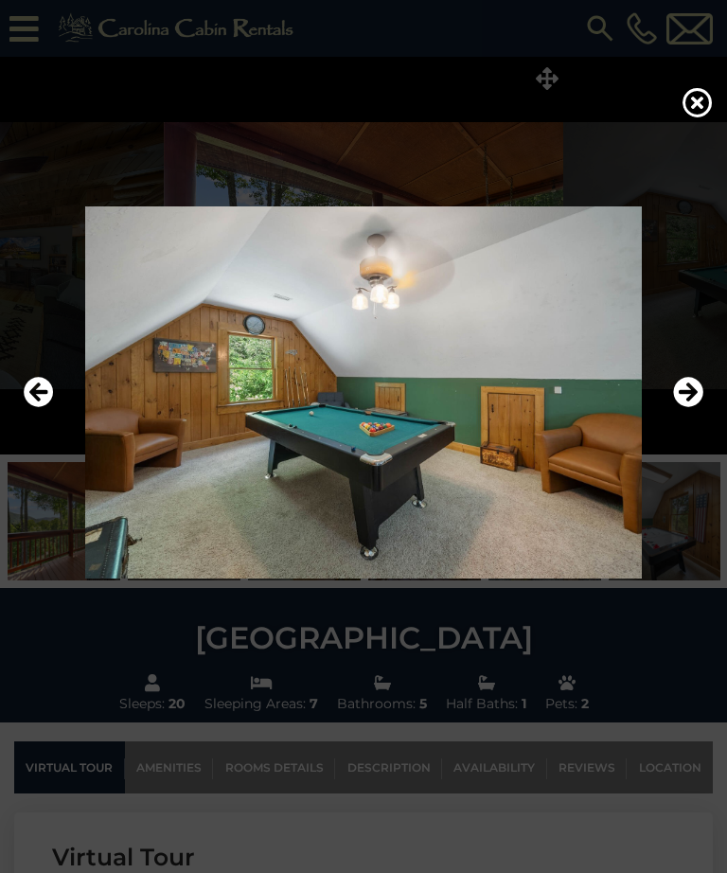
click at [676, 407] on icon "Next" at bounding box center [688, 392] width 30 height 30
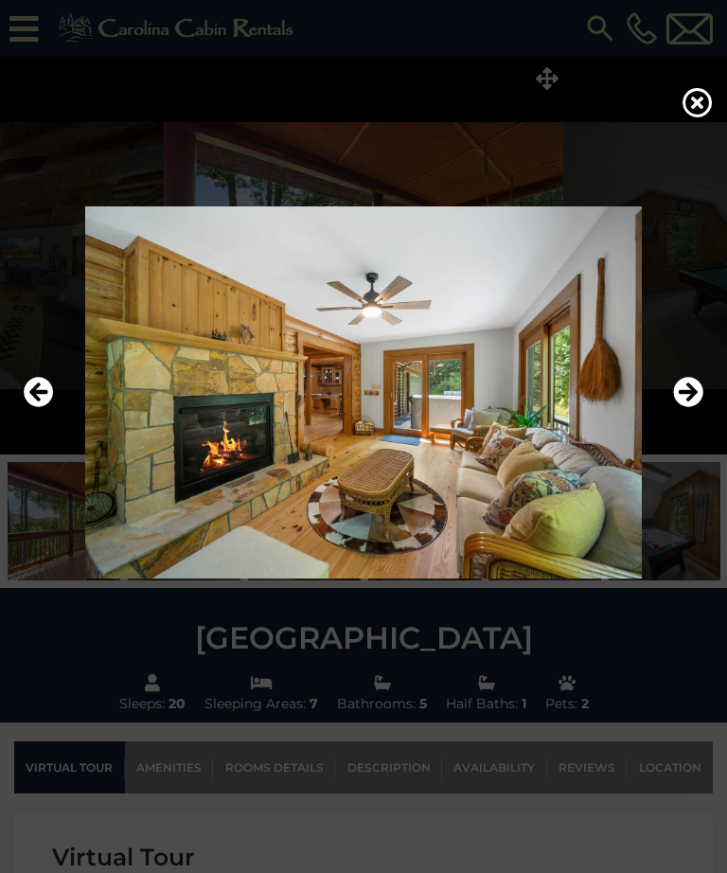
click at [674, 407] on icon "Next" at bounding box center [688, 392] width 30 height 30
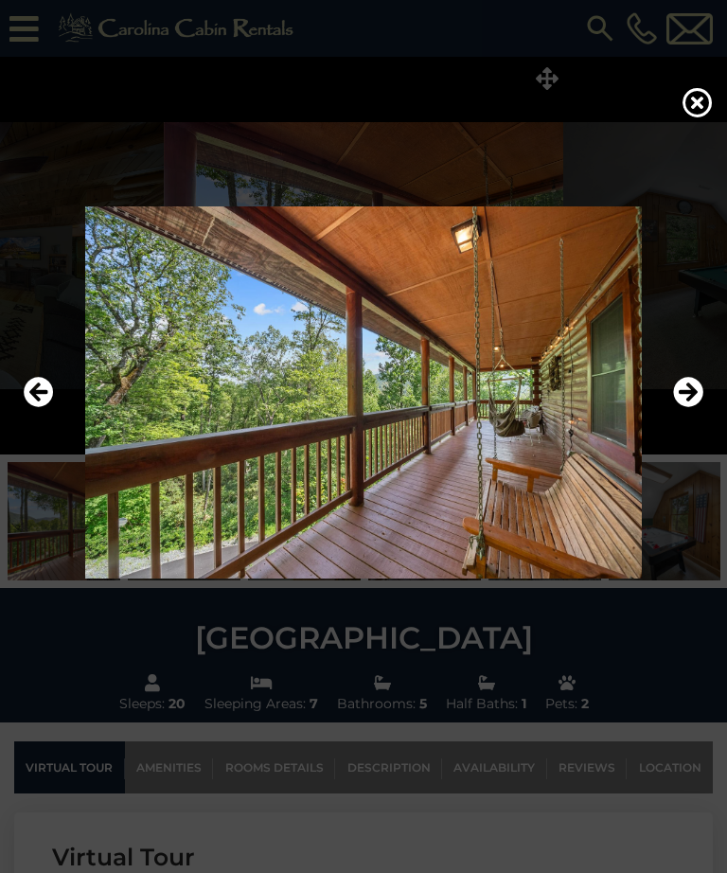
click at [671, 426] on img at bounding box center [363, 392] width 689 height 372
click at [686, 407] on icon "Next" at bounding box center [688, 392] width 30 height 30
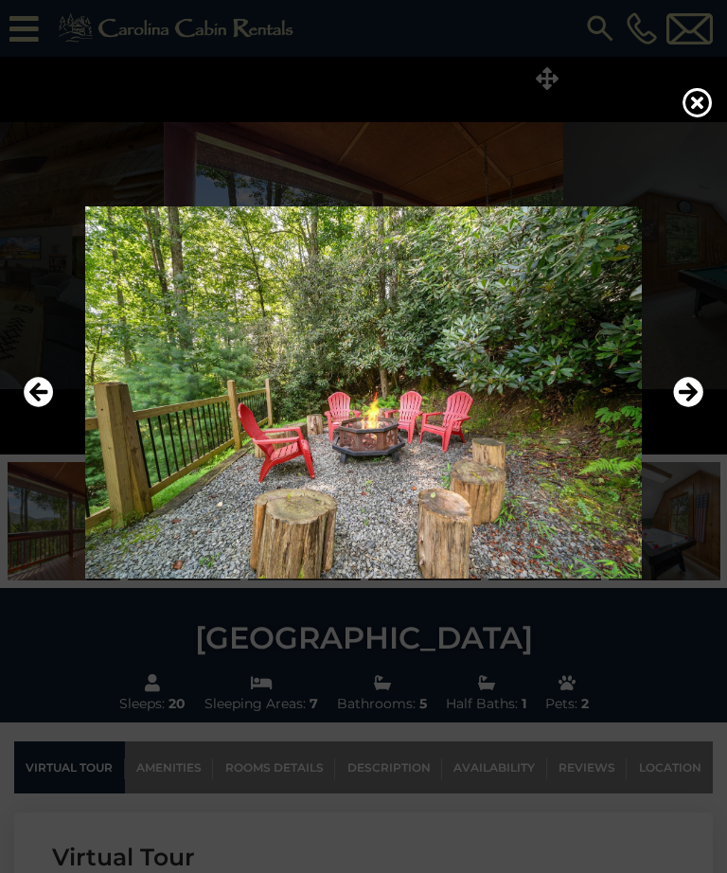
click at [682, 407] on icon "Next" at bounding box center [688, 392] width 30 height 30
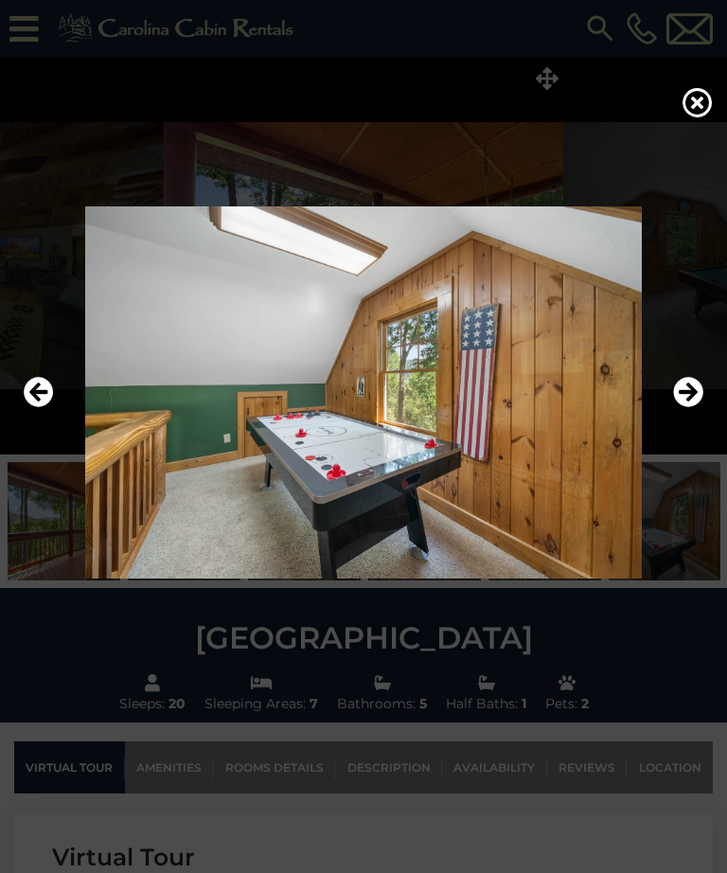
click at [676, 407] on icon "Next" at bounding box center [688, 392] width 30 height 30
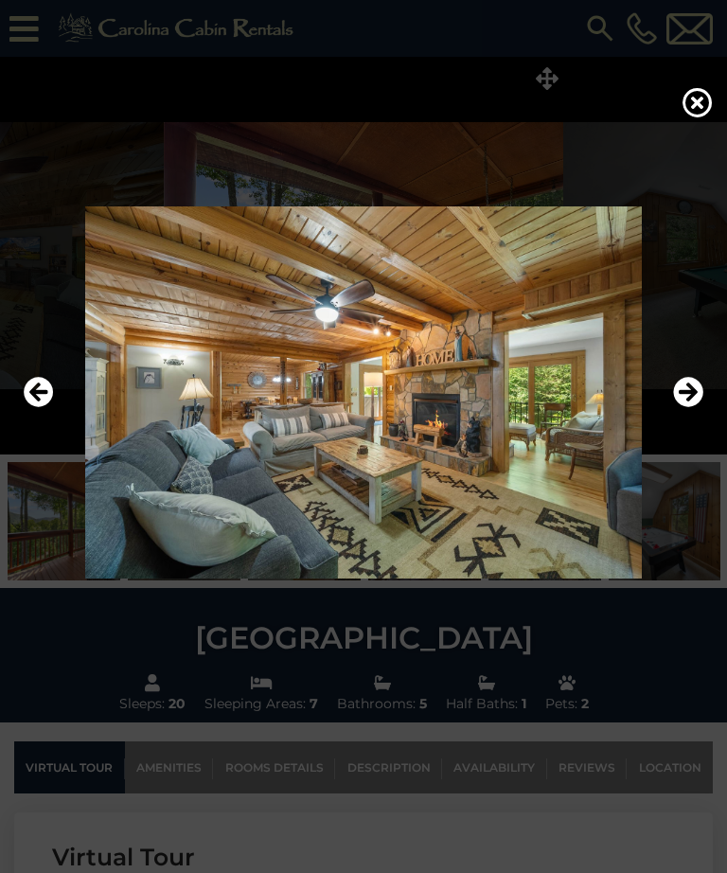
click at [679, 407] on icon "Next" at bounding box center [688, 392] width 30 height 30
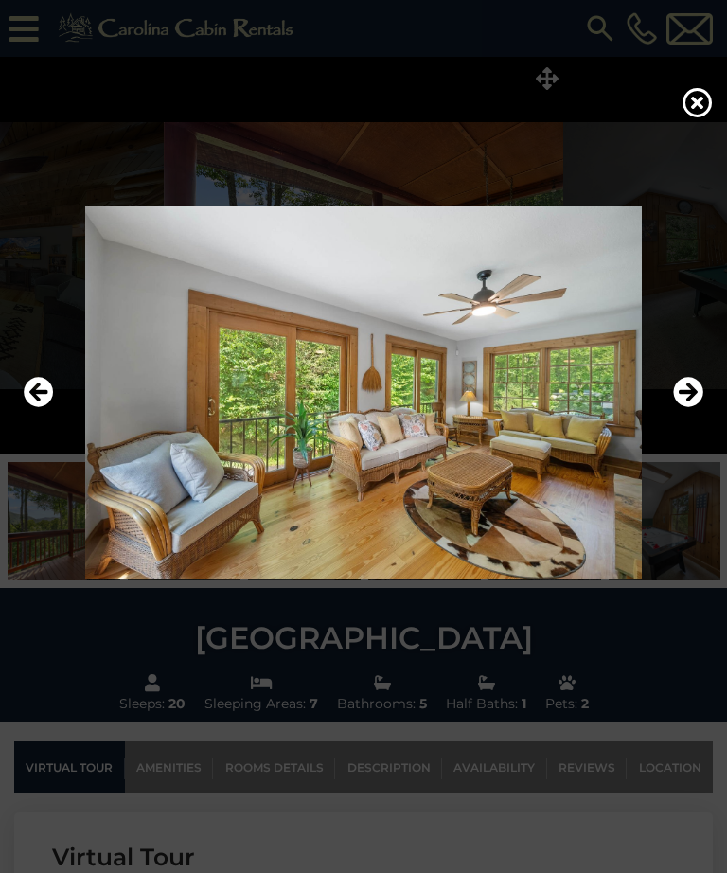
click at [677, 407] on icon "Next" at bounding box center [688, 392] width 30 height 30
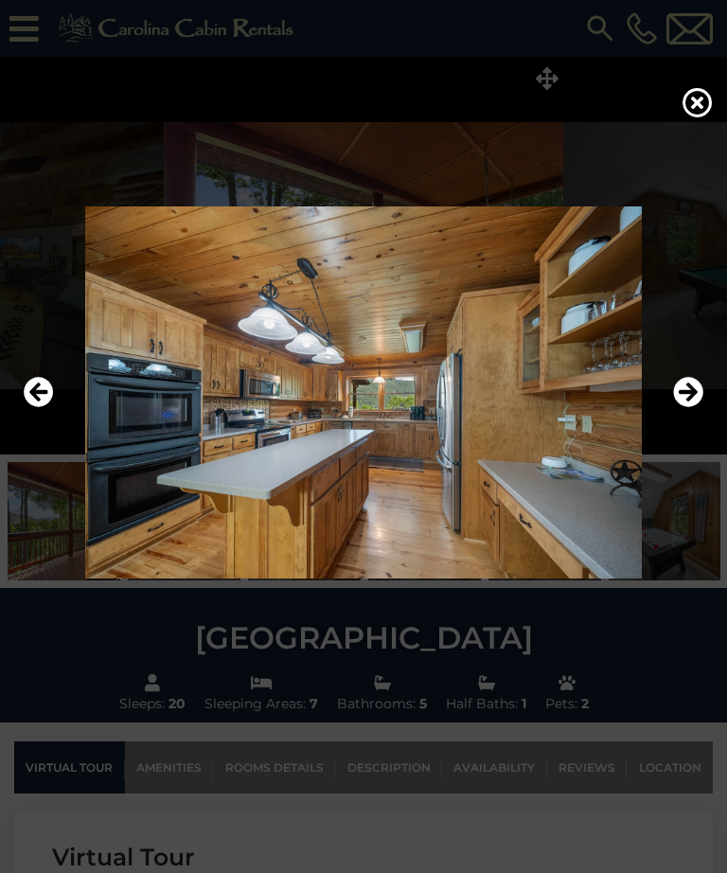
click at [675, 407] on icon "Next" at bounding box center [688, 392] width 30 height 30
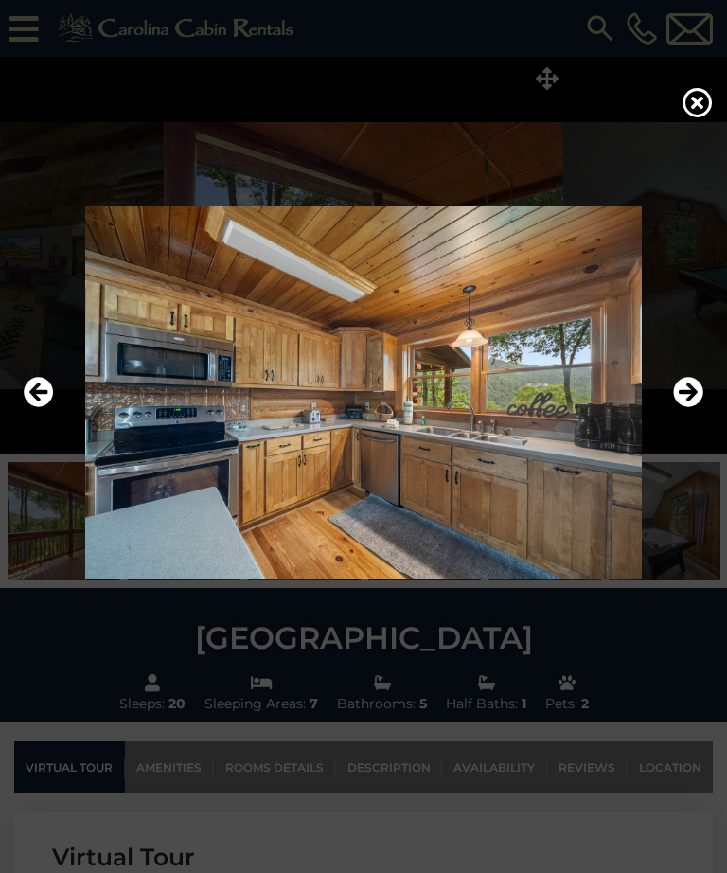
click at [698, 110] on icon at bounding box center [698, 102] width 30 height 30
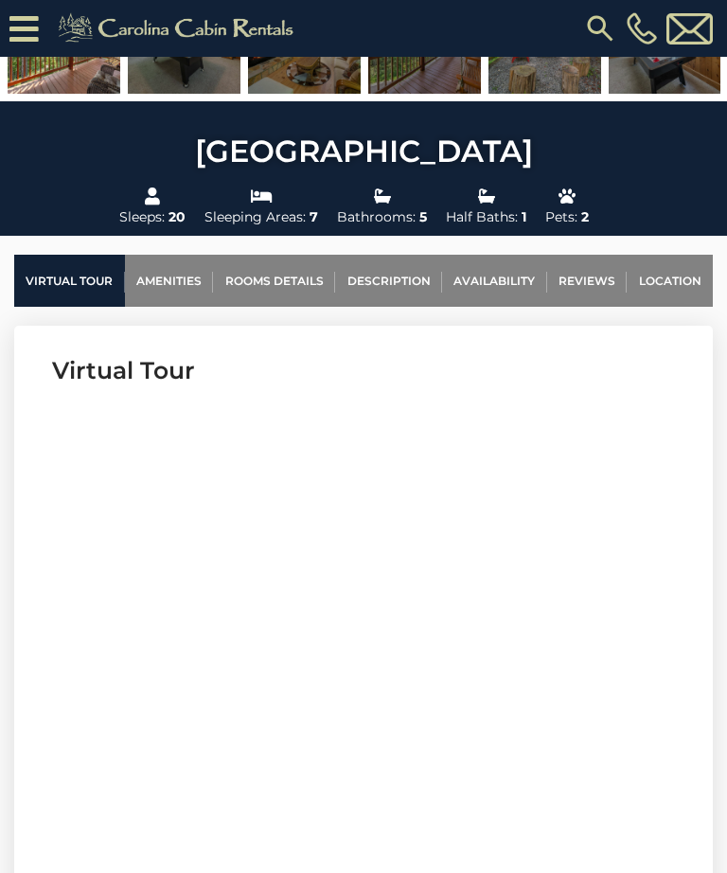
scroll to position [528, 0]
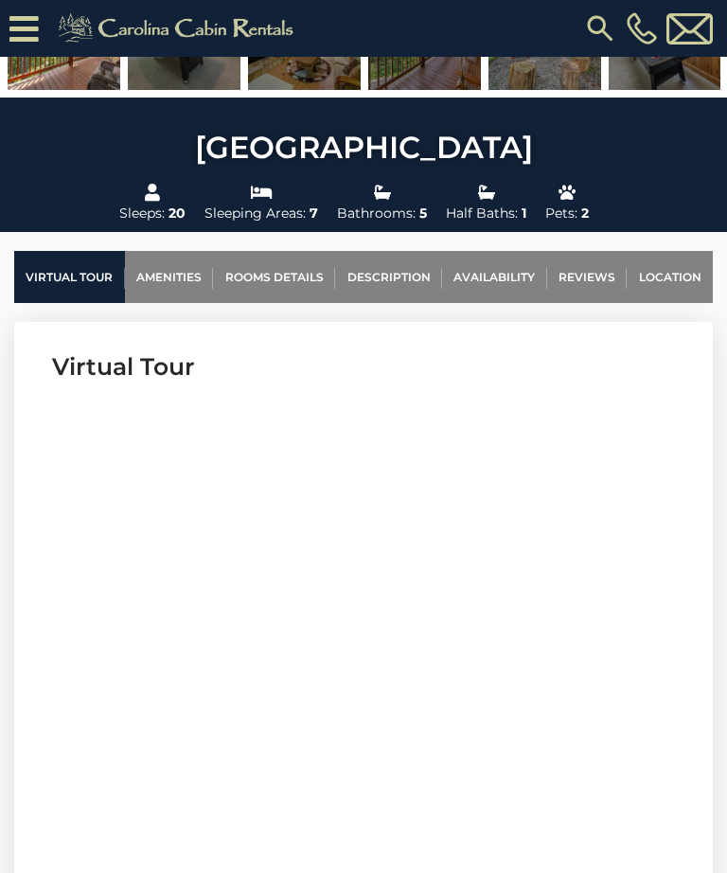
click at [655, 279] on link "Location" at bounding box center [670, 277] width 86 height 52
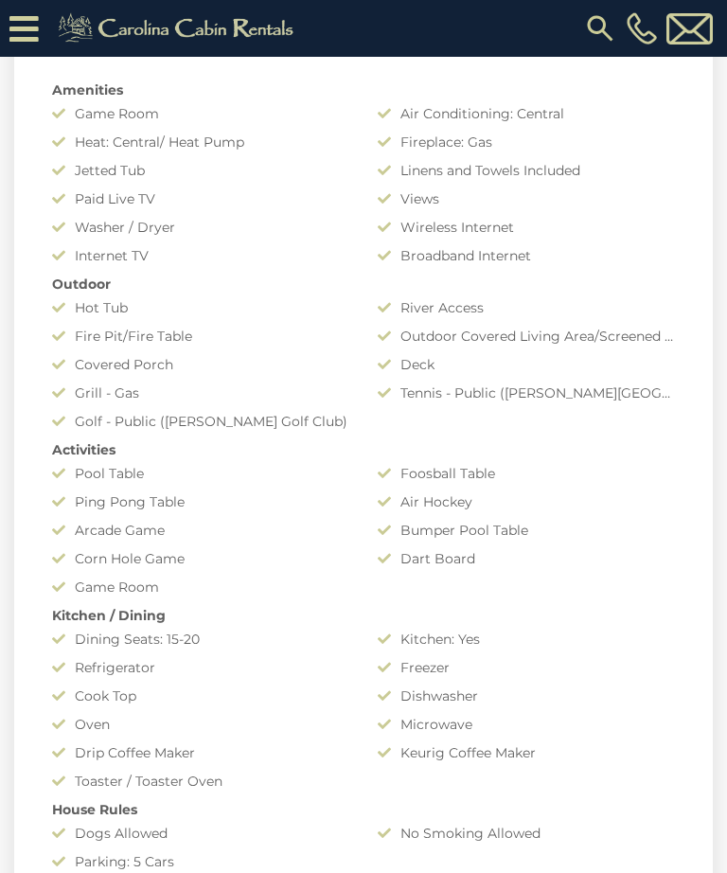
scroll to position [5779, 0]
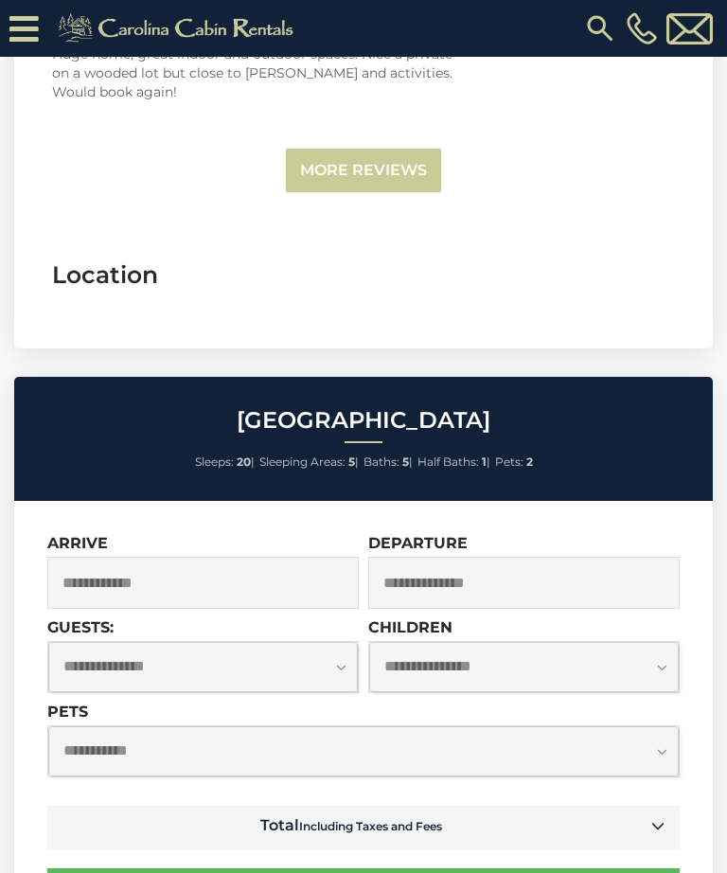
click at [268, 557] on input "text" at bounding box center [203, 583] width 312 height 52
click at [206, 557] on input "text" at bounding box center [203, 583] width 312 height 52
click at [195, 557] on input "text" at bounding box center [203, 583] width 312 height 52
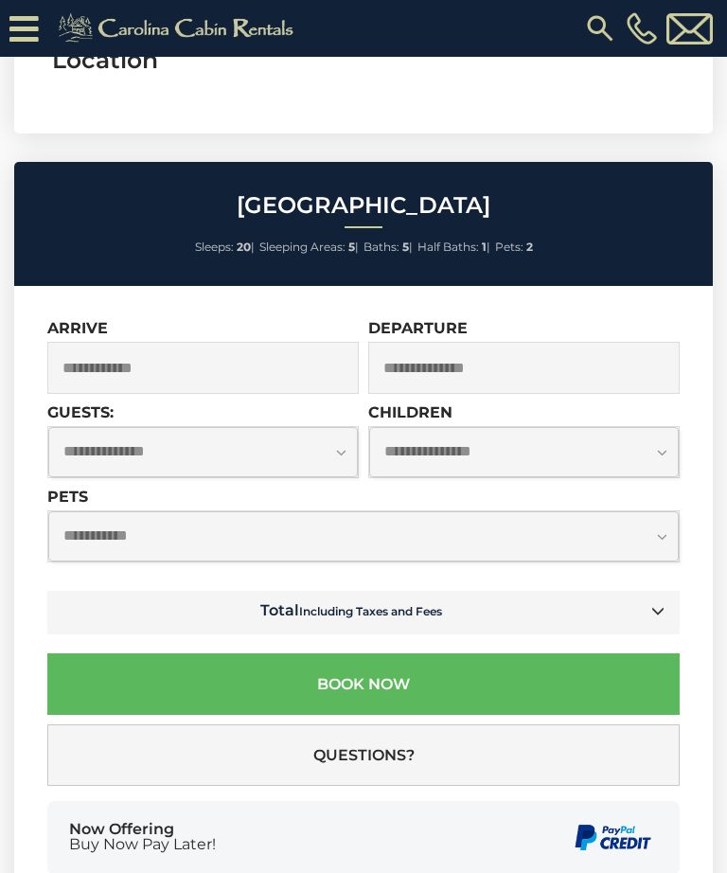
scroll to position [5993, 0]
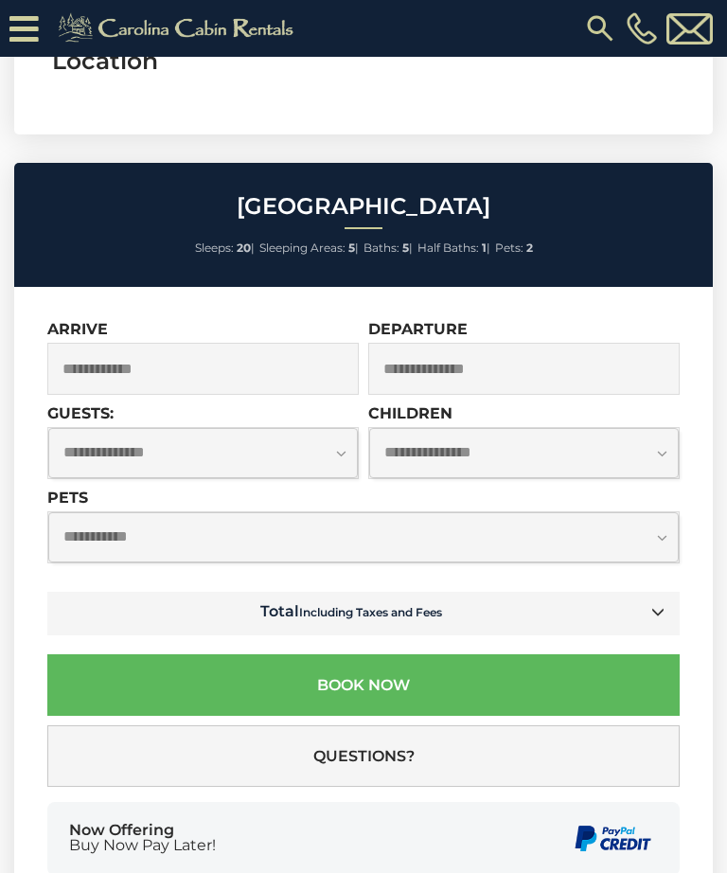
click at [239, 428] on select "**********" at bounding box center [203, 453] width 310 height 50
click at [292, 343] on input "text" at bounding box center [203, 369] width 312 height 52
click at [371, 343] on input "text" at bounding box center [524, 369] width 312 height 52
click at [462, 343] on input "text" at bounding box center [524, 369] width 312 height 52
click at [271, 343] on input "text" at bounding box center [203, 369] width 312 height 52
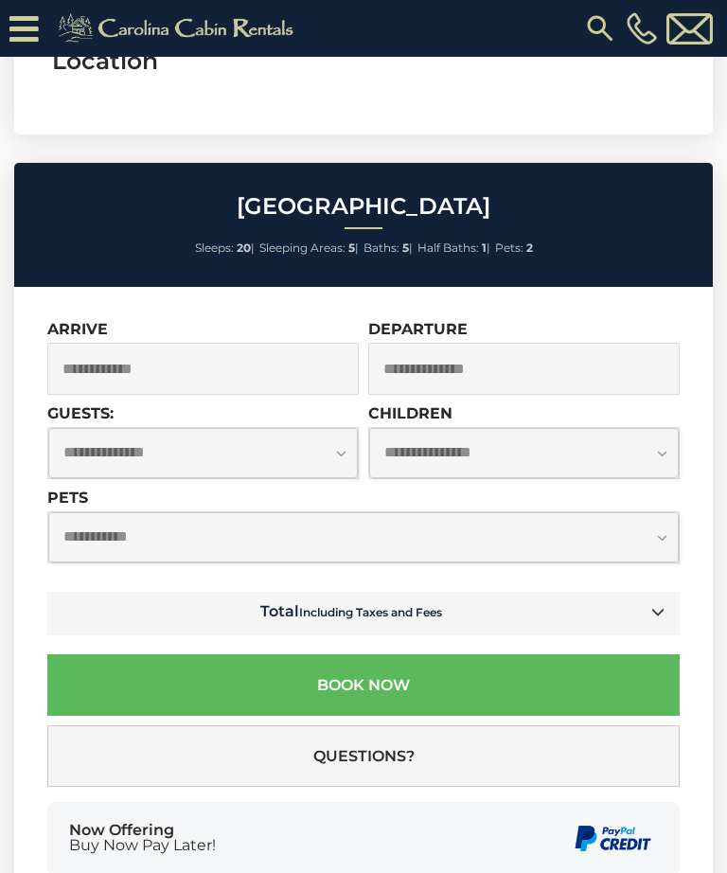
click at [443, 343] on input "text" at bounding box center [524, 369] width 312 height 52
click at [270, 428] on select "**********" at bounding box center [203, 453] width 310 height 50
click at [276, 343] on input "text" at bounding box center [203, 369] width 312 height 52
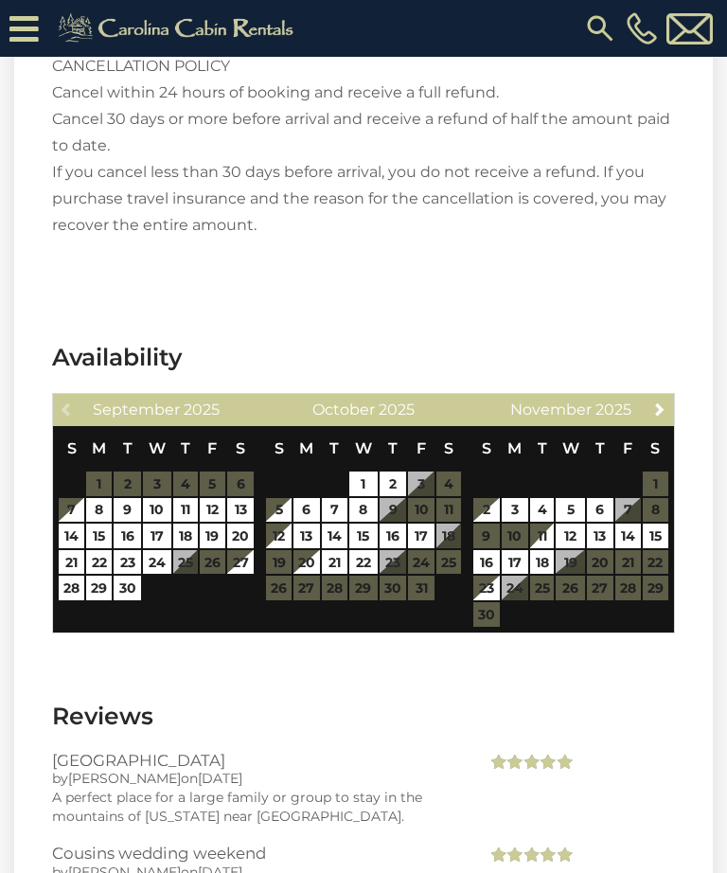
scroll to position [4696, 0]
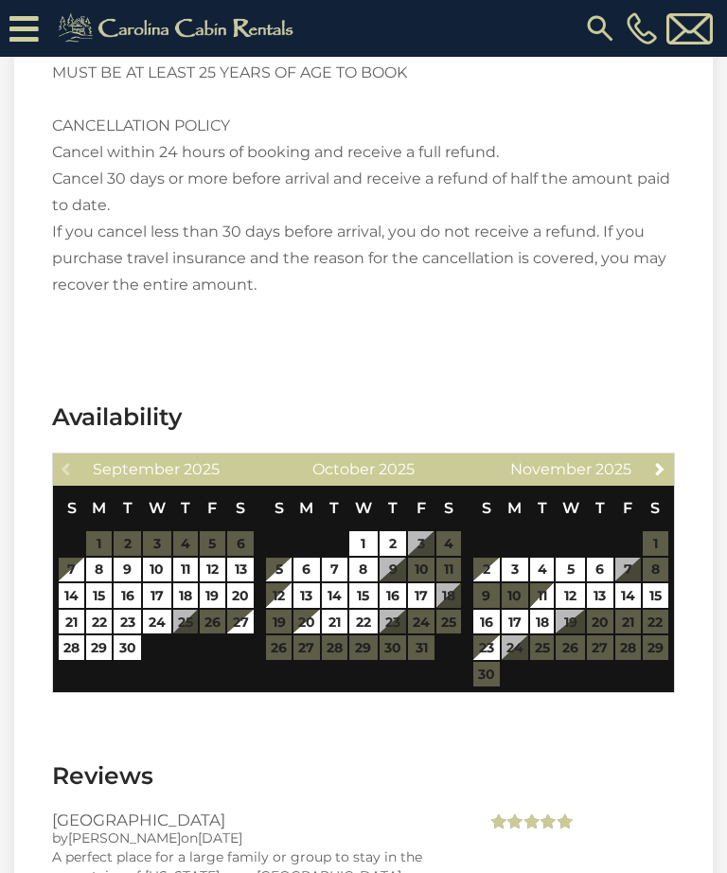
click at [660, 461] on span "Next" at bounding box center [659, 468] width 15 height 15
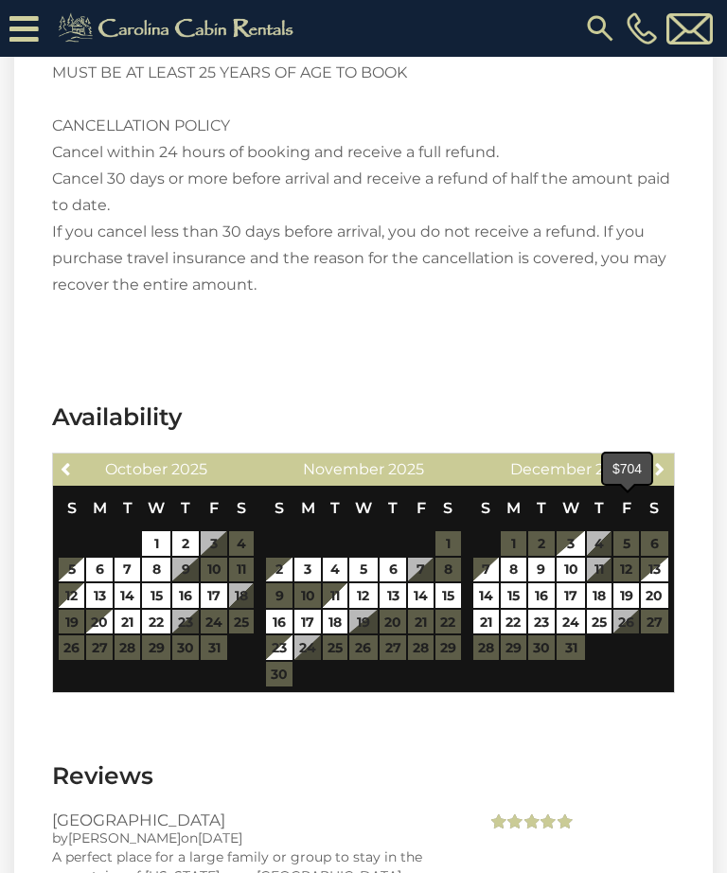
click at [625, 583] on link "19" at bounding box center [627, 595] width 26 height 25
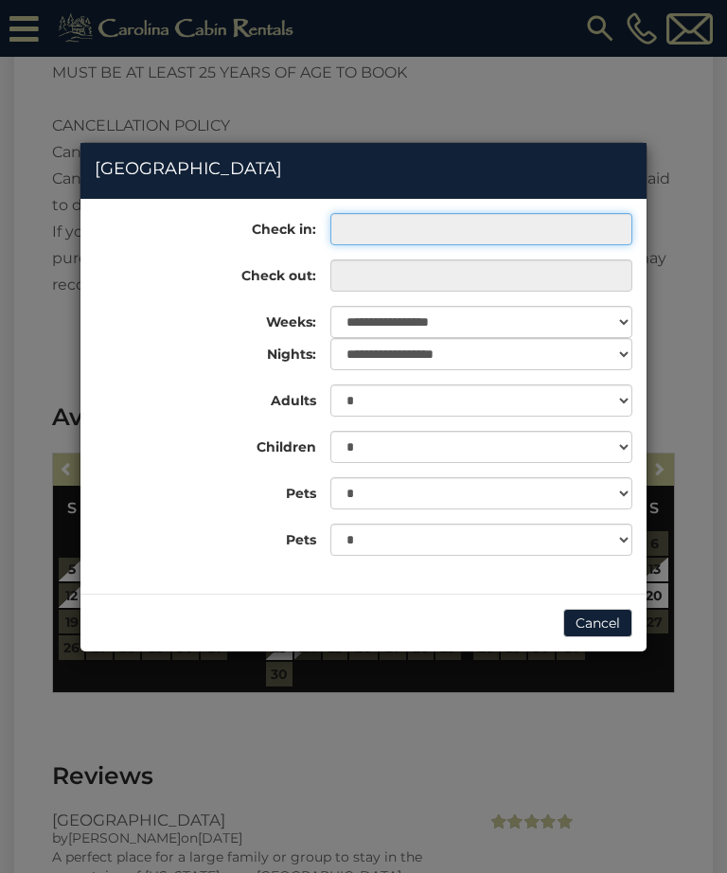
click at [535, 233] on input "text" at bounding box center [481, 229] width 302 height 32
click at [533, 221] on input "text" at bounding box center [481, 229] width 302 height 32
click at [606, 624] on button "Cancel" at bounding box center [597, 623] width 69 height 28
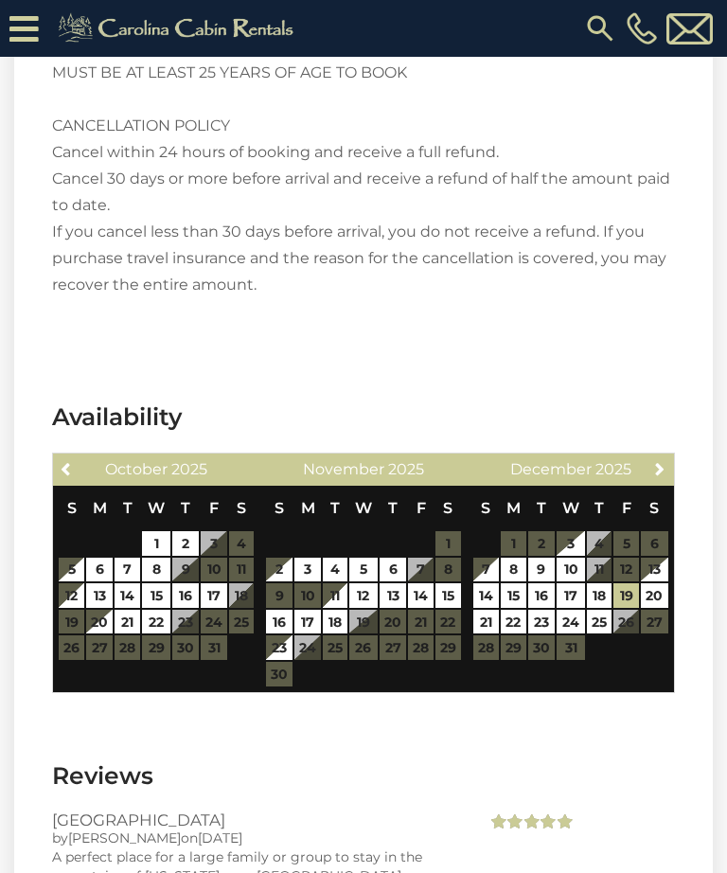
click at [624, 486] on table "S M T W T F S 1 2 3 4 5 6 7 8 9 10 11 12 13 14 15 16 17 18 19 20 21 22 23 24 25…" at bounding box center [571, 583] width 197 height 194
click at [627, 486] on table "S M T W T F S 1 2 3 4 5 6 7 8 9 10 11 12 13 14 15 16 17 18 19 20 21 22 23 24 25…" at bounding box center [571, 583] width 197 height 194
click at [629, 486] on table "S M T W T F S 1 2 3 4 5 6 7 8 9 10 11 12 13 14 15 16 17 18 19 20 21 22 23 24 25…" at bounding box center [571, 583] width 197 height 194
click at [626, 486] on table "S M T W T F S 1 2 3 4 5 6 7 8 9 10 11 12 13 14 15 16 17 18 19 20 21 22 23 24 25…" at bounding box center [571, 583] width 197 height 194
click at [491, 610] on link "21" at bounding box center [486, 622] width 26 height 25
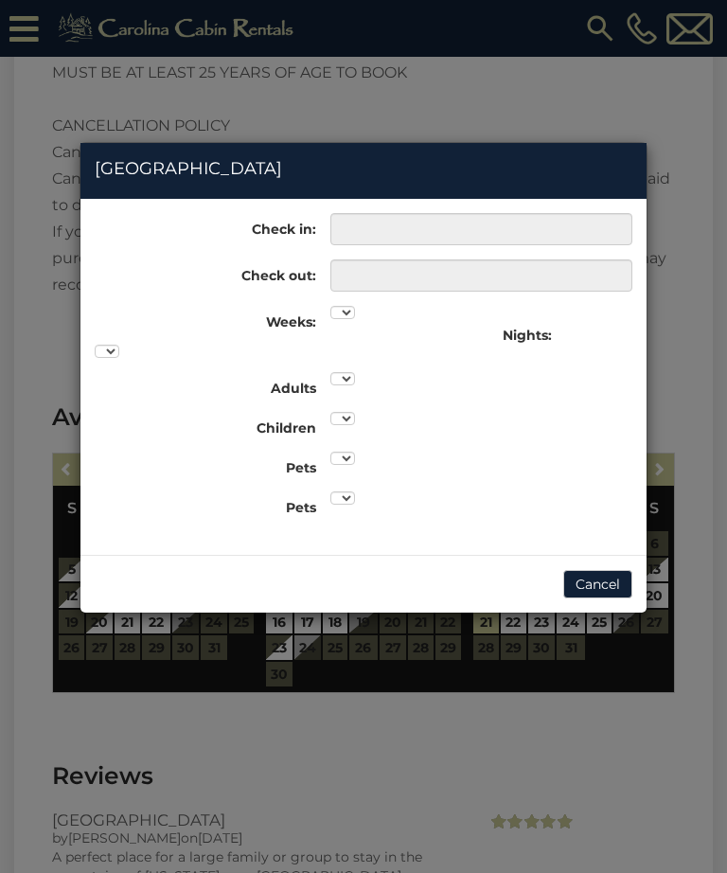
click at [646, 505] on div "**********" at bounding box center [363, 372] width 566 height 318
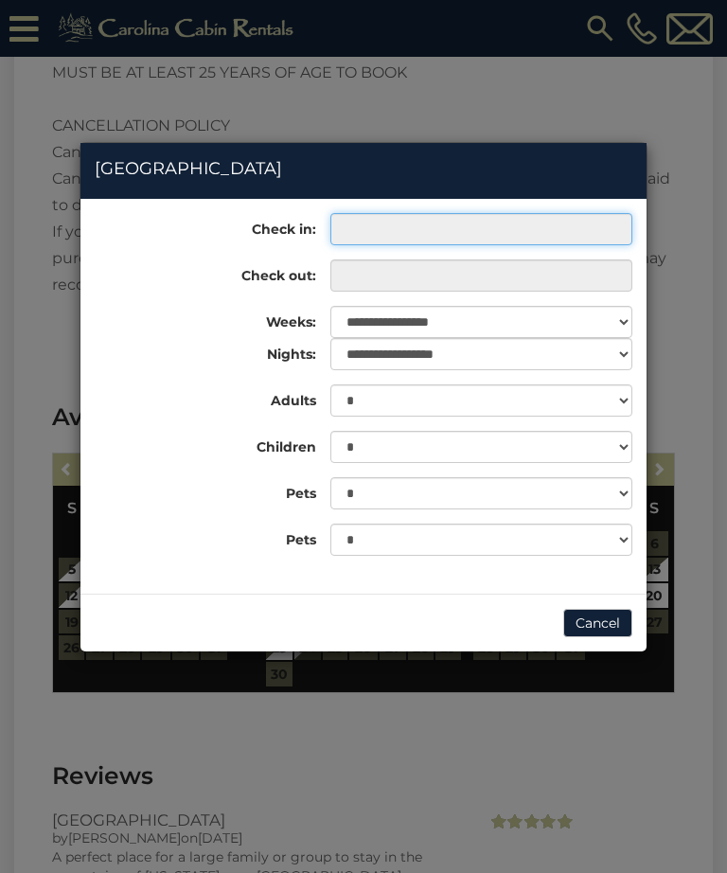
click at [602, 223] on input "text" at bounding box center [481, 229] width 302 height 32
click at [598, 241] on input "text" at bounding box center [481, 229] width 302 height 32
click at [594, 242] on input "text" at bounding box center [481, 229] width 302 height 32
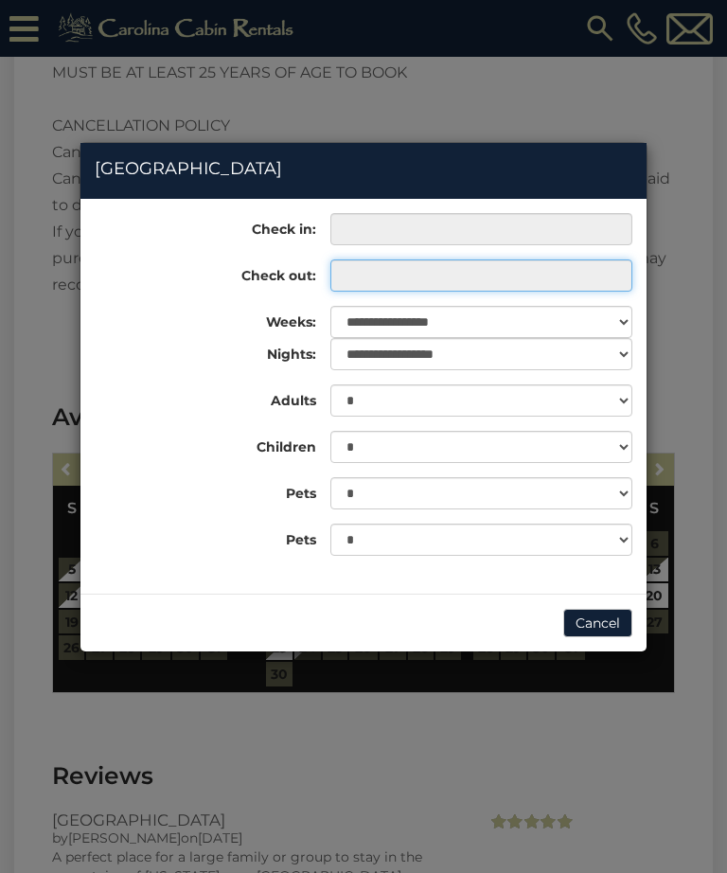
click at [568, 288] on input "text" at bounding box center [481, 275] width 302 height 32
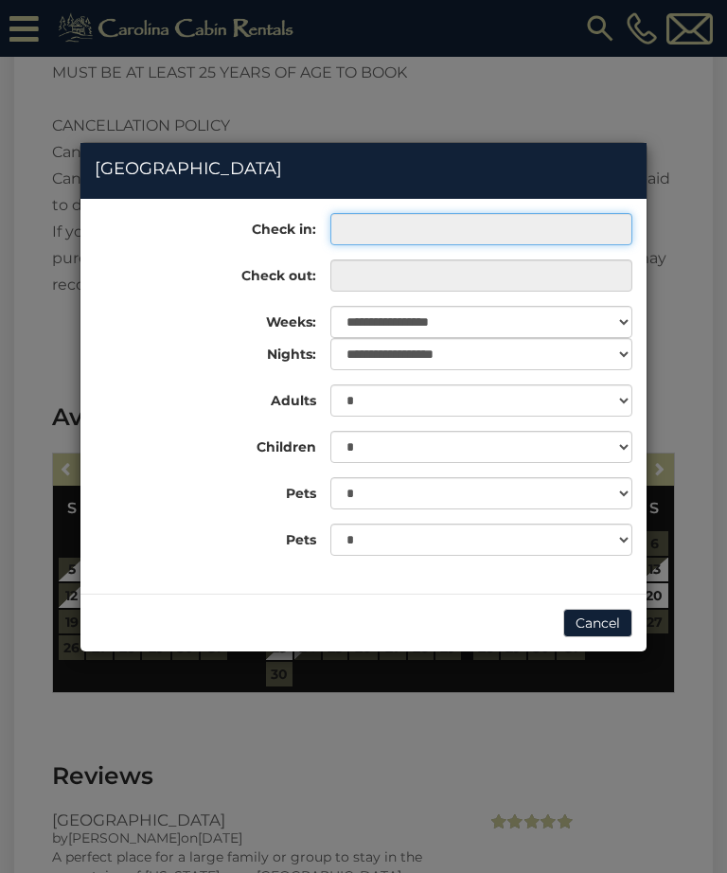
click at [602, 229] on input "text" at bounding box center [481, 229] width 302 height 32
click at [585, 243] on input "text" at bounding box center [481, 229] width 302 height 32
click at [589, 630] on button "Cancel" at bounding box center [597, 623] width 69 height 28
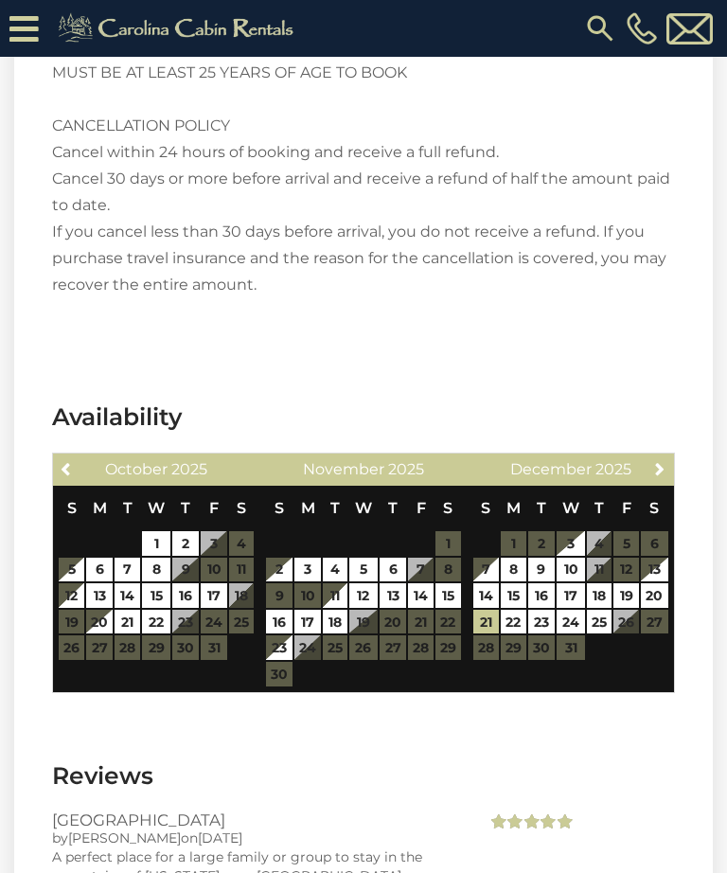
scroll to position [4646, 0]
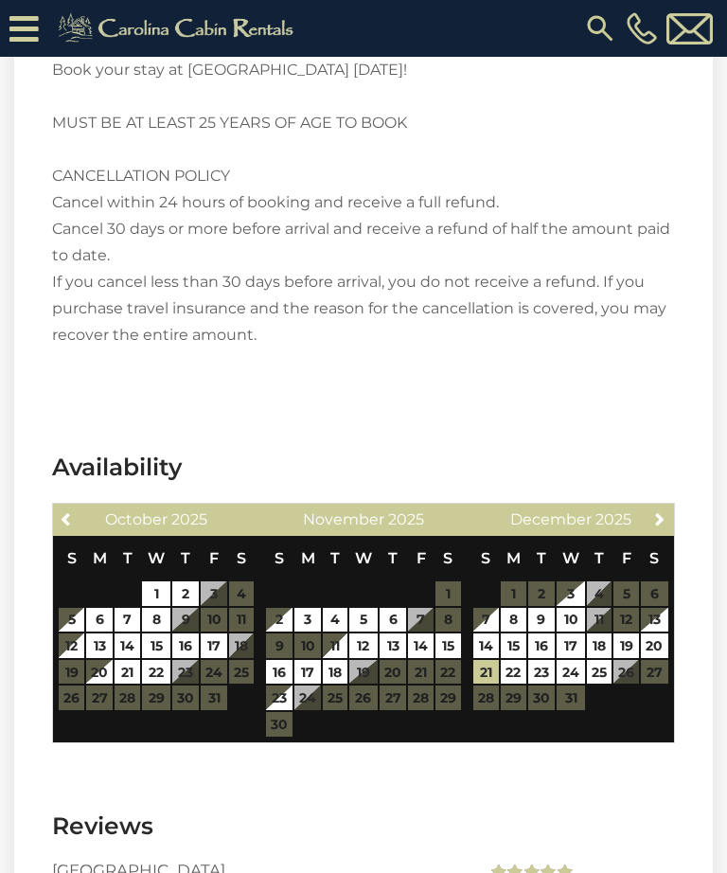
click at [584, 510] on span "December" at bounding box center [550, 519] width 81 height 18
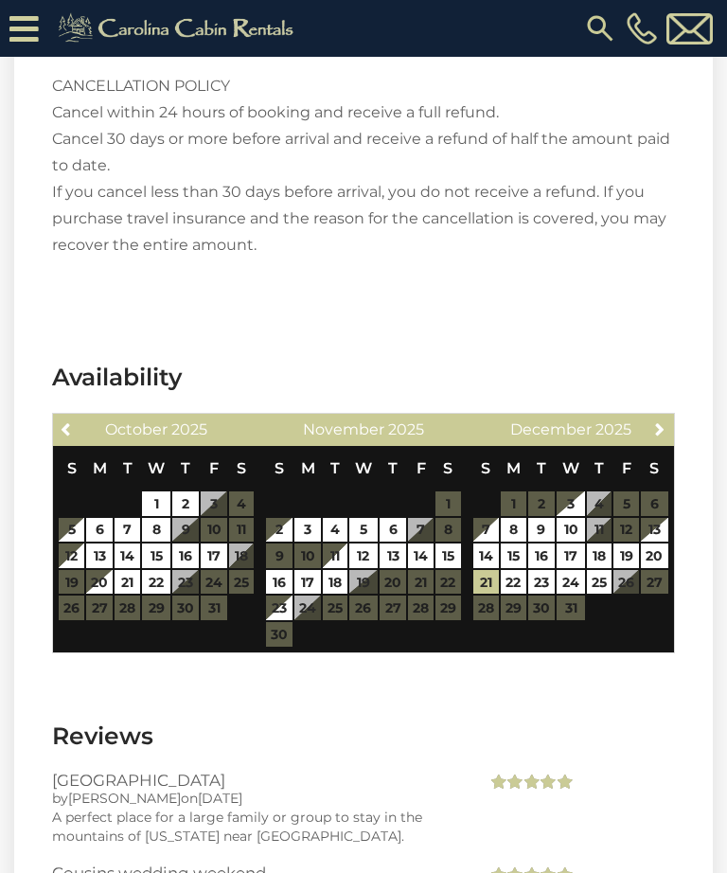
scroll to position [4762, 0]
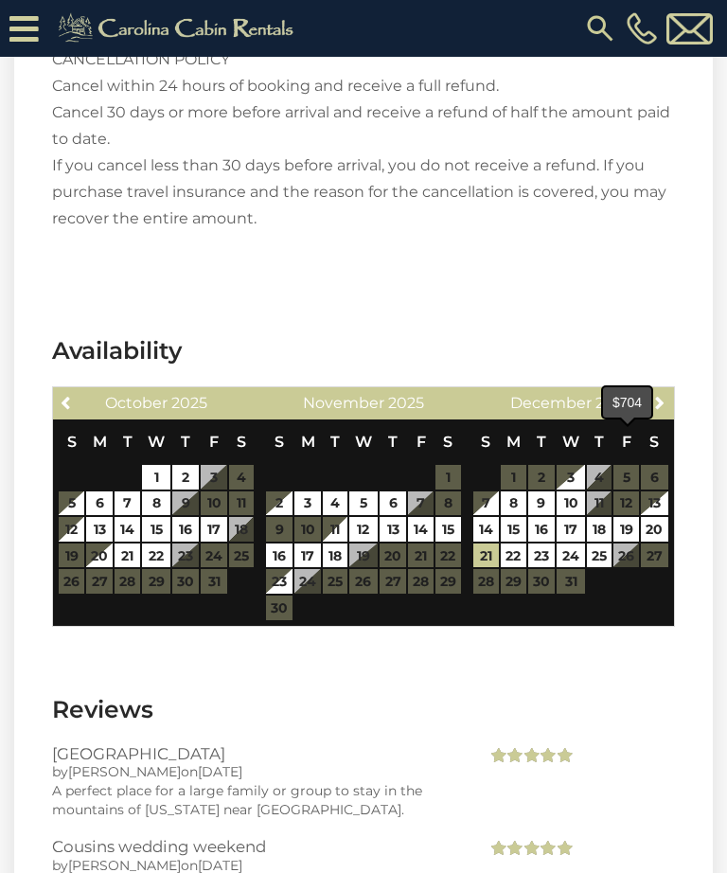
click at [630, 517] on link "19" at bounding box center [627, 529] width 26 height 25
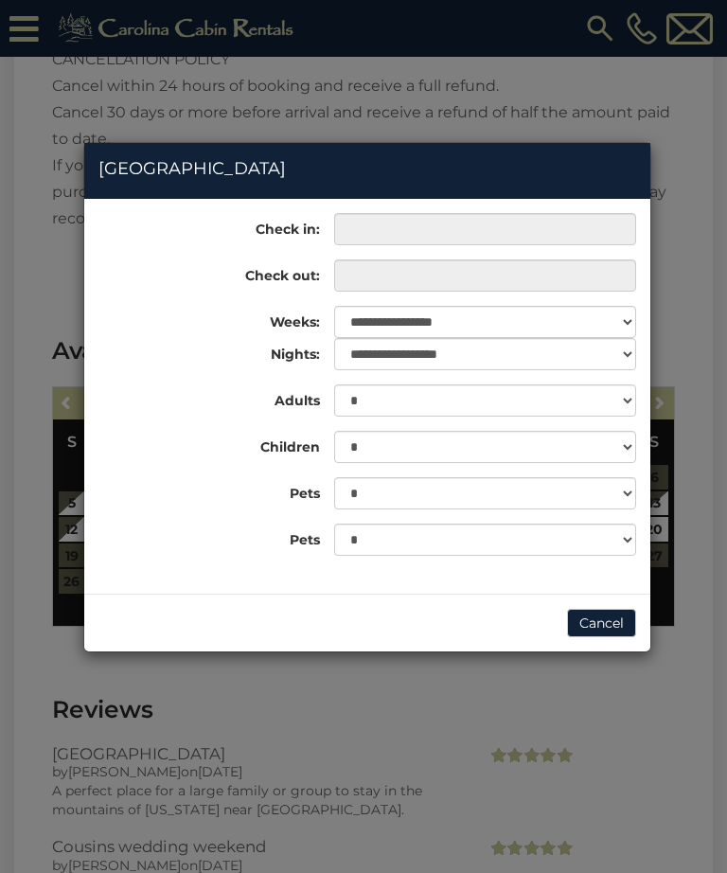
click at [485, 465] on div "**********" at bounding box center [367, 391] width 566 height 357
click at [564, 238] on input "text" at bounding box center [485, 229] width 302 height 32
click at [550, 232] on input "text" at bounding box center [485, 229] width 302 height 32
click at [536, 232] on input "text" at bounding box center [485, 229] width 302 height 32
click at [605, 271] on input "text" at bounding box center [485, 275] width 302 height 32
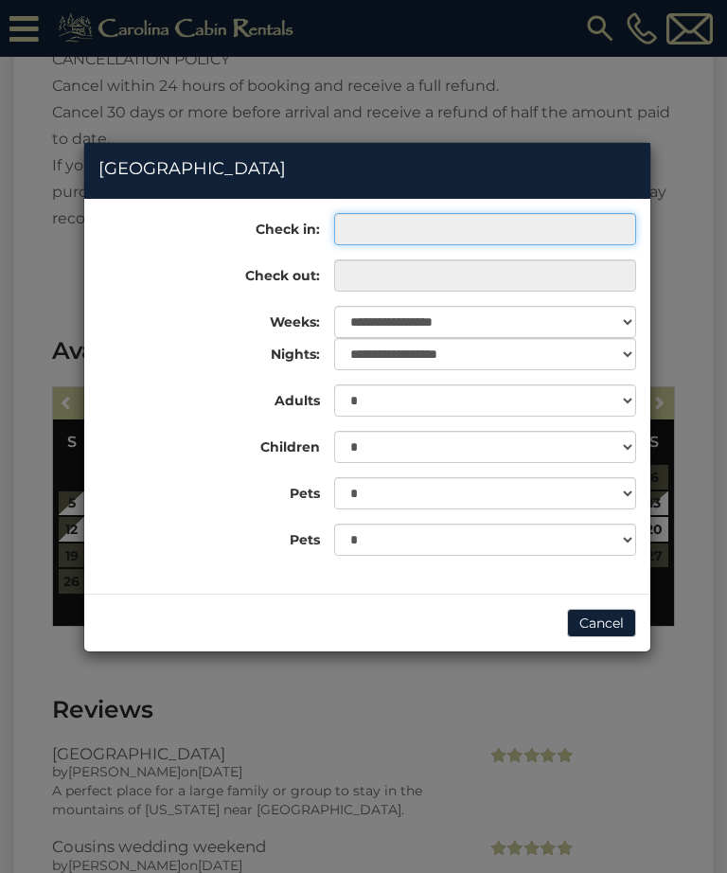
click at [598, 220] on input "text" at bounding box center [485, 229] width 302 height 32
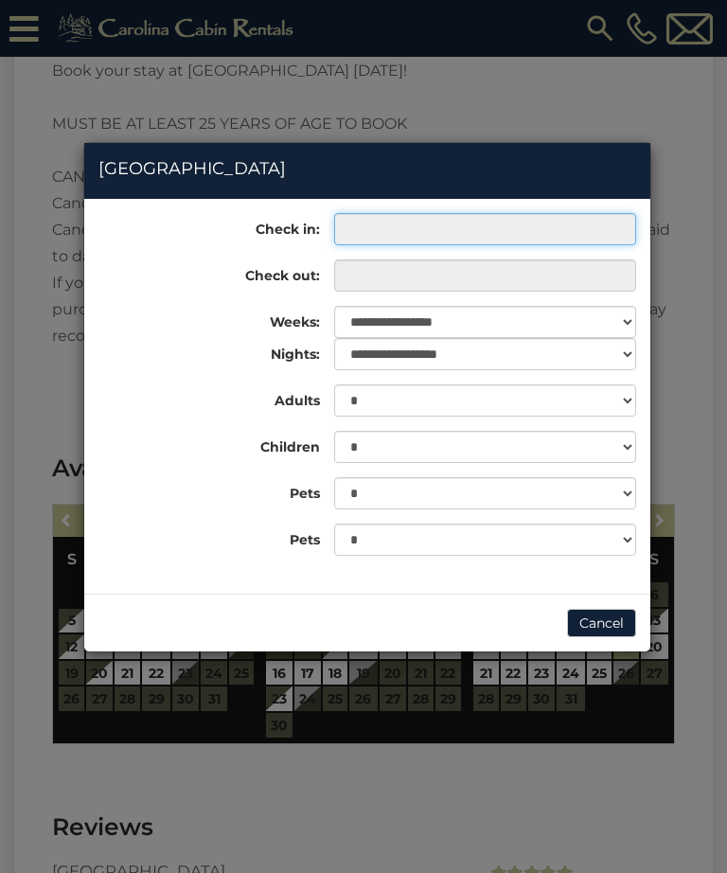
scroll to position [4643, 0]
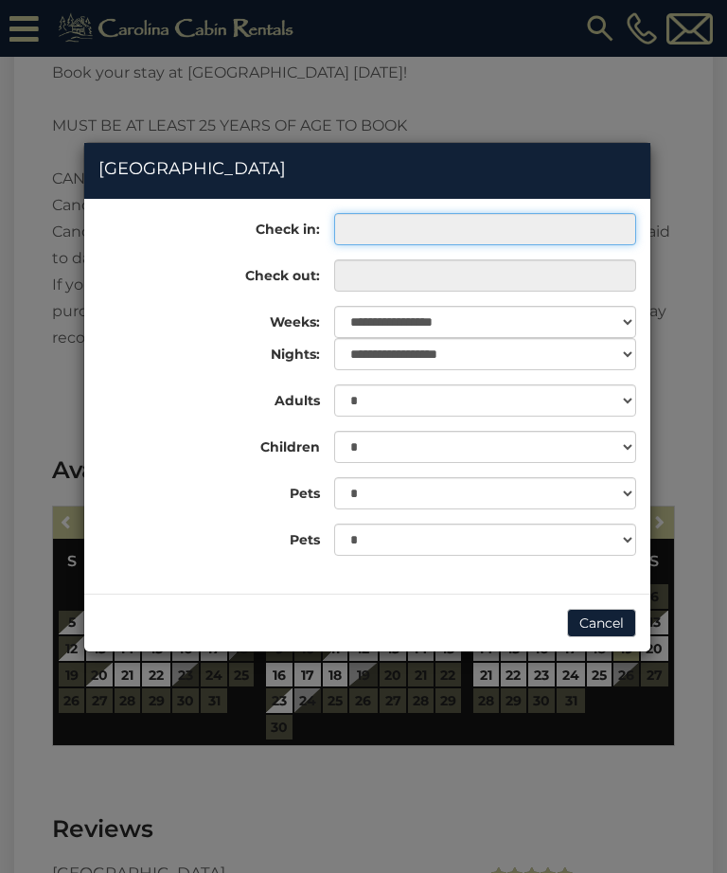
click at [562, 228] on input "text" at bounding box center [485, 229] width 302 height 32
click at [613, 232] on input "text" at bounding box center [485, 229] width 302 height 32
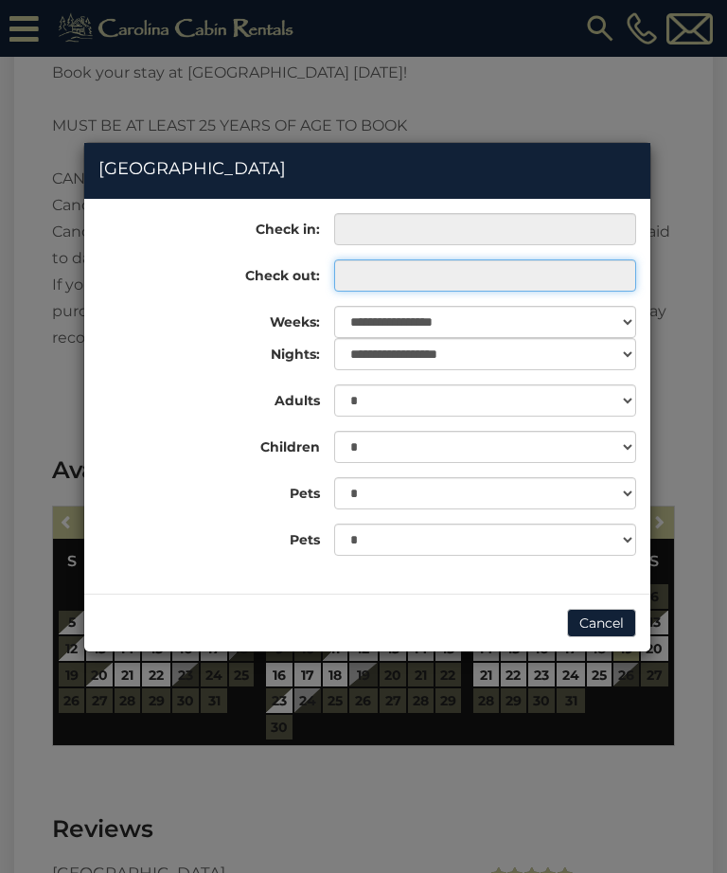
click at [577, 278] on input "text" at bounding box center [485, 275] width 302 height 32
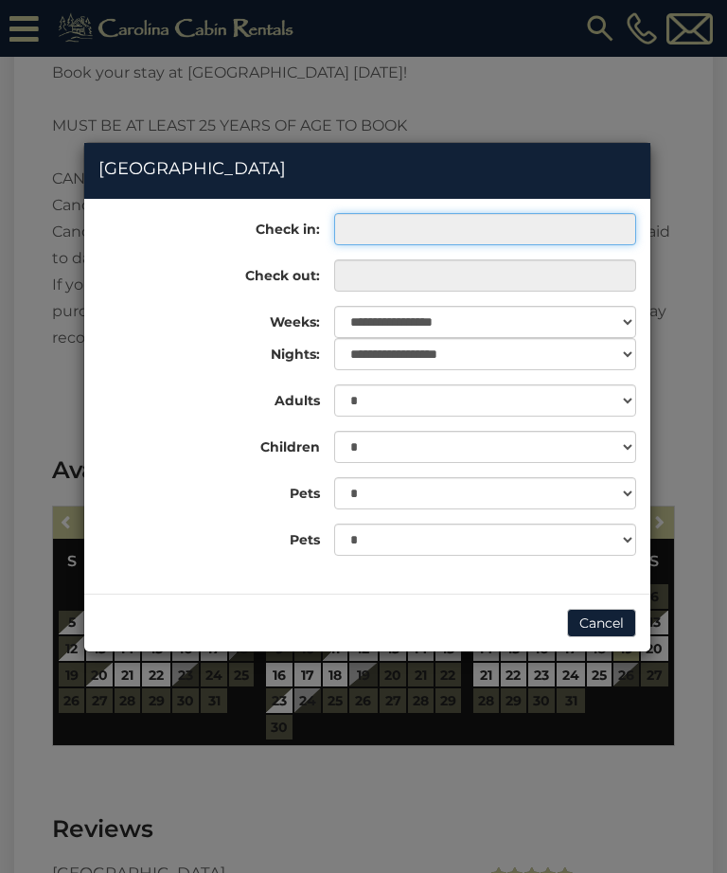
click at [575, 239] on input "text" at bounding box center [485, 229] width 302 height 32
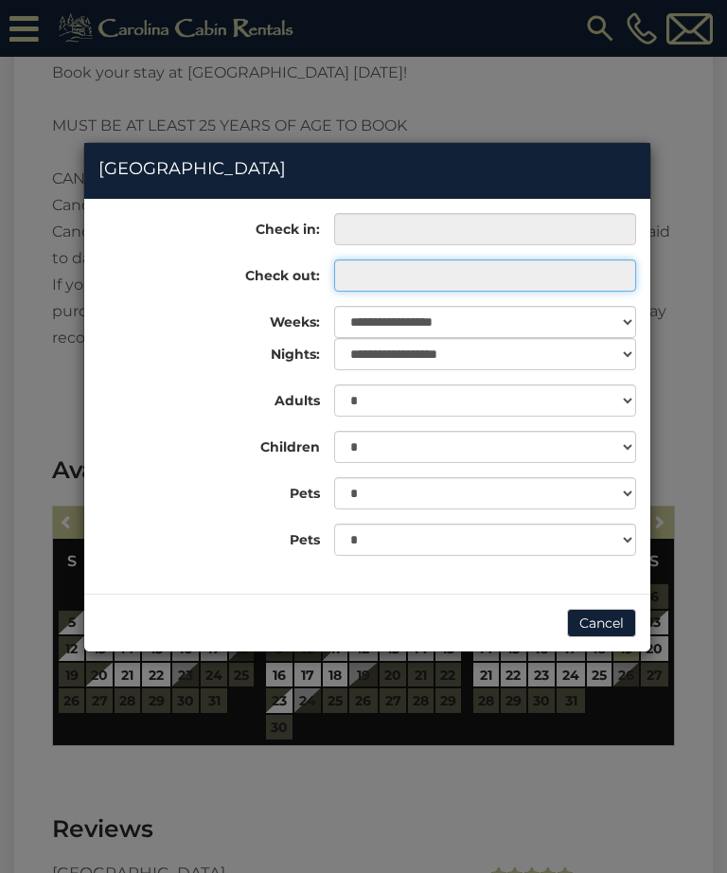
click at [585, 268] on input "text" at bounding box center [485, 275] width 302 height 32
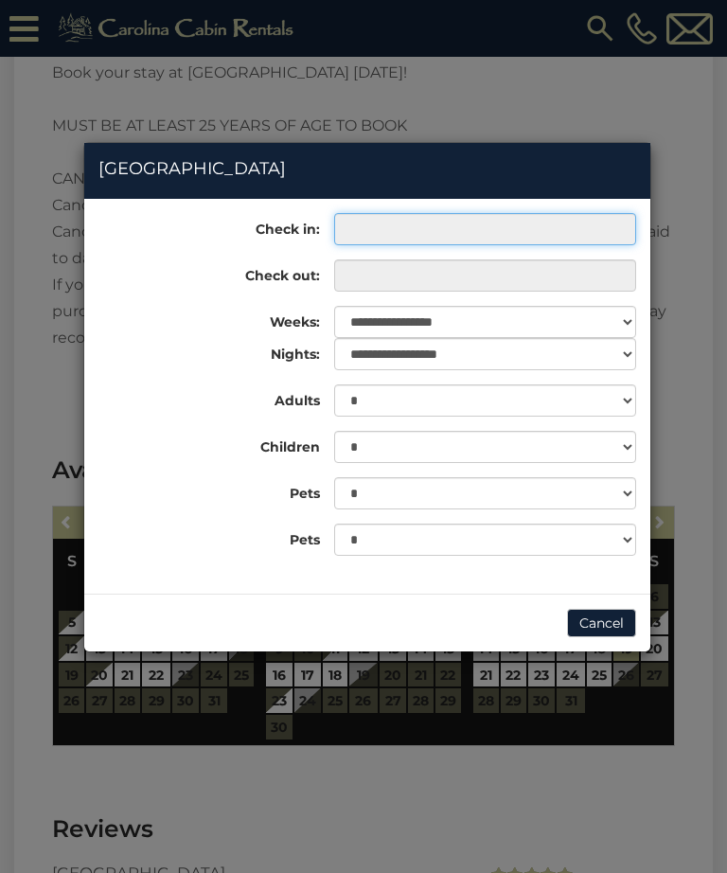
click at [592, 223] on input "text" at bounding box center [485, 229] width 302 height 32
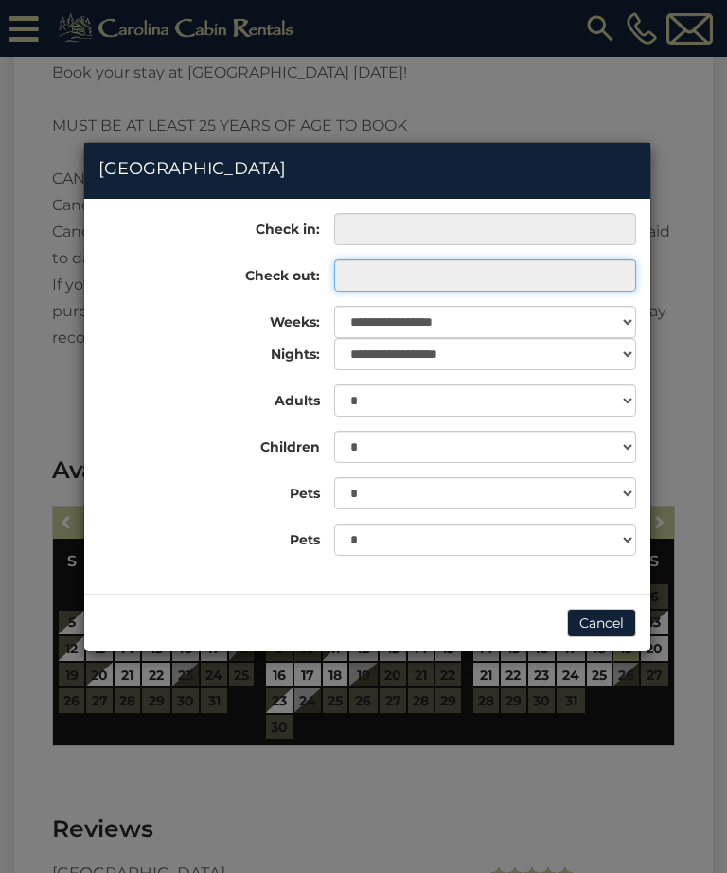
click at [556, 281] on input "text" at bounding box center [485, 275] width 302 height 32
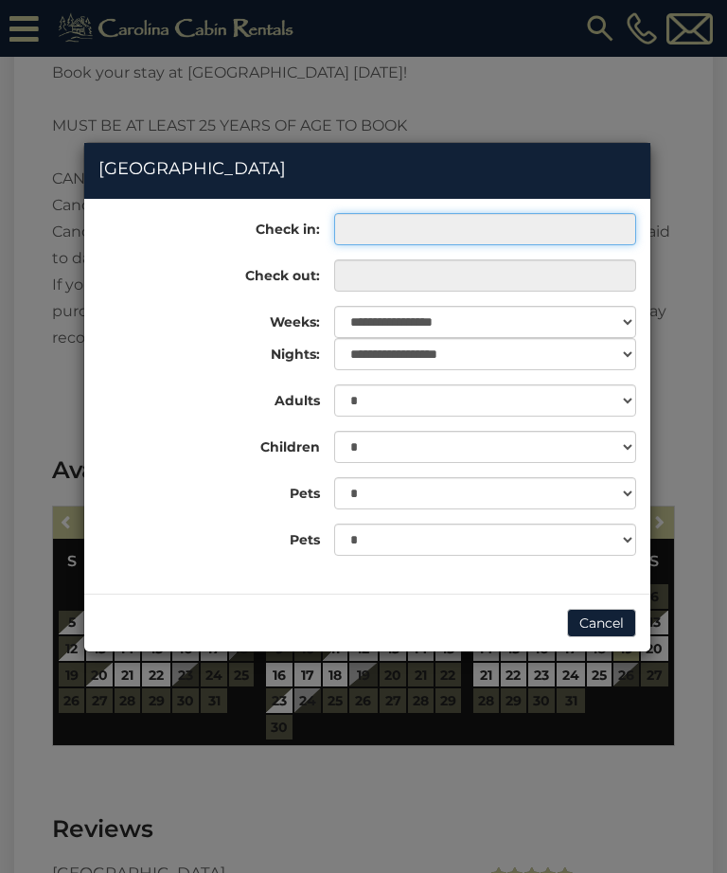
click at [573, 232] on input "text" at bounding box center [485, 229] width 302 height 32
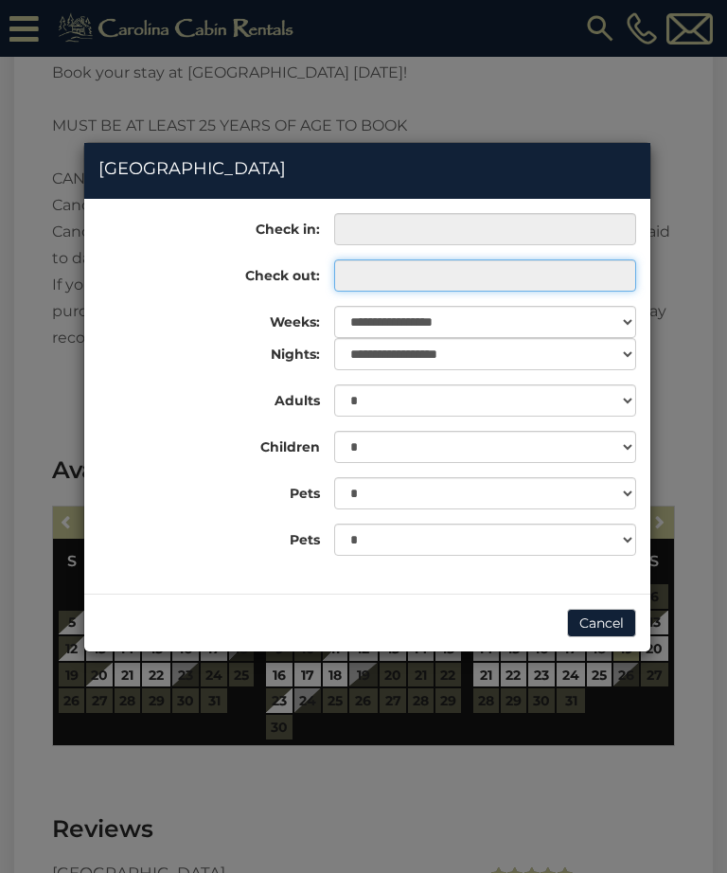
click at [564, 268] on input "text" at bounding box center [485, 275] width 302 height 32
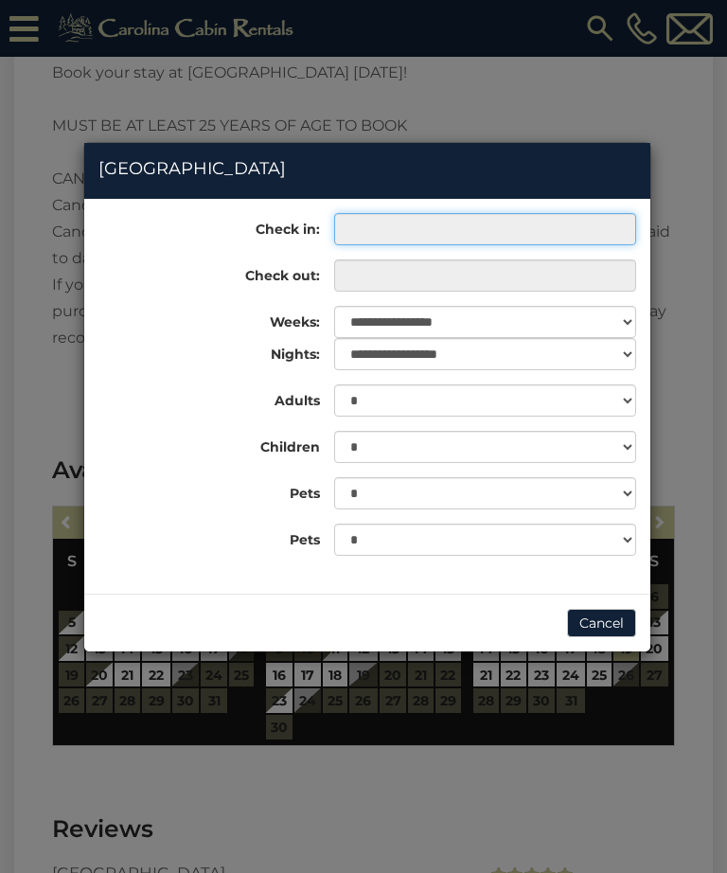
click at [586, 224] on input "text" at bounding box center [485, 229] width 302 height 32
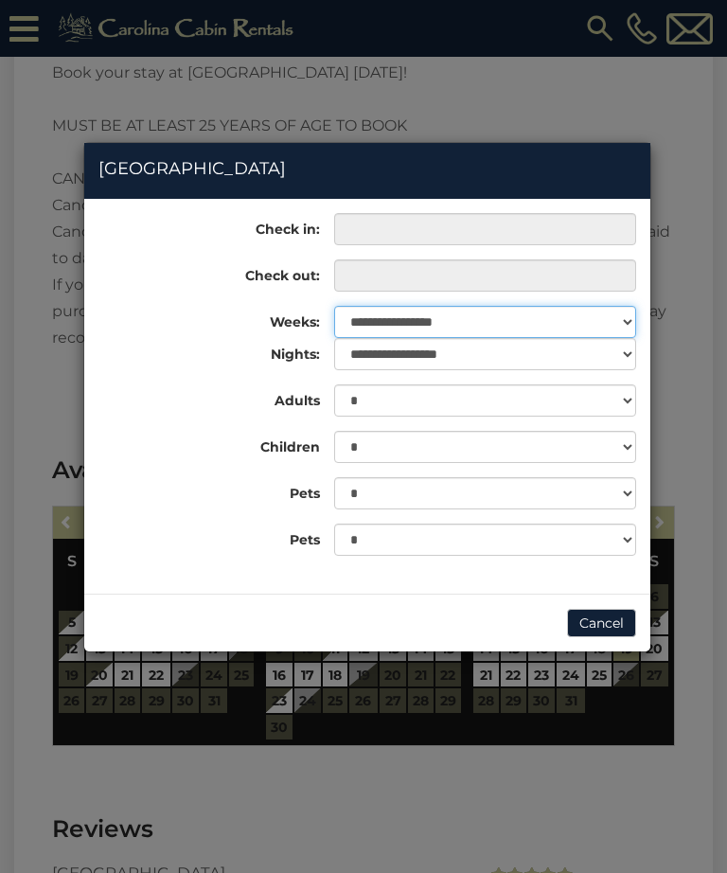
click at [574, 319] on select "**********" at bounding box center [485, 322] width 302 height 32
click at [608, 632] on button "Cancel" at bounding box center [601, 623] width 69 height 28
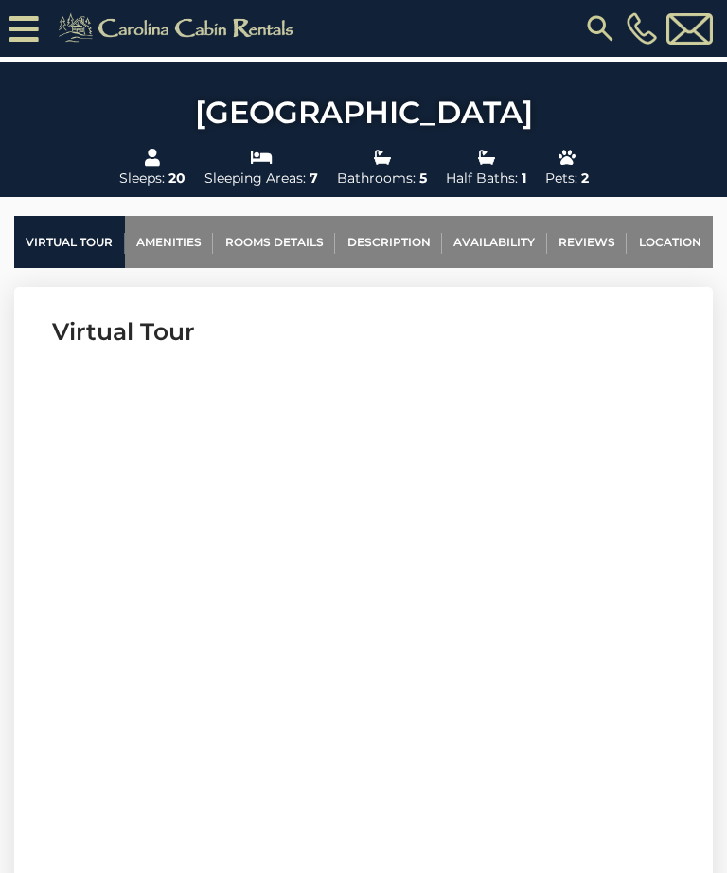
scroll to position [559, 0]
